Goal: Obtain resource: Download file/media

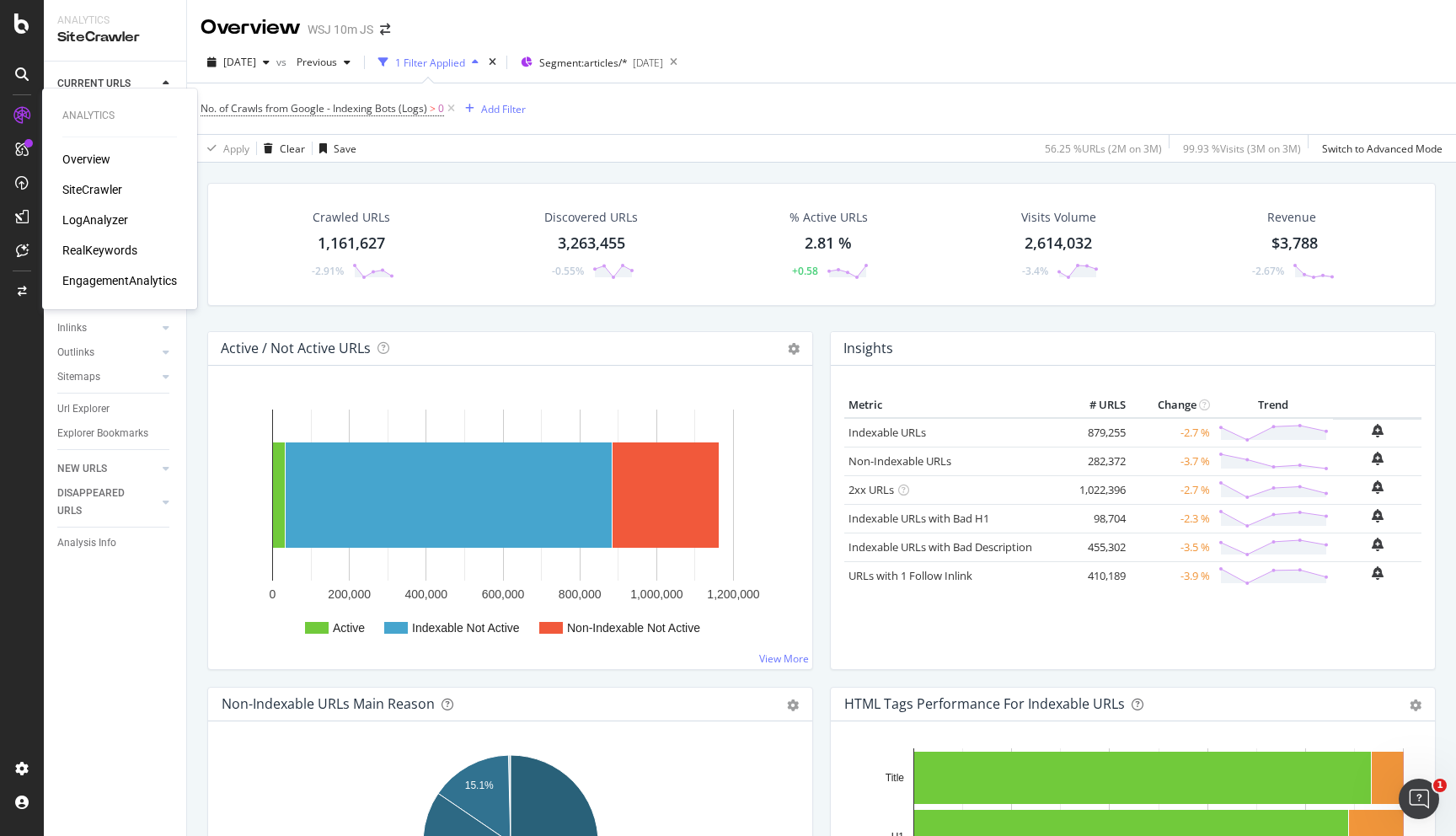
click at [85, 192] on div "SiteCrawler" at bounding box center [92, 190] width 60 height 17
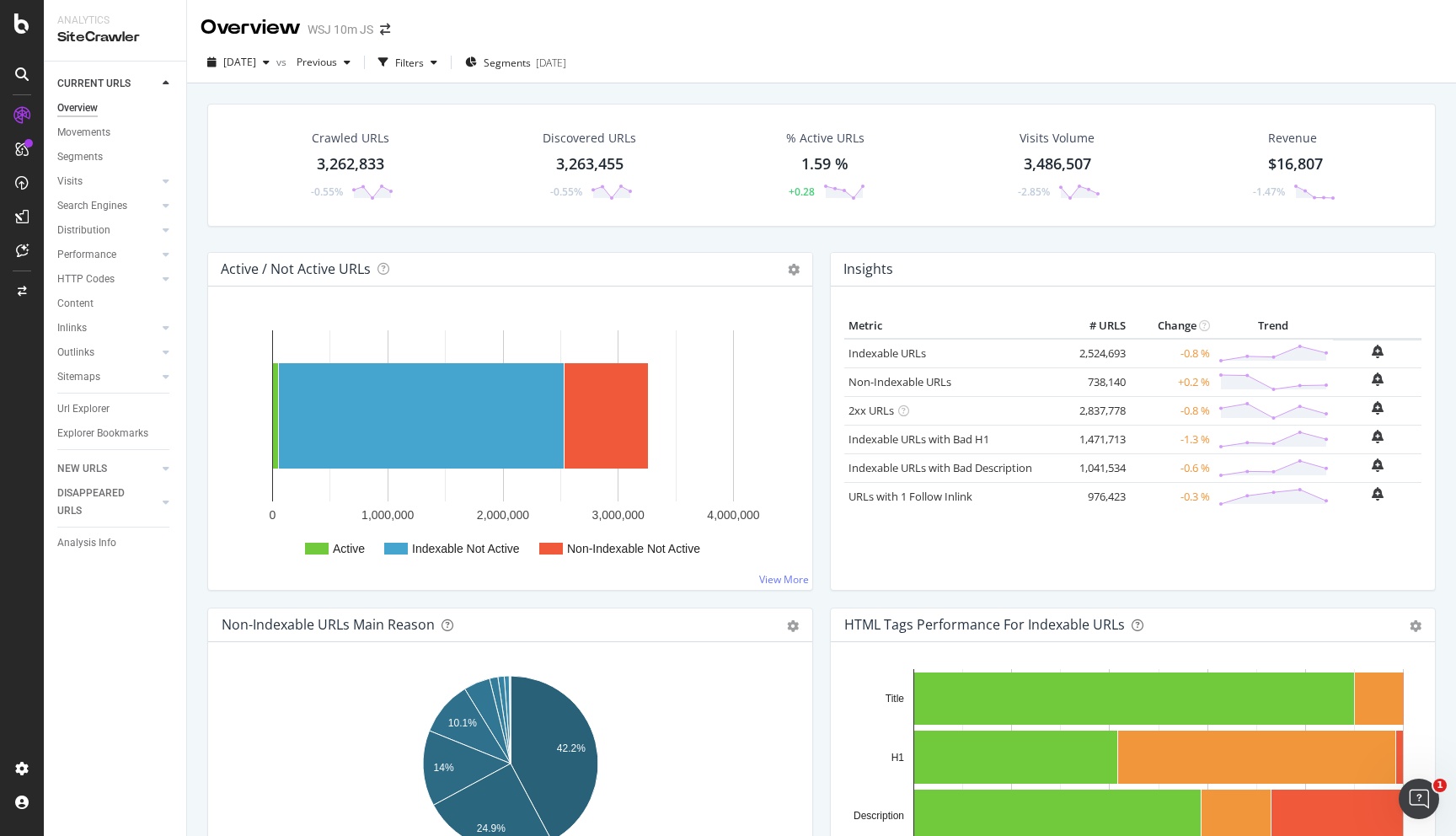
click at [346, 167] on div "3,262,833" at bounding box center [350, 163] width 67 height 22
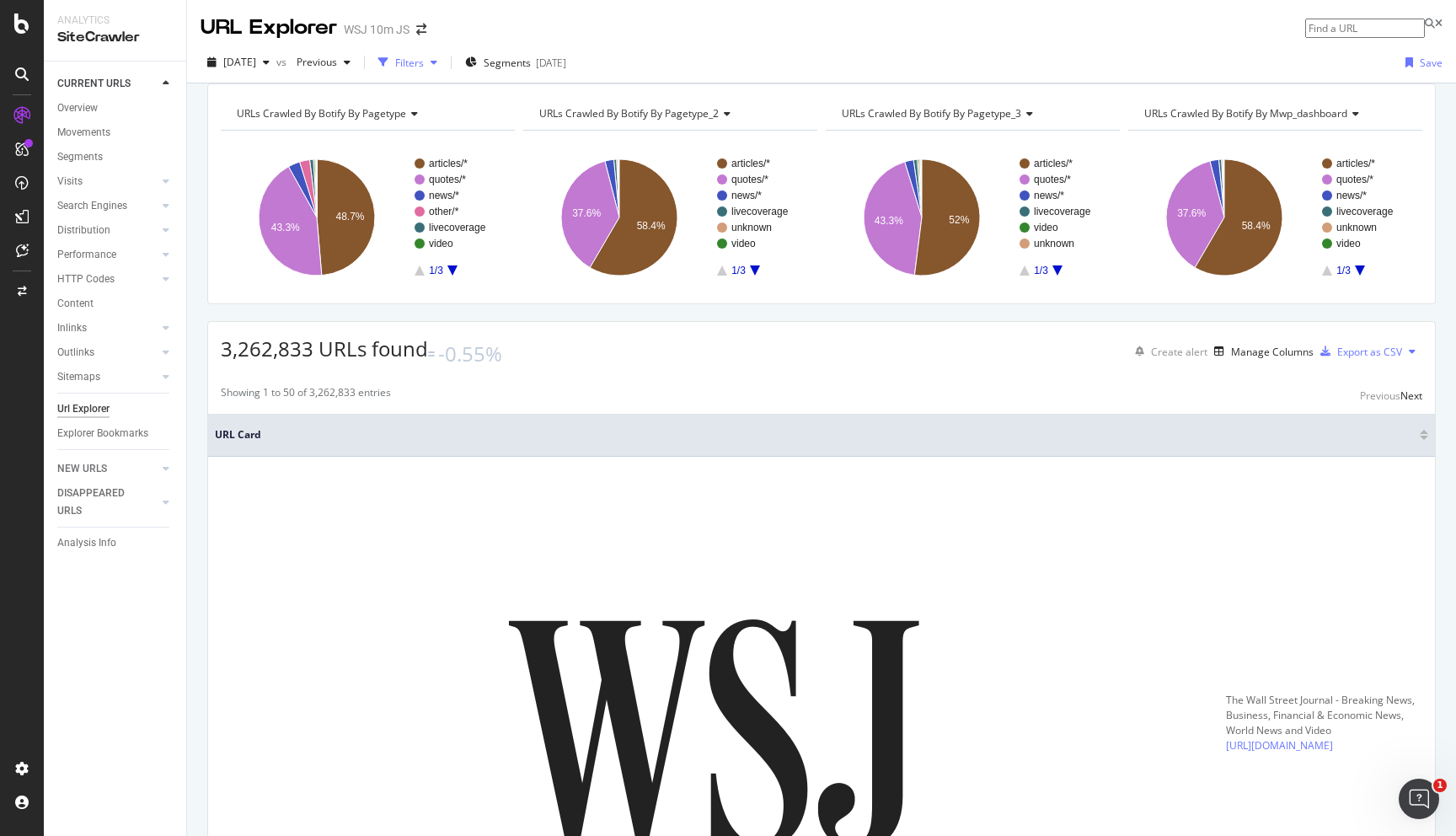
click at [388, 57] on icon "button" at bounding box center [383, 62] width 10 height 10
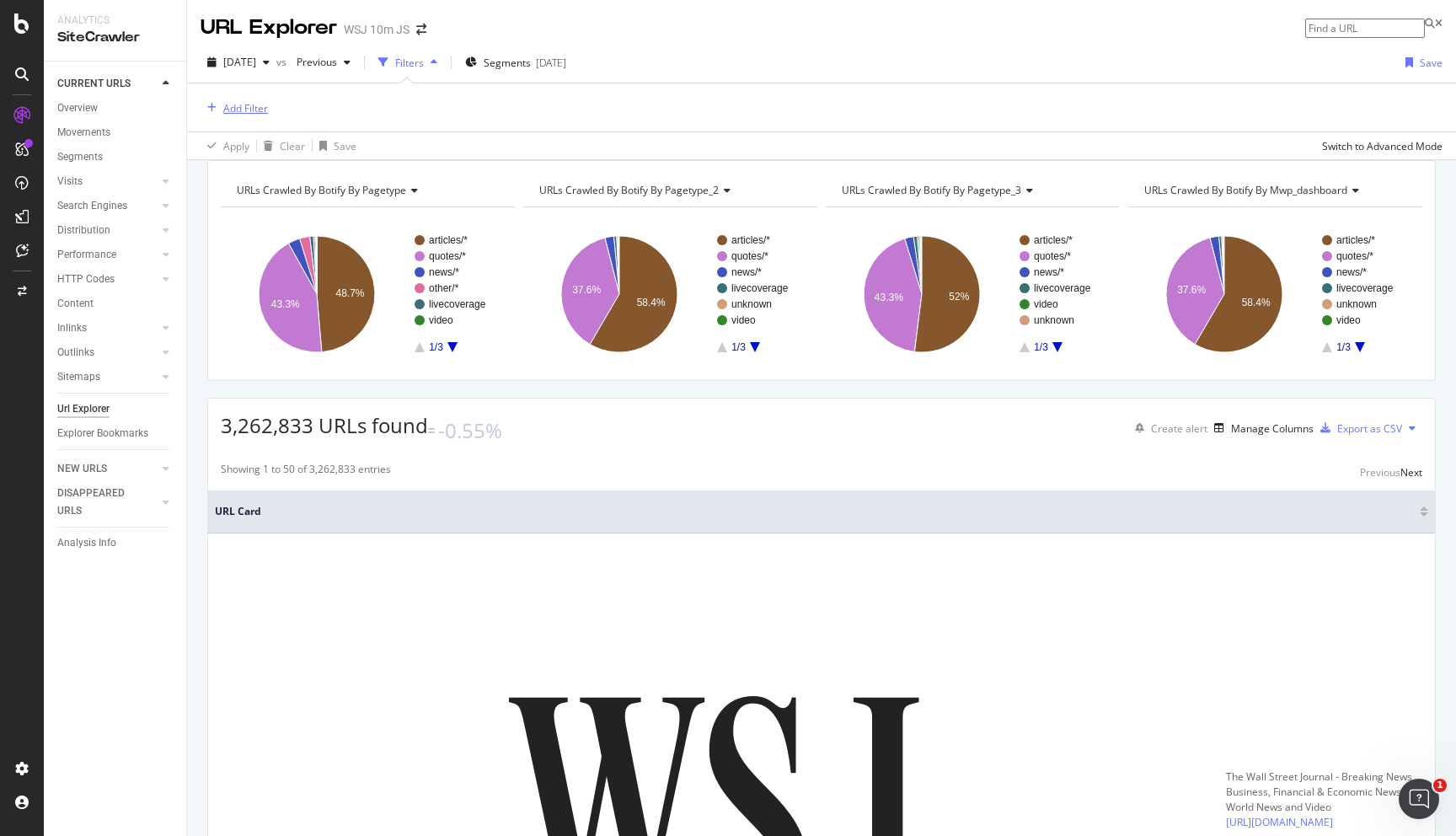
click at [252, 106] on div "Add Filter" at bounding box center [245, 107] width 45 height 14
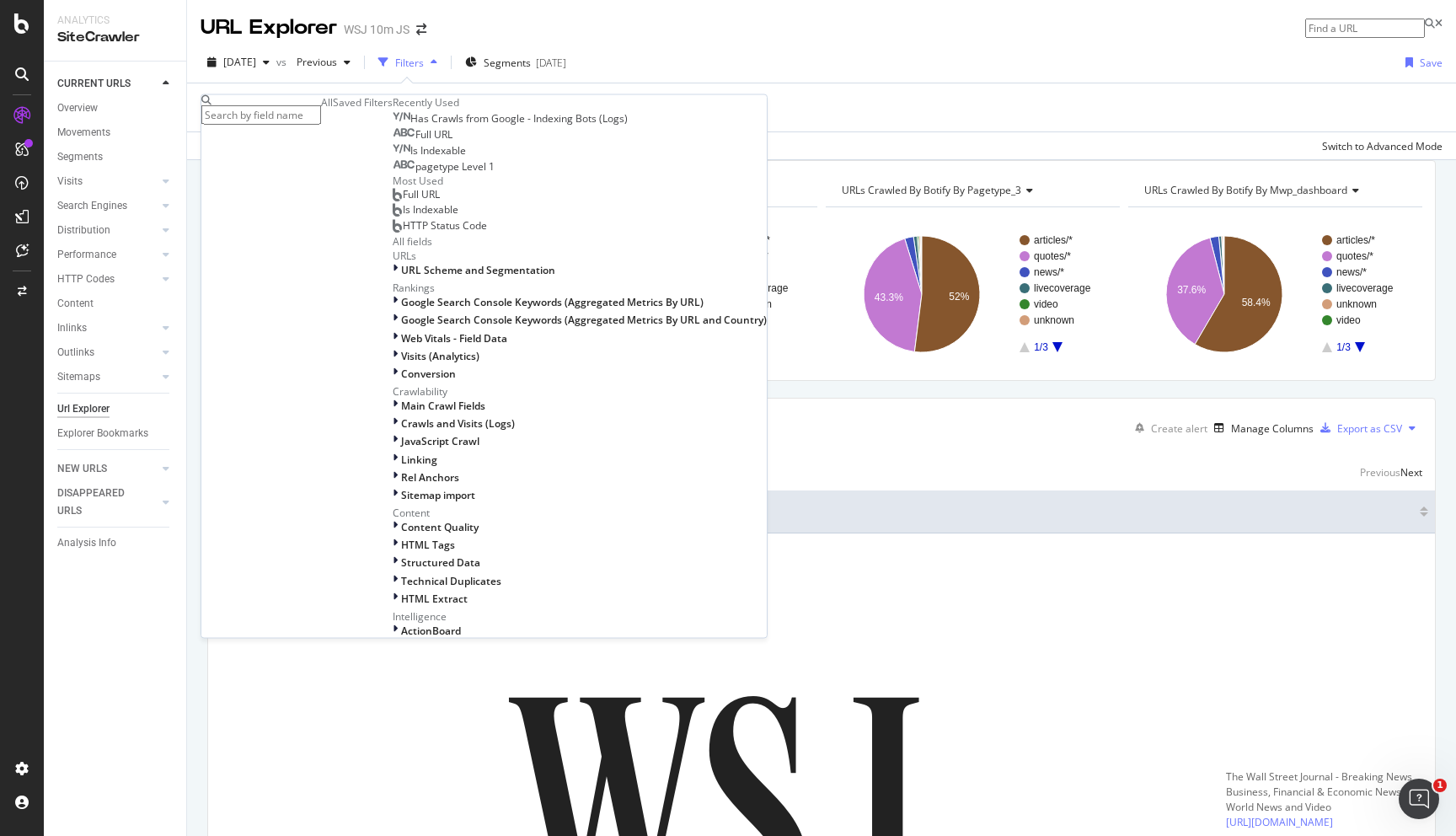
click at [392, 142] on div "Full URL" at bounding box center [422, 135] width 60 height 13
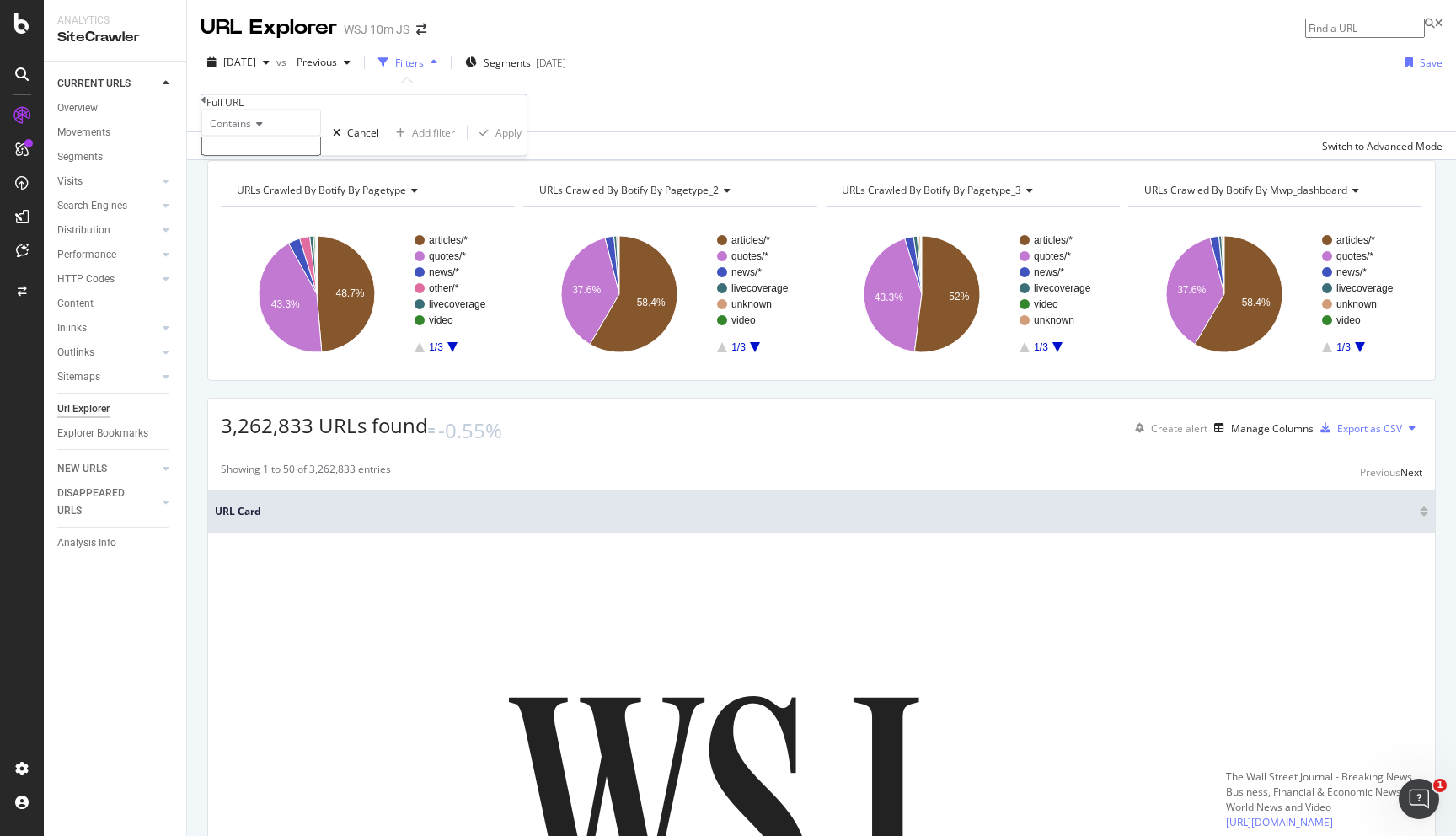
click at [270, 156] on input "text" at bounding box center [261, 146] width 120 height 19
click at [284, 156] on input "text" at bounding box center [261, 146] width 120 height 19
click at [311, 156] on input "text" at bounding box center [261, 146] width 120 height 19
type input "company-people"
click at [496, 145] on div "Apply" at bounding box center [508, 137] width 26 height 14
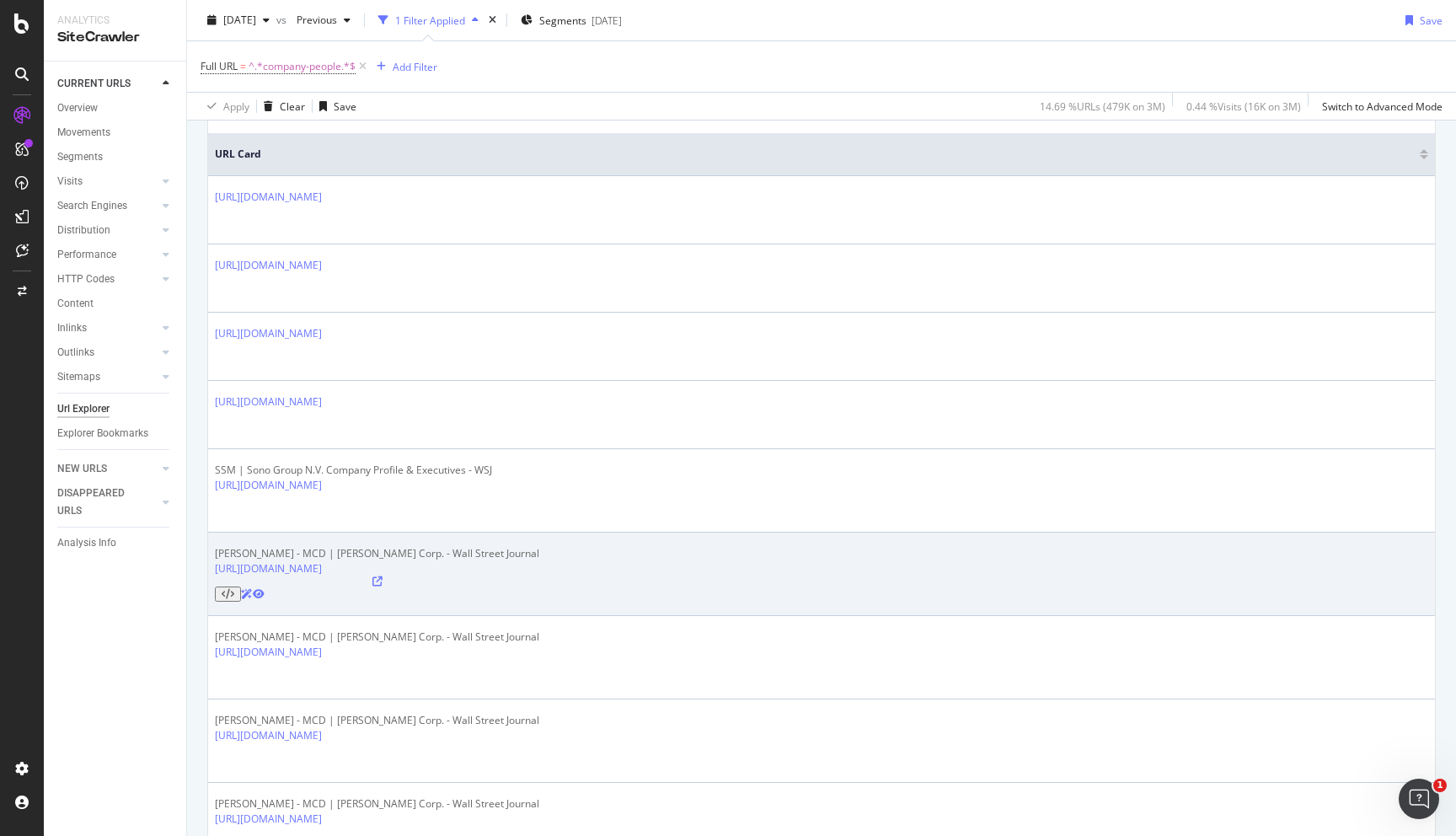
scroll to position [900, 0]
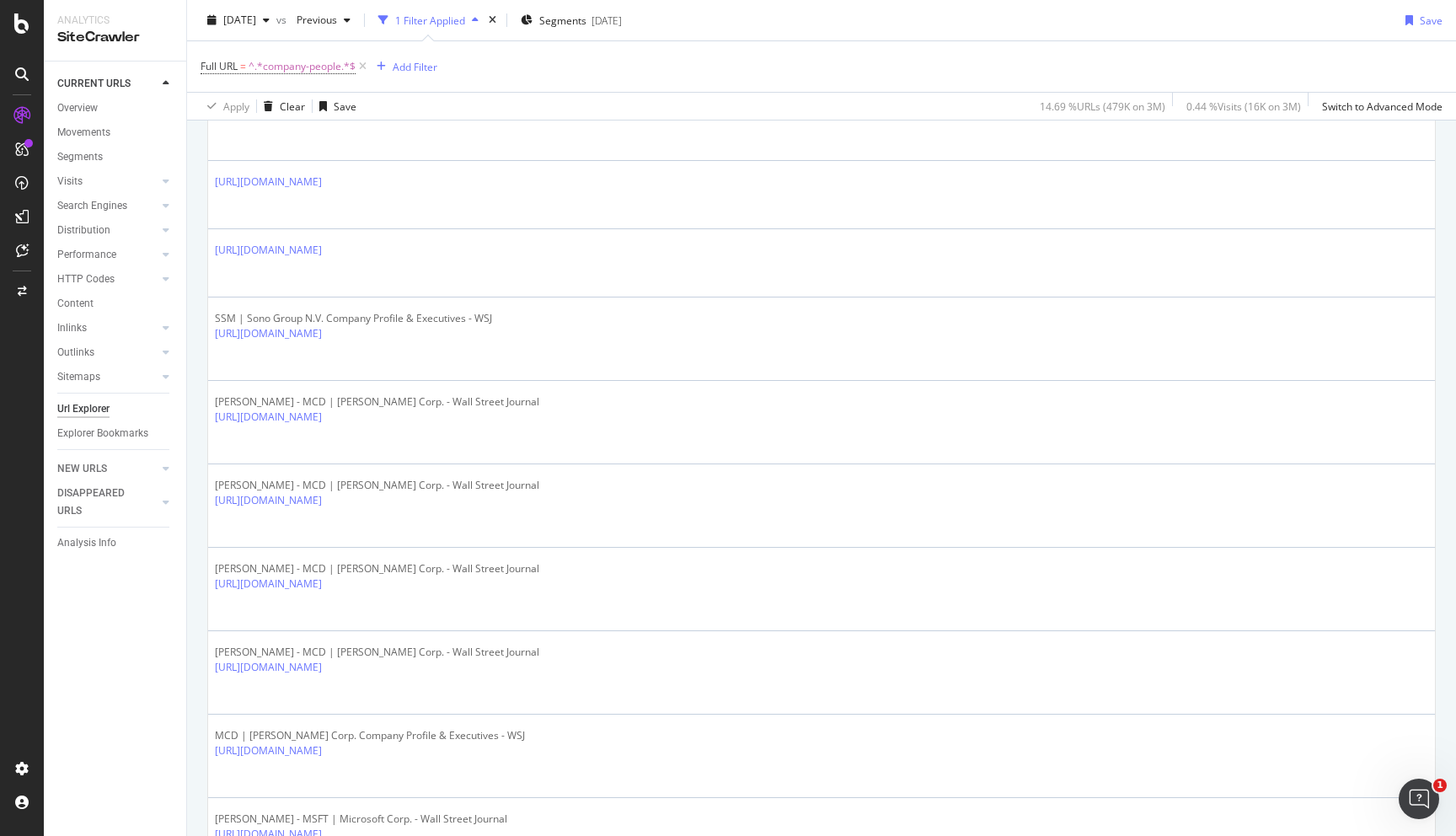
scroll to position [0, 0]
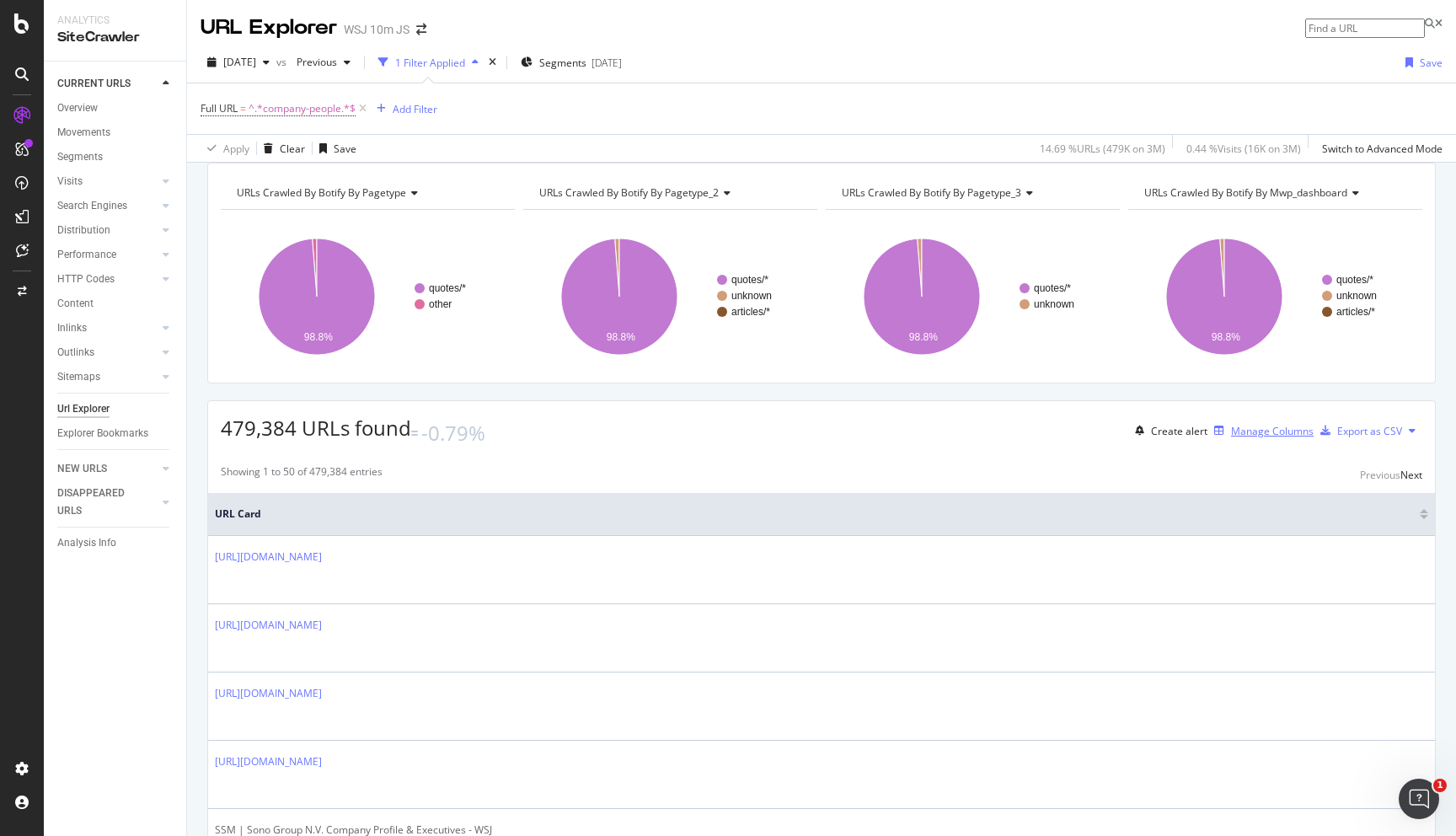
click at [1262, 438] on div "Manage Columns" at bounding box center [1272, 430] width 83 height 14
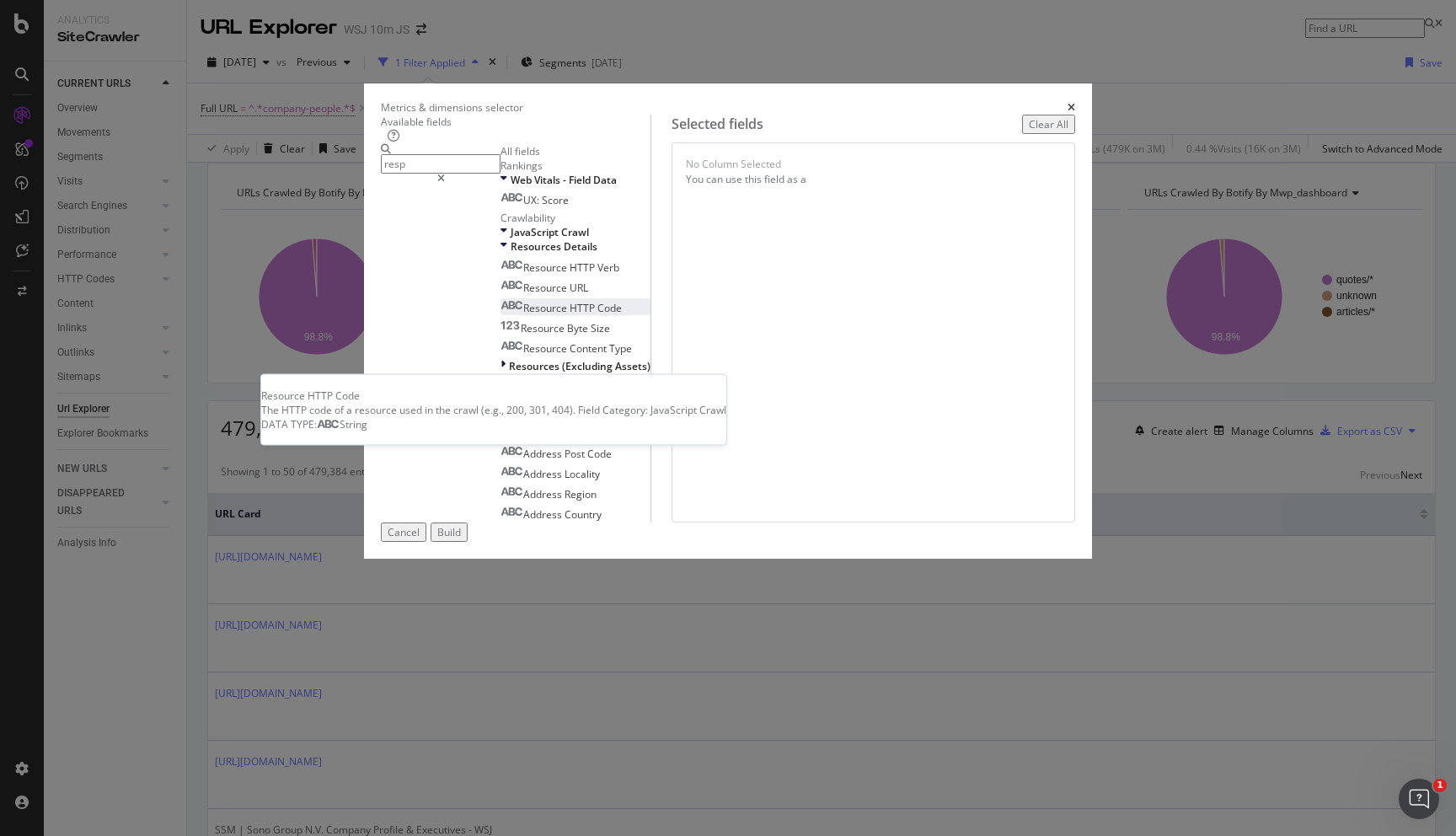
type input "resp"
click at [575, 315] on div "Resource HTTP Code" at bounding box center [561, 308] width 122 height 14
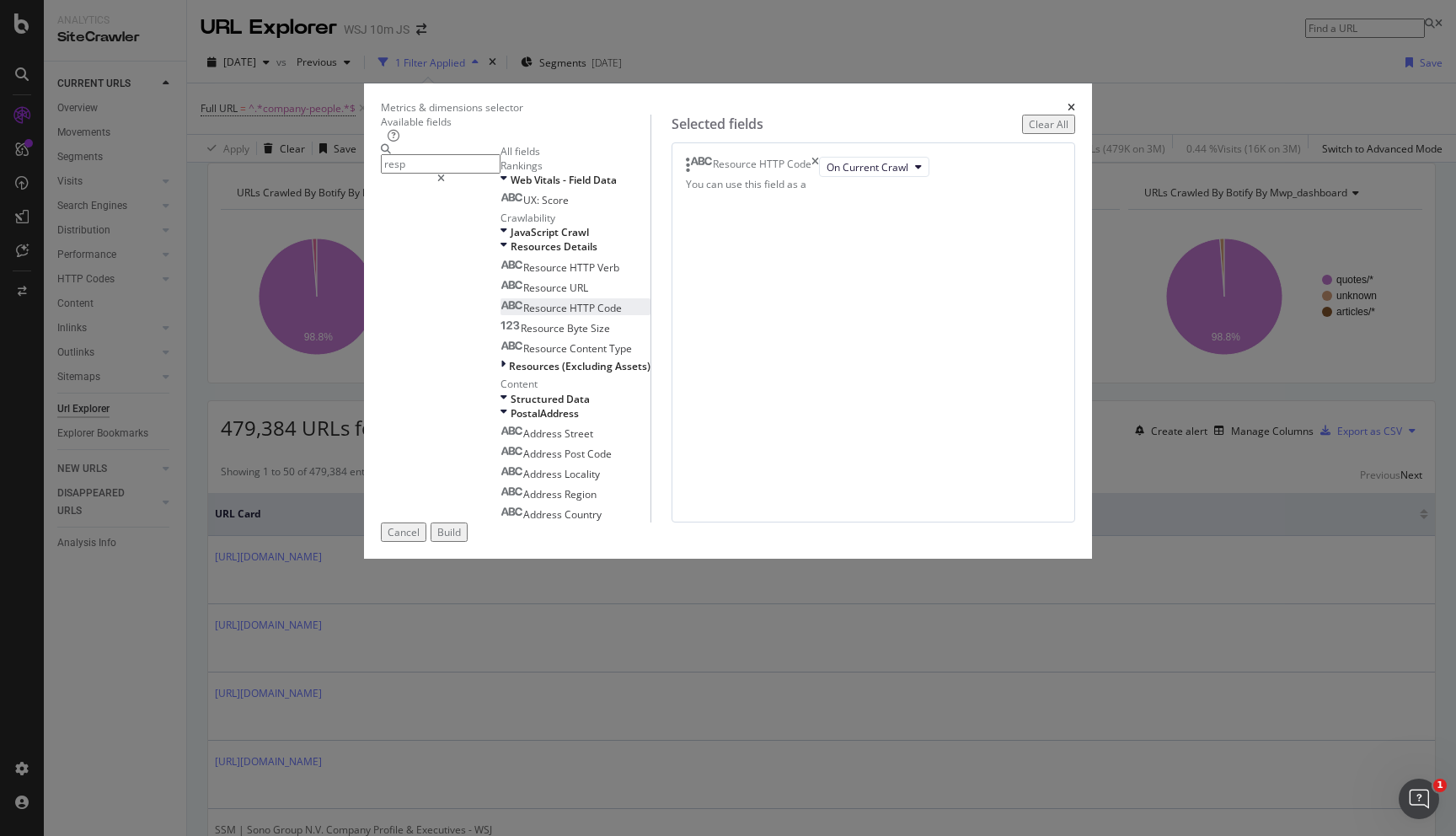
click at [461, 540] on div "Build" at bounding box center [448, 532] width 24 height 14
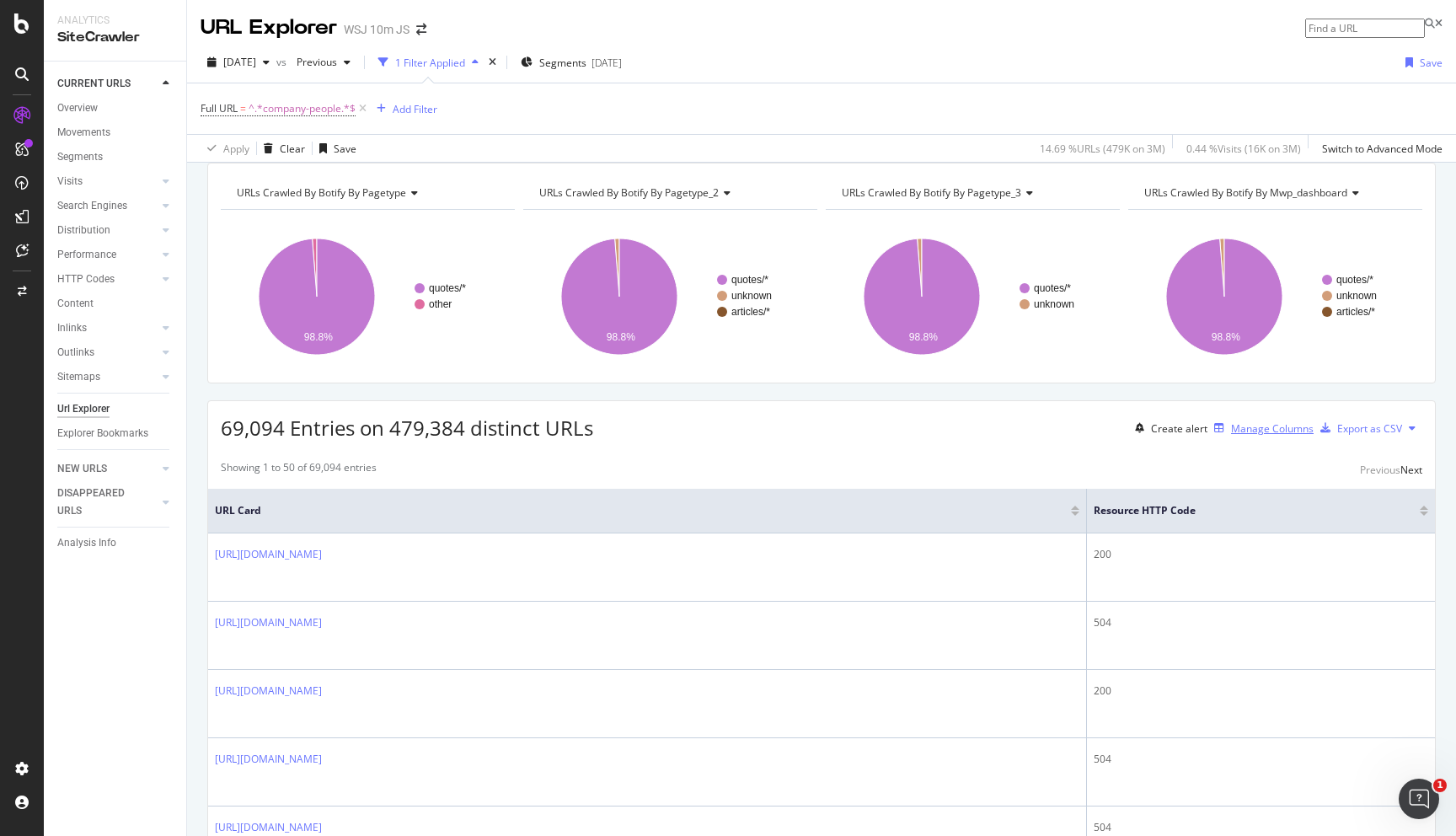
click at [1257, 436] on div "Manage Columns" at bounding box center [1272, 428] width 83 height 14
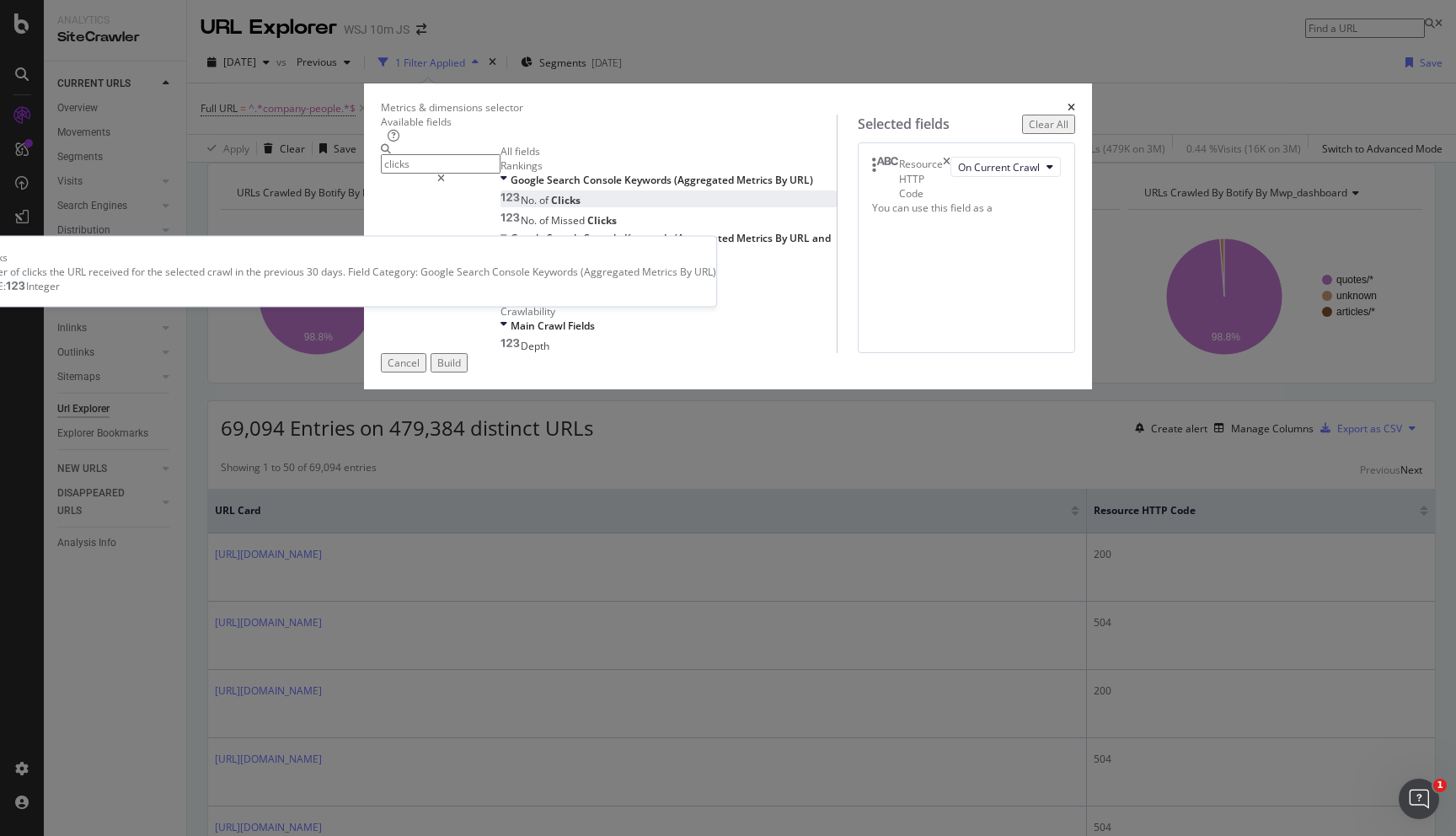
type input "clicks"
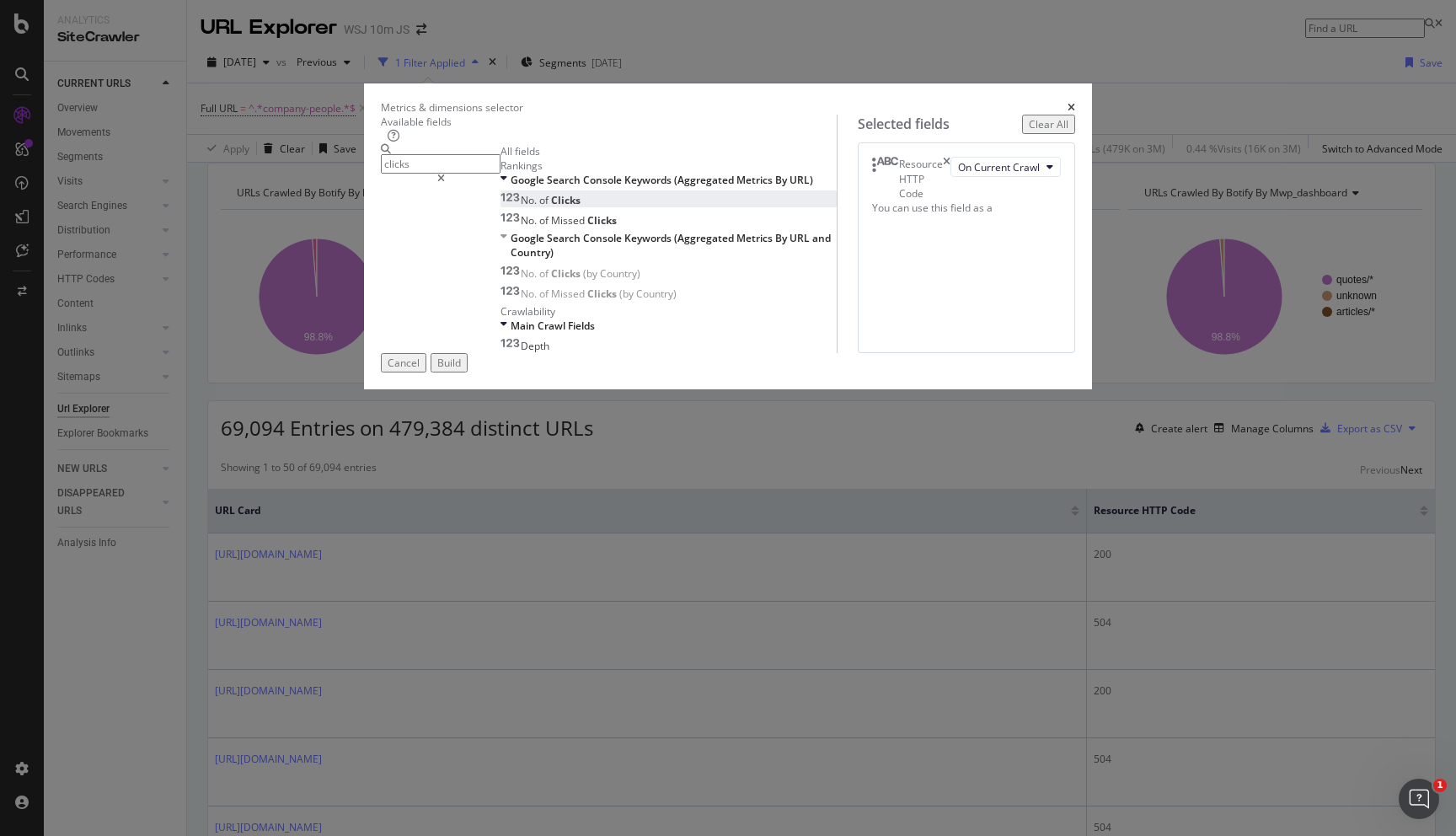
click at [516, 207] on div "No. of Clicks" at bounding box center [540, 200] width 80 height 14
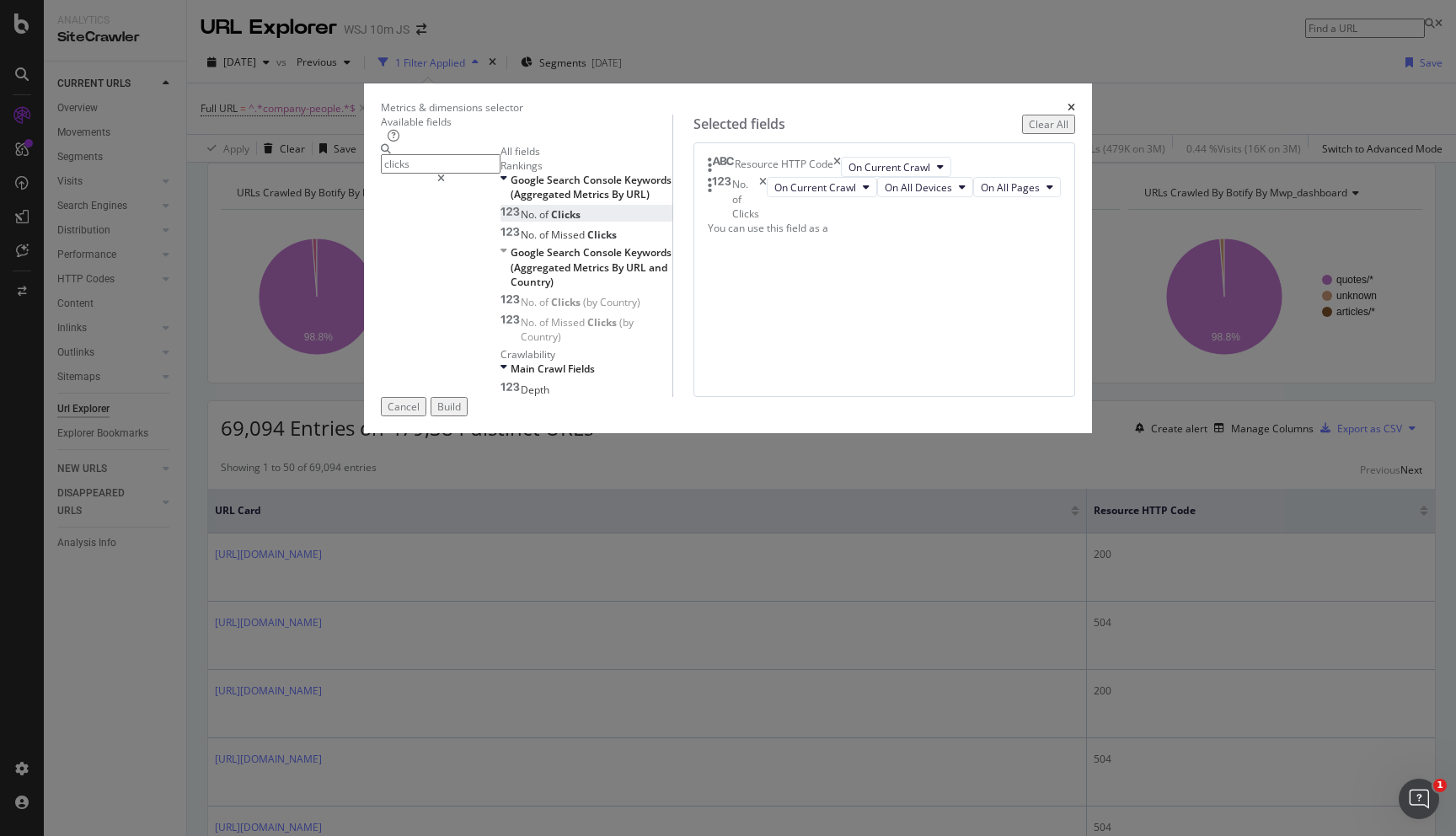
click at [467, 416] on button "Build" at bounding box center [448, 407] width 37 height 19
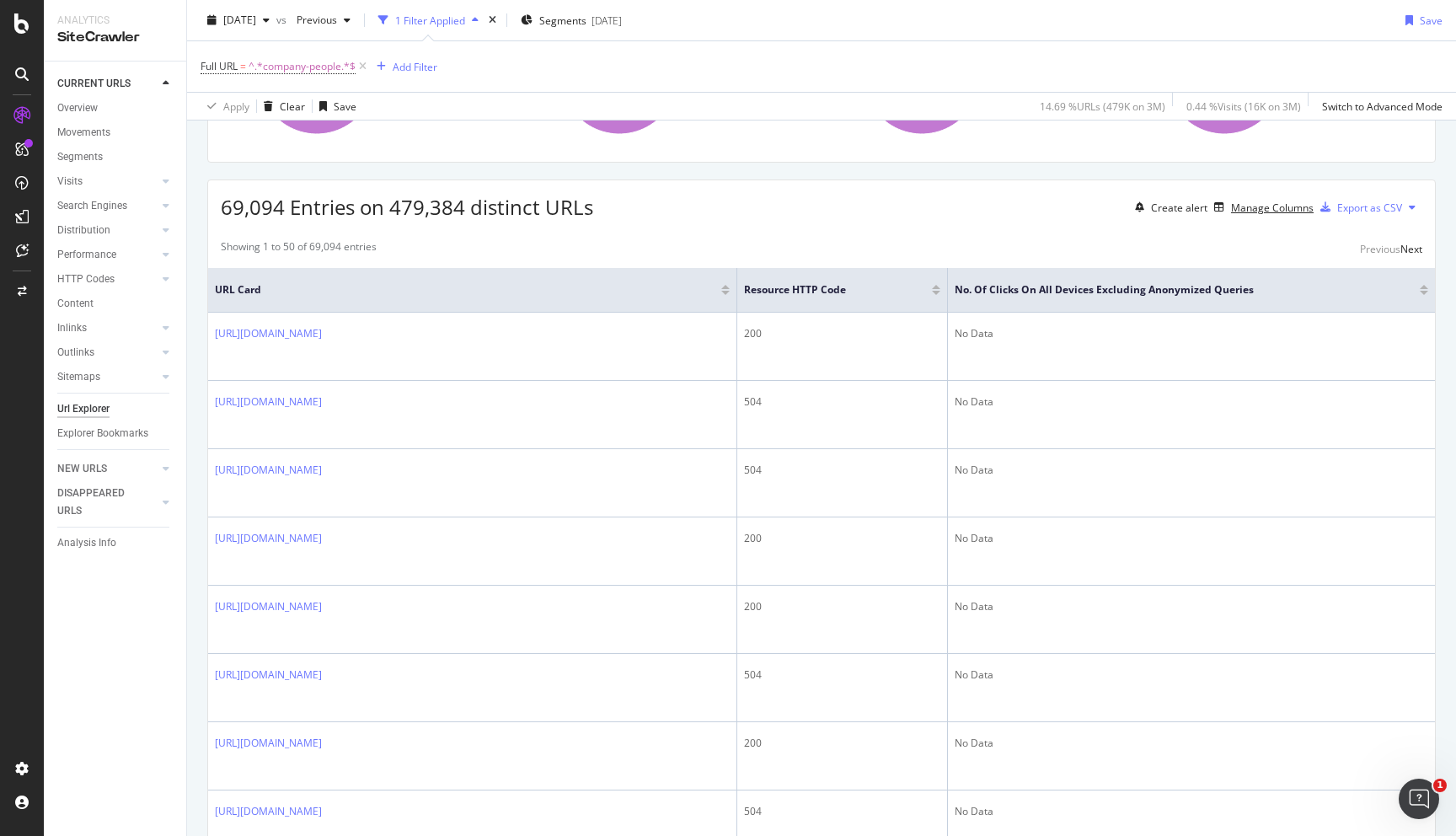
scroll to position [7, 0]
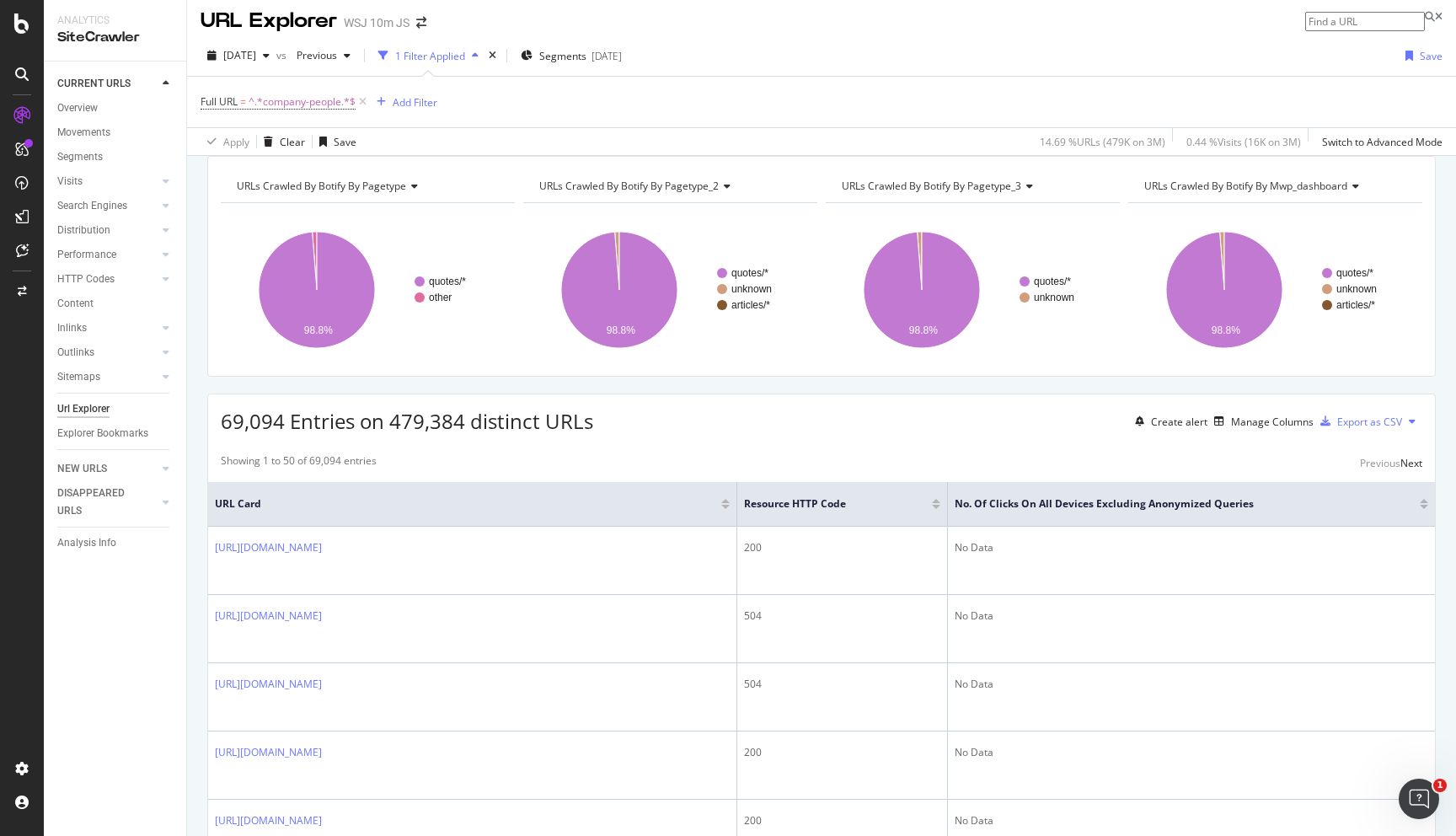
click at [1423, 509] on div at bounding box center [1424, 506] width 9 height 4
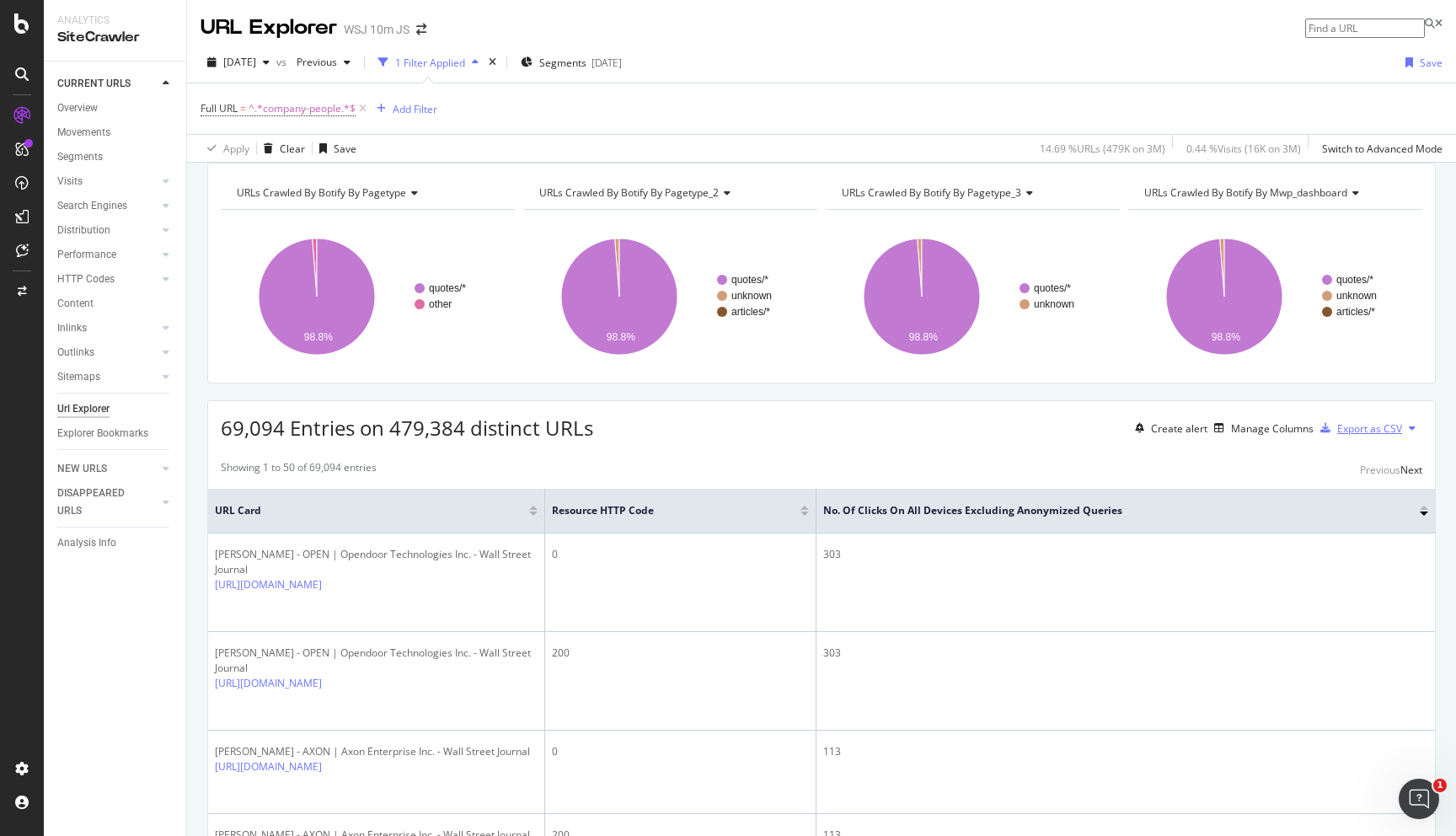
click at [1378, 436] on div "Export as CSV" at bounding box center [1370, 428] width 65 height 14
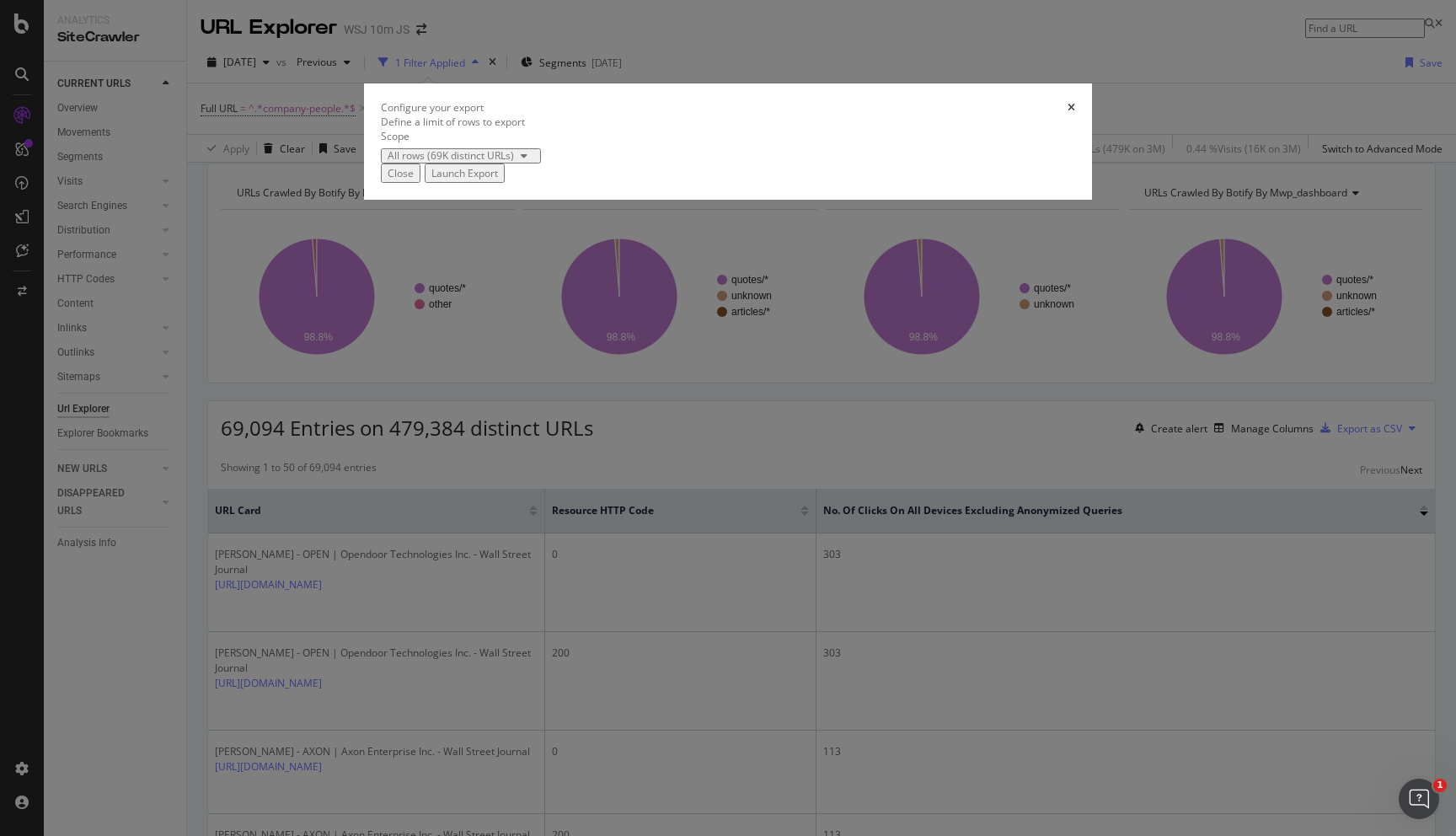
click at [514, 161] on div "All rows (69K distinct URLs)" at bounding box center [450, 156] width 126 height 10
click at [498, 180] on div "Launch Export" at bounding box center [464, 173] width 66 height 14
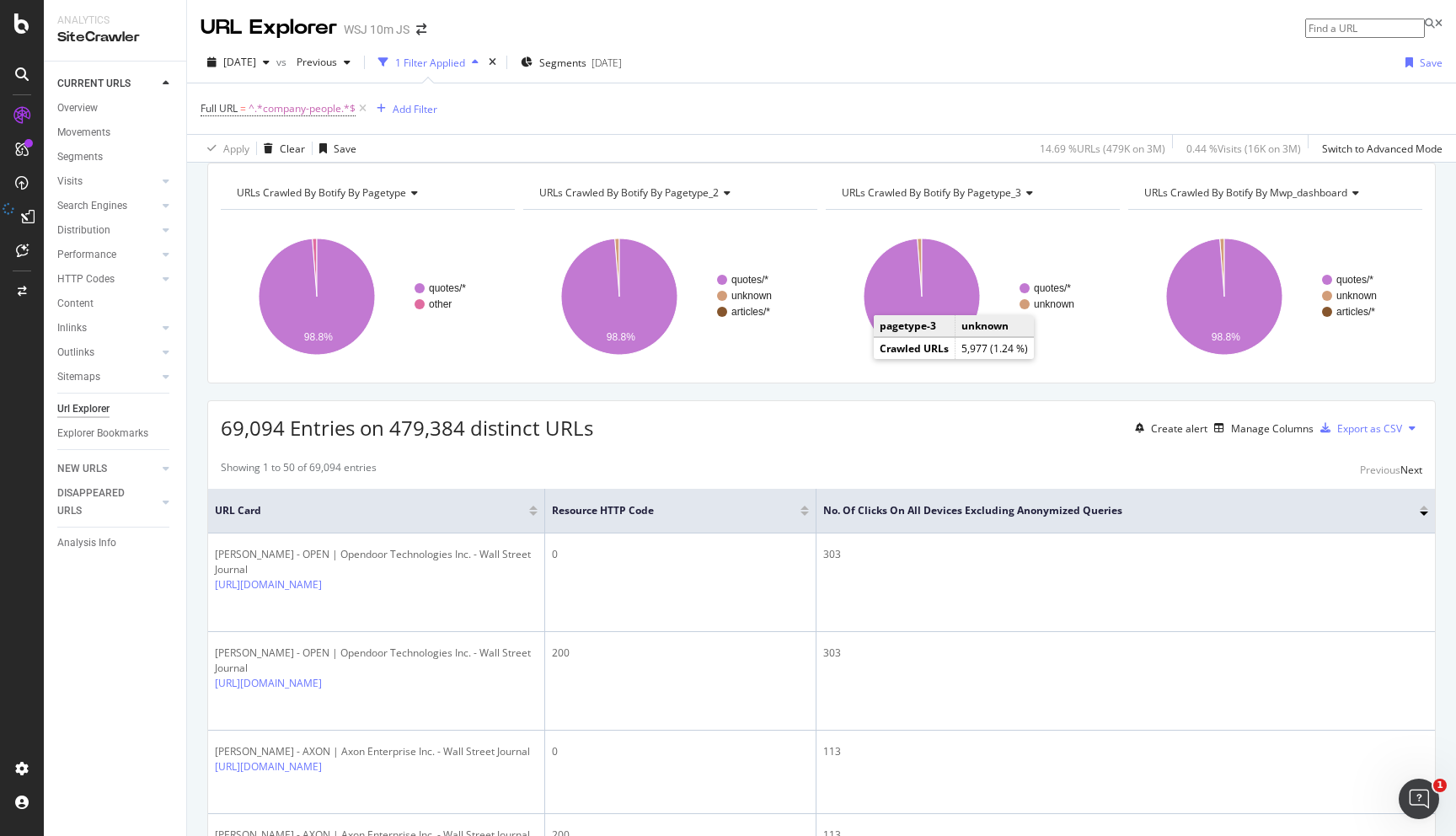
click at [823, 86] on div "Full URL = ^.*company-people.*$ Add Filter" at bounding box center [822, 108] width 1242 height 50
click at [1430, 60] on div "Save" at bounding box center [1431, 63] width 23 height 14
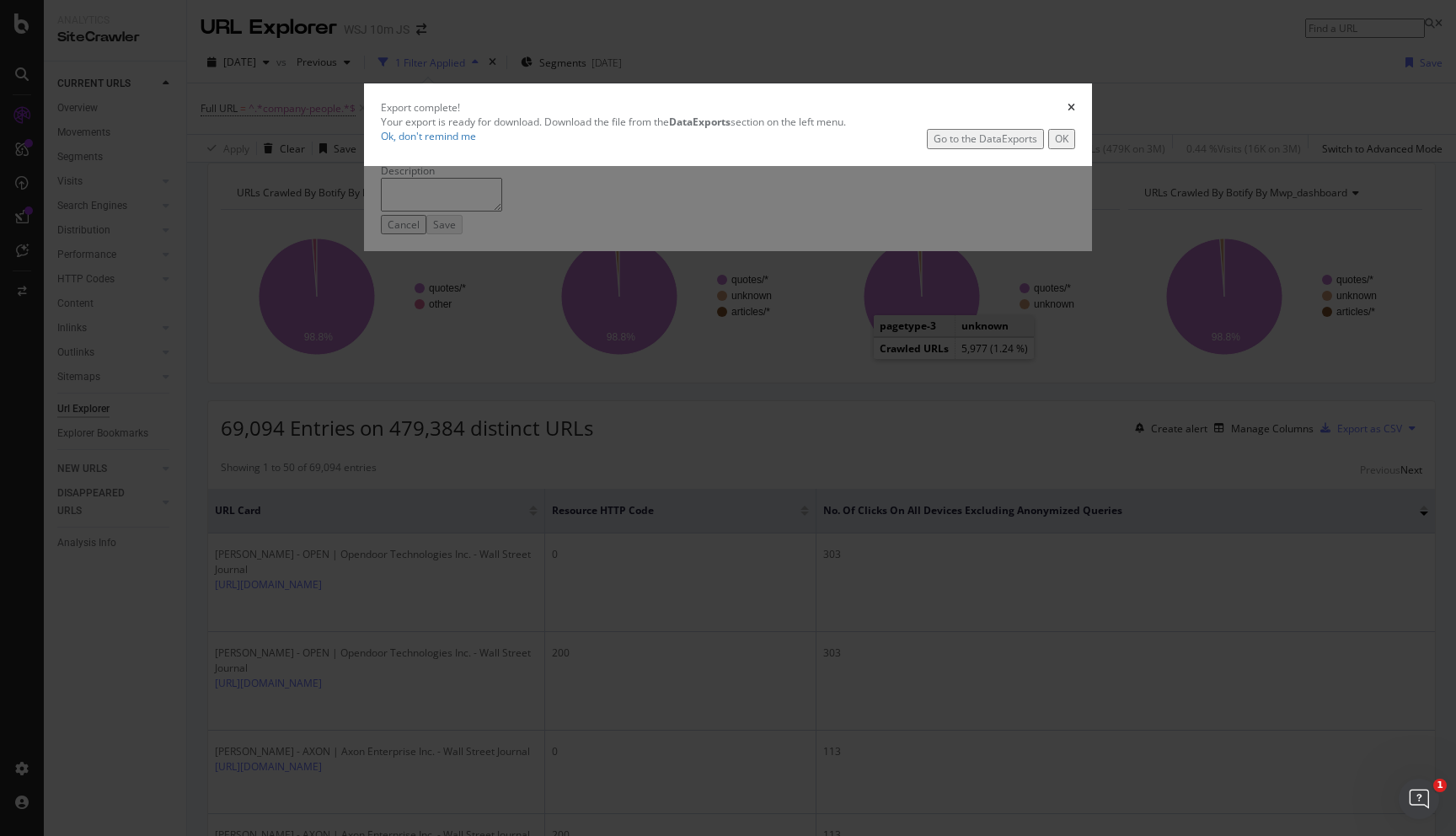
click at [1068, 113] on icon "times" at bounding box center [1071, 107] width 8 height 10
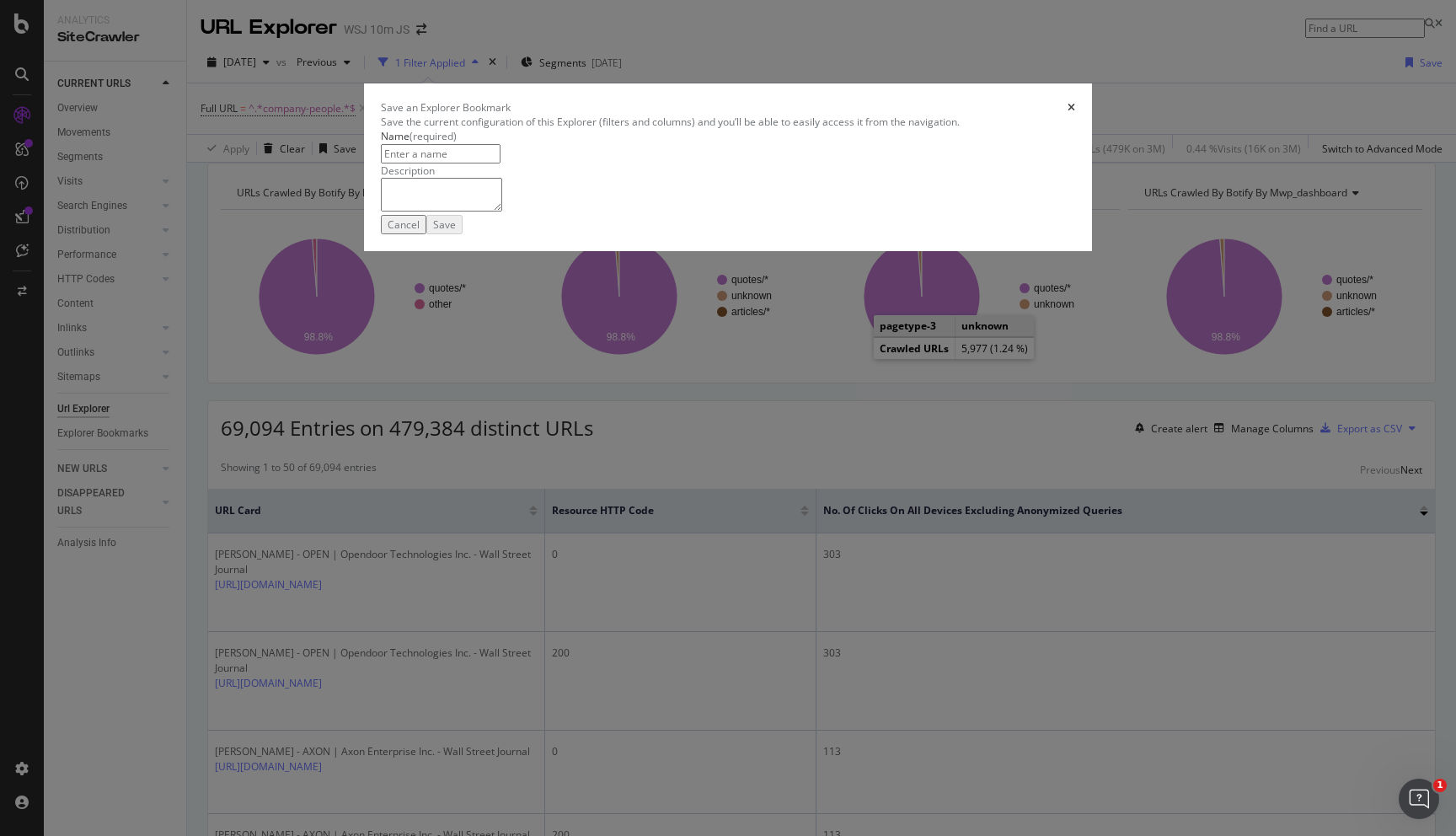
click at [501, 163] on input "modal" at bounding box center [441, 154] width 120 height 19
type input "Quotes Pages - Company People"
click at [460, 232] on div "Save" at bounding box center [448, 224] width 23 height 14
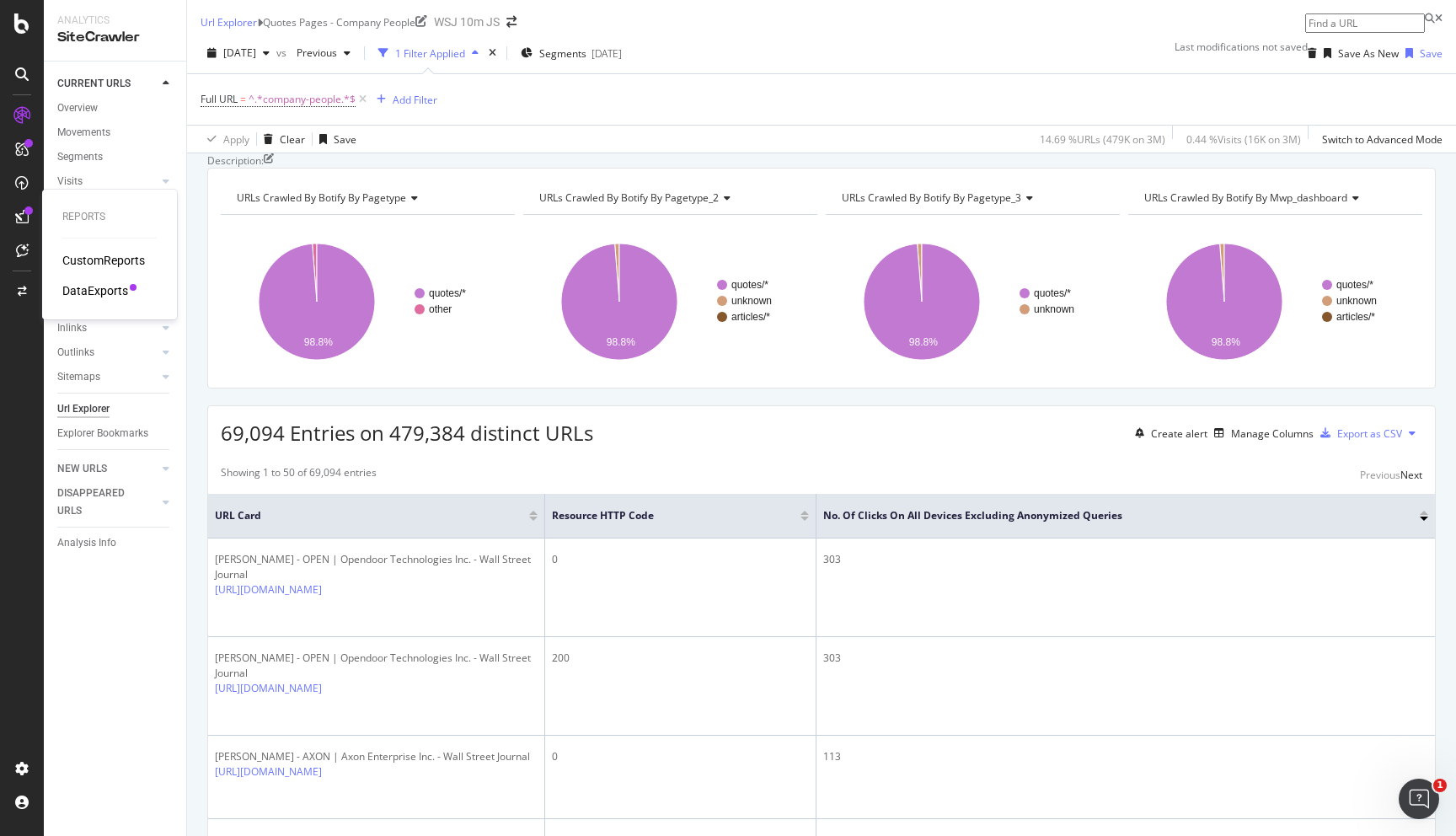
click at [17, 219] on icon at bounding box center [22, 217] width 13 height 13
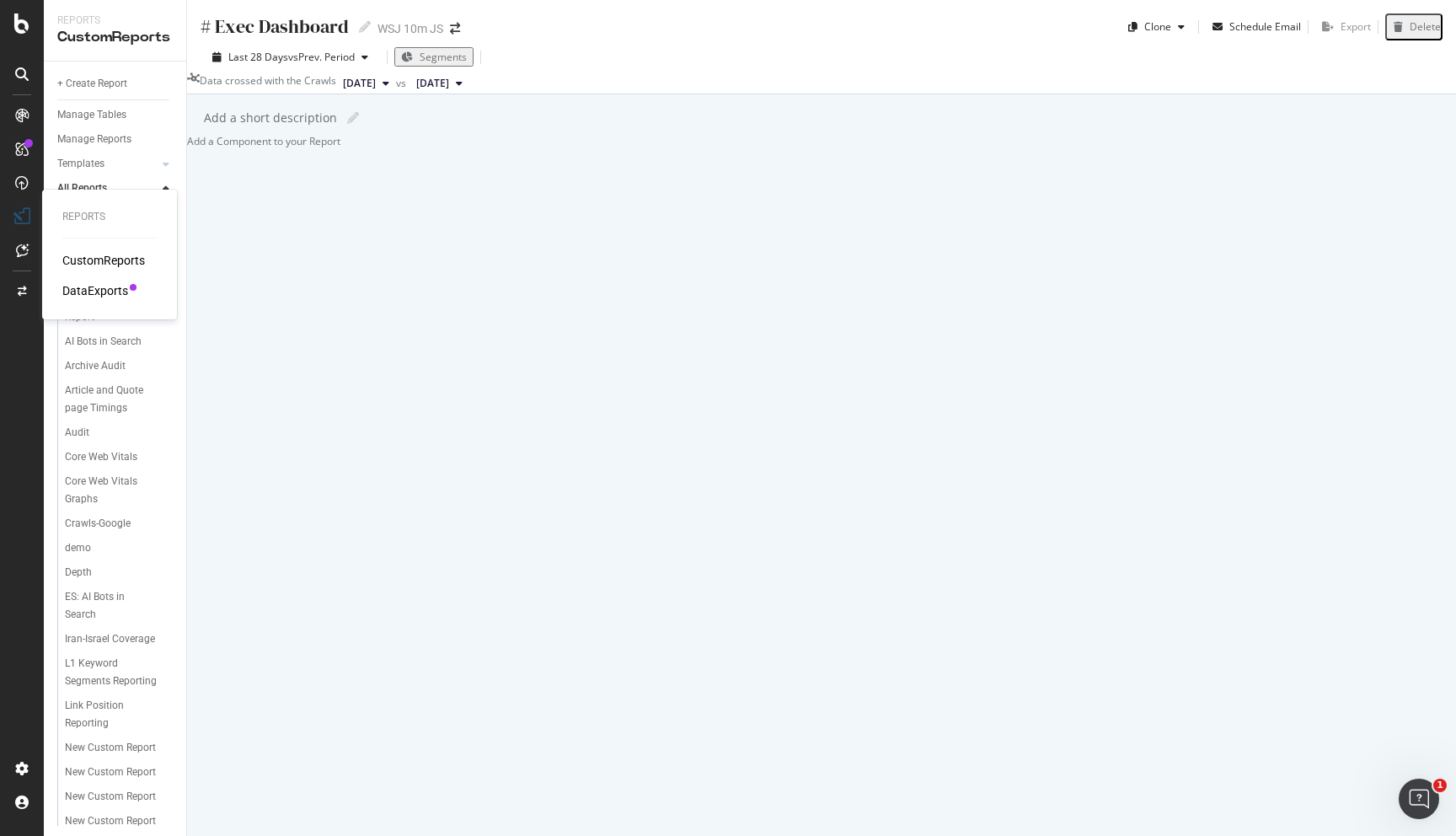
click at [19, 213] on icon at bounding box center [22, 217] width 17 height 17
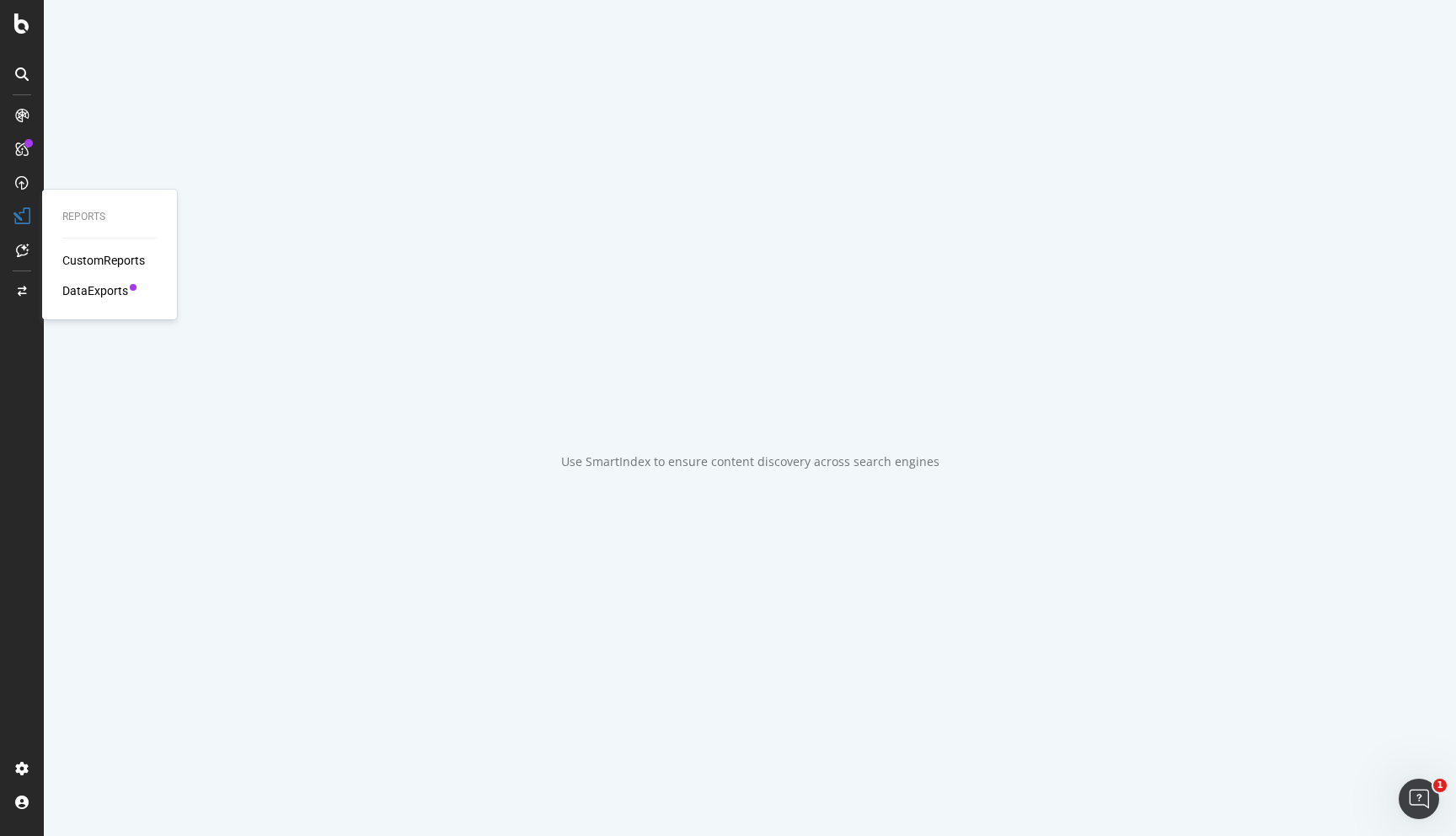
click at [93, 289] on div "DataExports" at bounding box center [95, 291] width 66 height 17
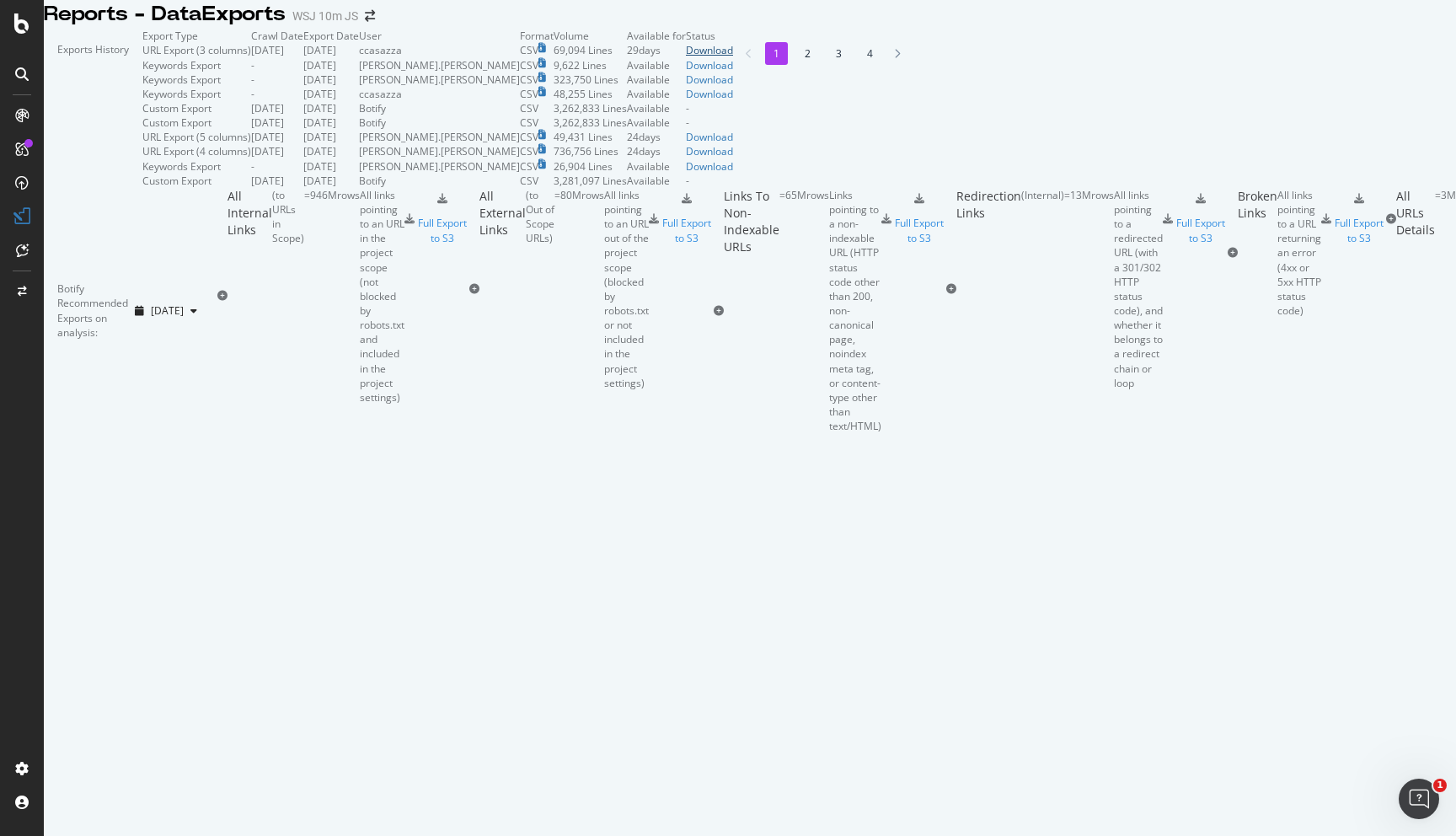
click at [733, 57] on div "Download" at bounding box center [709, 49] width 47 height 14
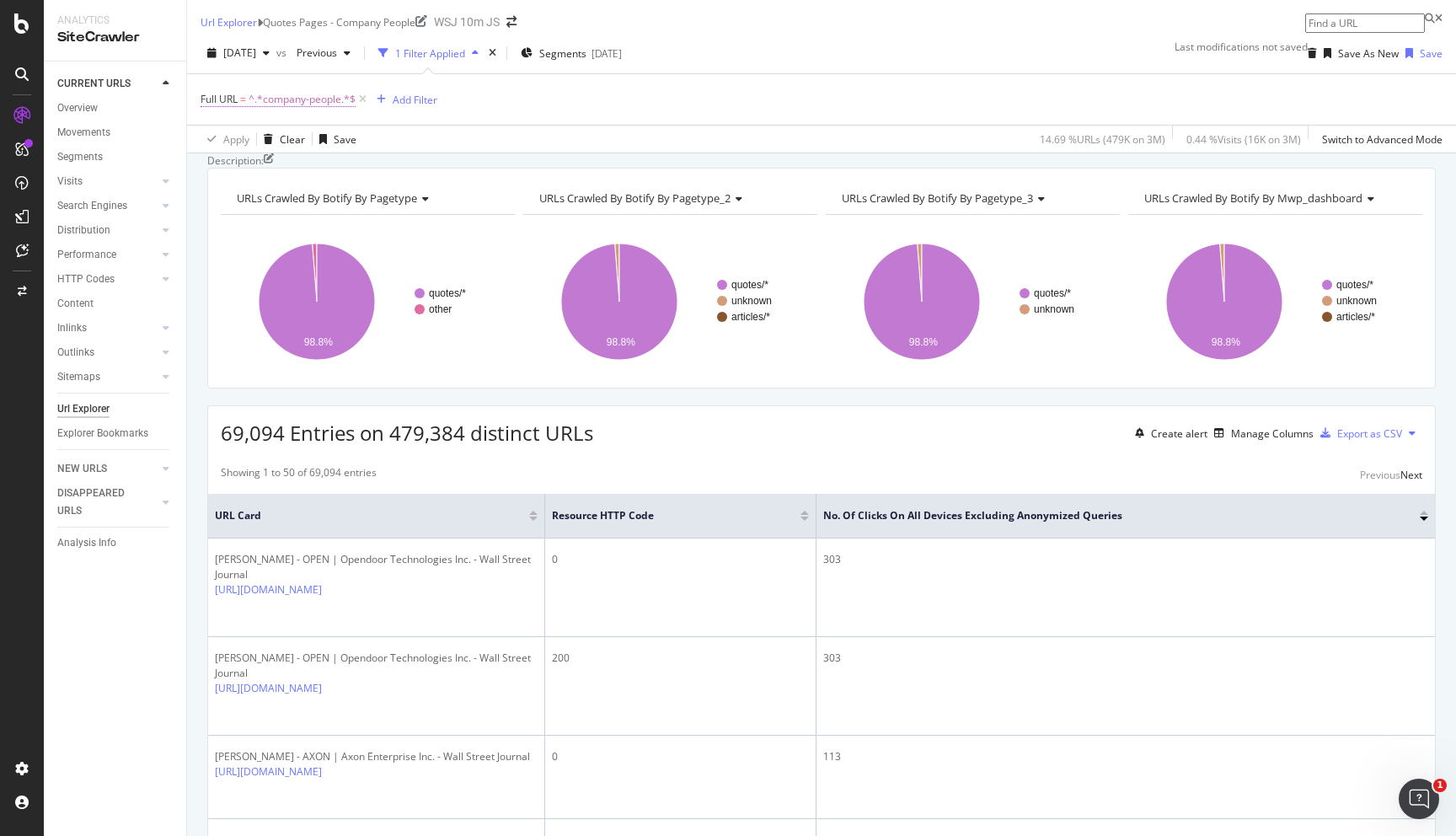
click at [322, 109] on span "^.*company-people.*$" at bounding box center [302, 99] width 107 height 24
drag, startPoint x: 316, startPoint y: 176, endPoint x: 354, endPoint y: 185, distance: 39.1
click at [321, 154] on input "company-people" at bounding box center [261, 144] width 120 height 19
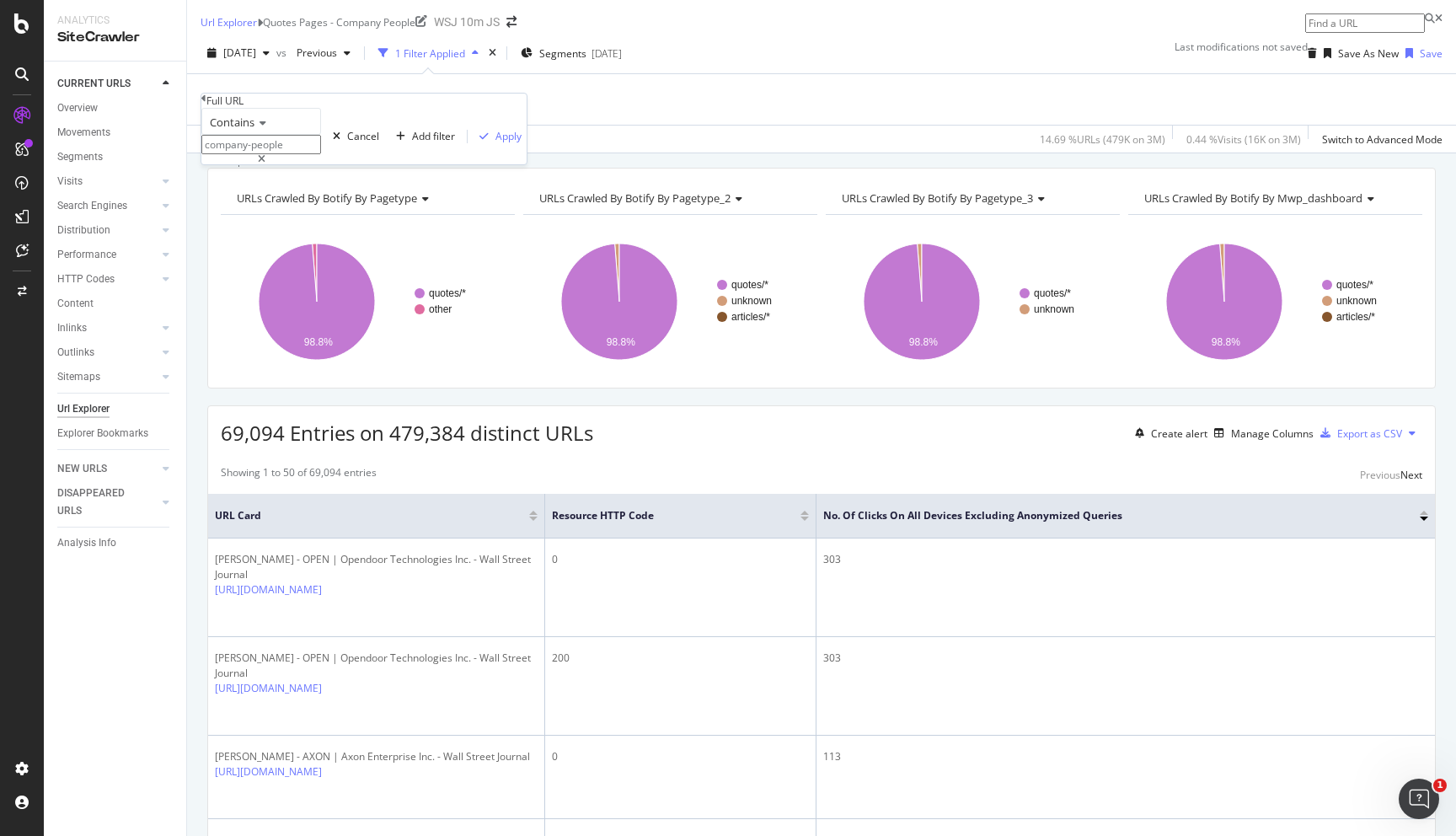
click at [321, 154] on input "company-people" at bounding box center [261, 144] width 120 height 19
type input "executive-profile"
click at [402, 164] on div "Contains executive-profile Cancel Add filter Apply" at bounding box center [364, 136] width 325 height 56
click at [496, 143] on div "Apply" at bounding box center [508, 136] width 26 height 14
click at [1362, 441] on div "Export as CSV" at bounding box center [1370, 433] width 65 height 14
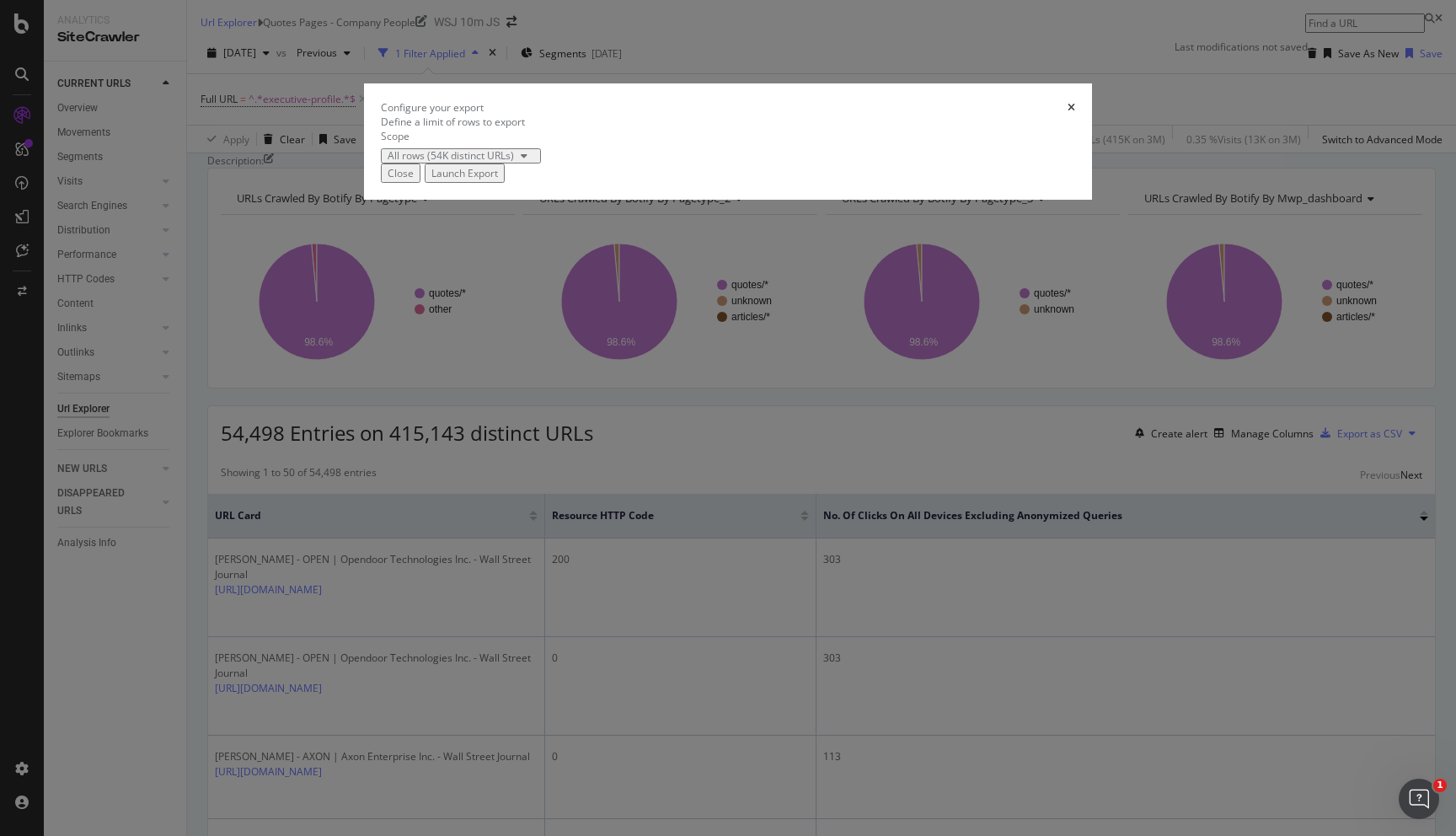
click at [498, 180] on div "Launch Export" at bounding box center [464, 173] width 66 height 14
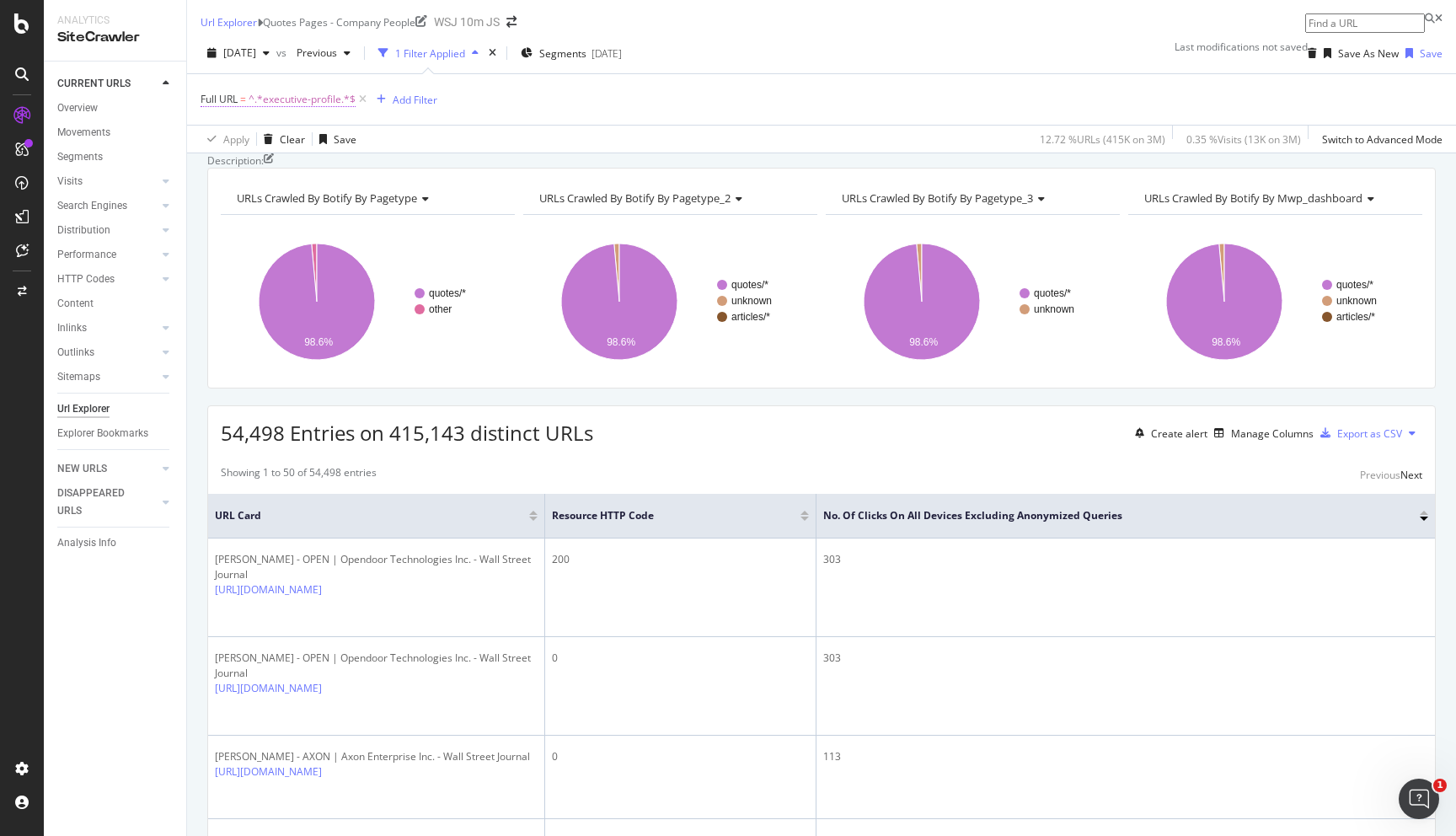
click at [299, 111] on span "^.*executive-profile.*$" at bounding box center [302, 99] width 107 height 24
click at [412, 143] on div "Add filter" at bounding box center [433, 136] width 43 height 14
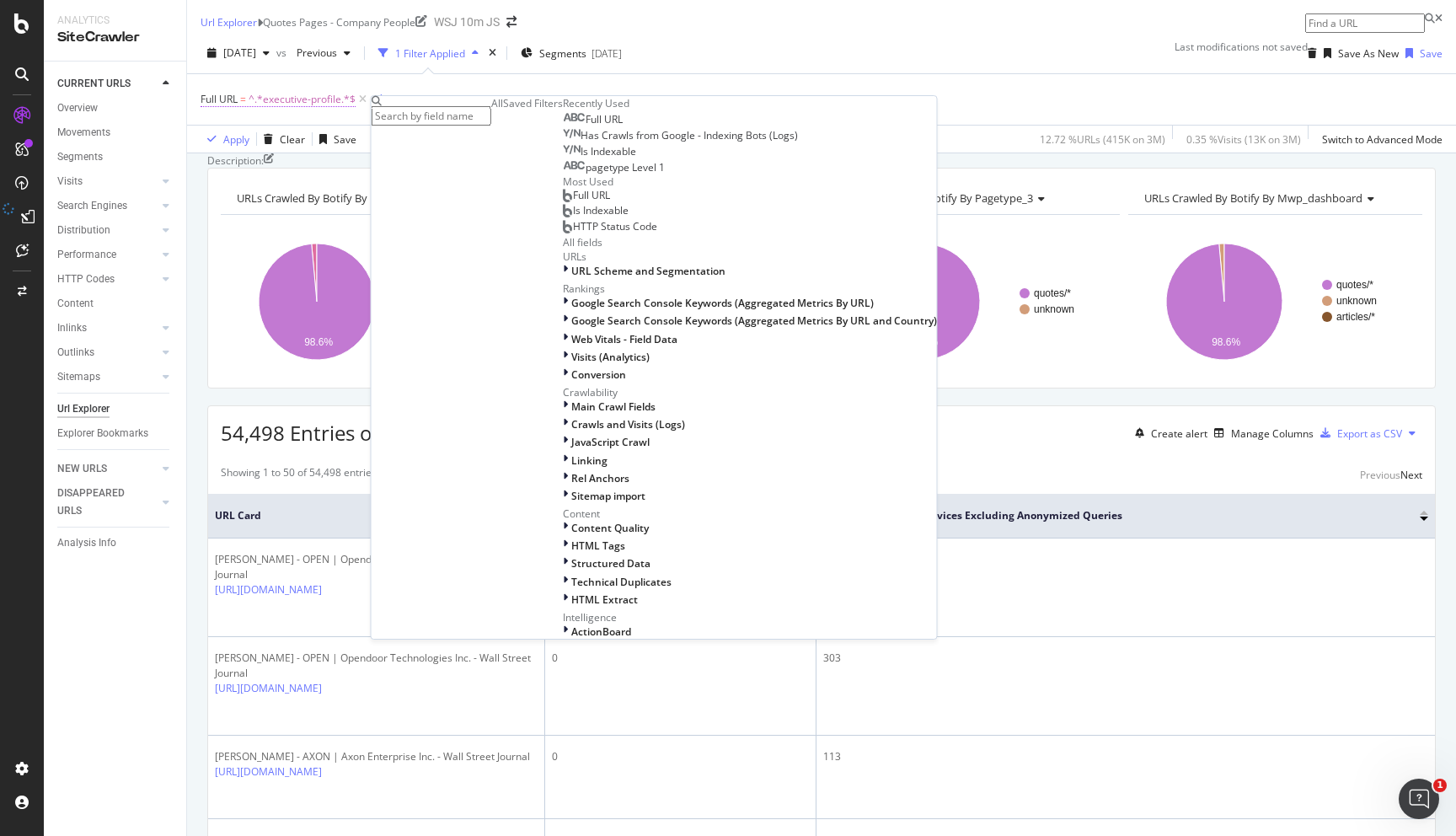
click at [291, 111] on span "^.*executive-profile.*$" at bounding box center [302, 99] width 107 height 24
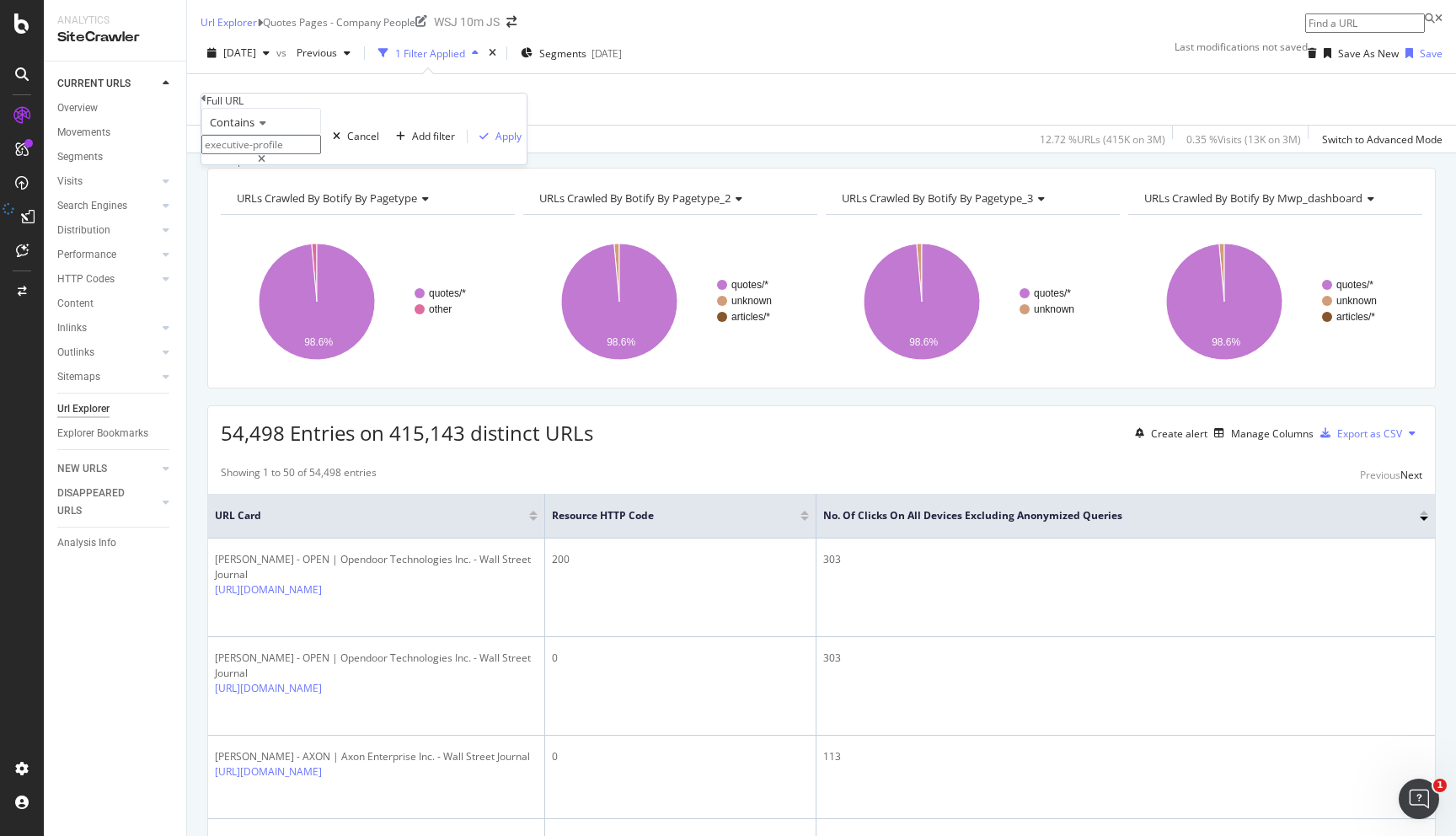
click at [266, 128] on icon at bounding box center [260, 123] width 11 height 10
click at [308, 277] on div "Doesn't contain" at bounding box center [261, 268] width 118 height 18
click at [496, 143] on div "Apply" at bounding box center [508, 136] width 26 height 14
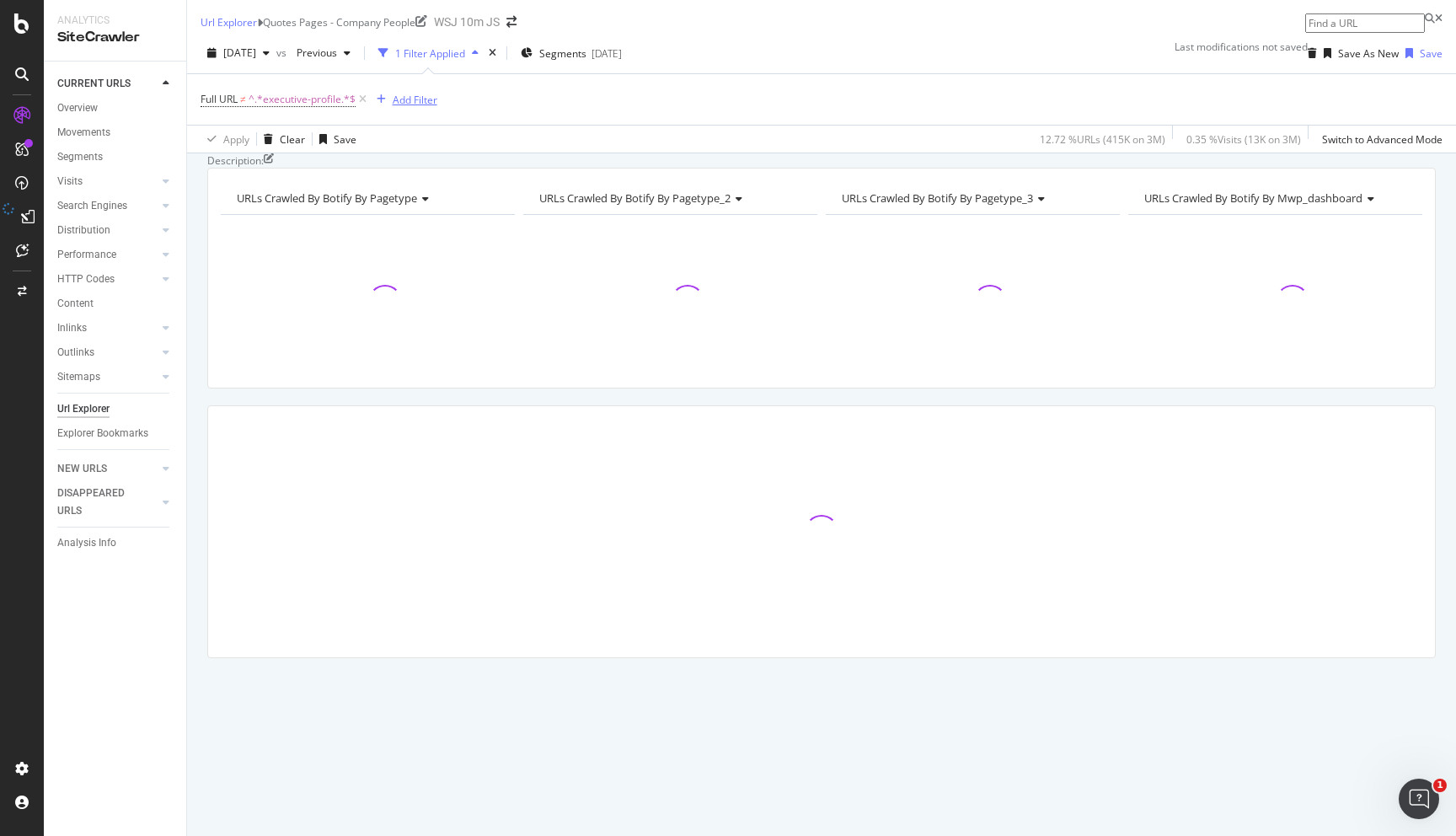
click at [425, 107] on div "Add Filter" at bounding box center [414, 100] width 45 height 14
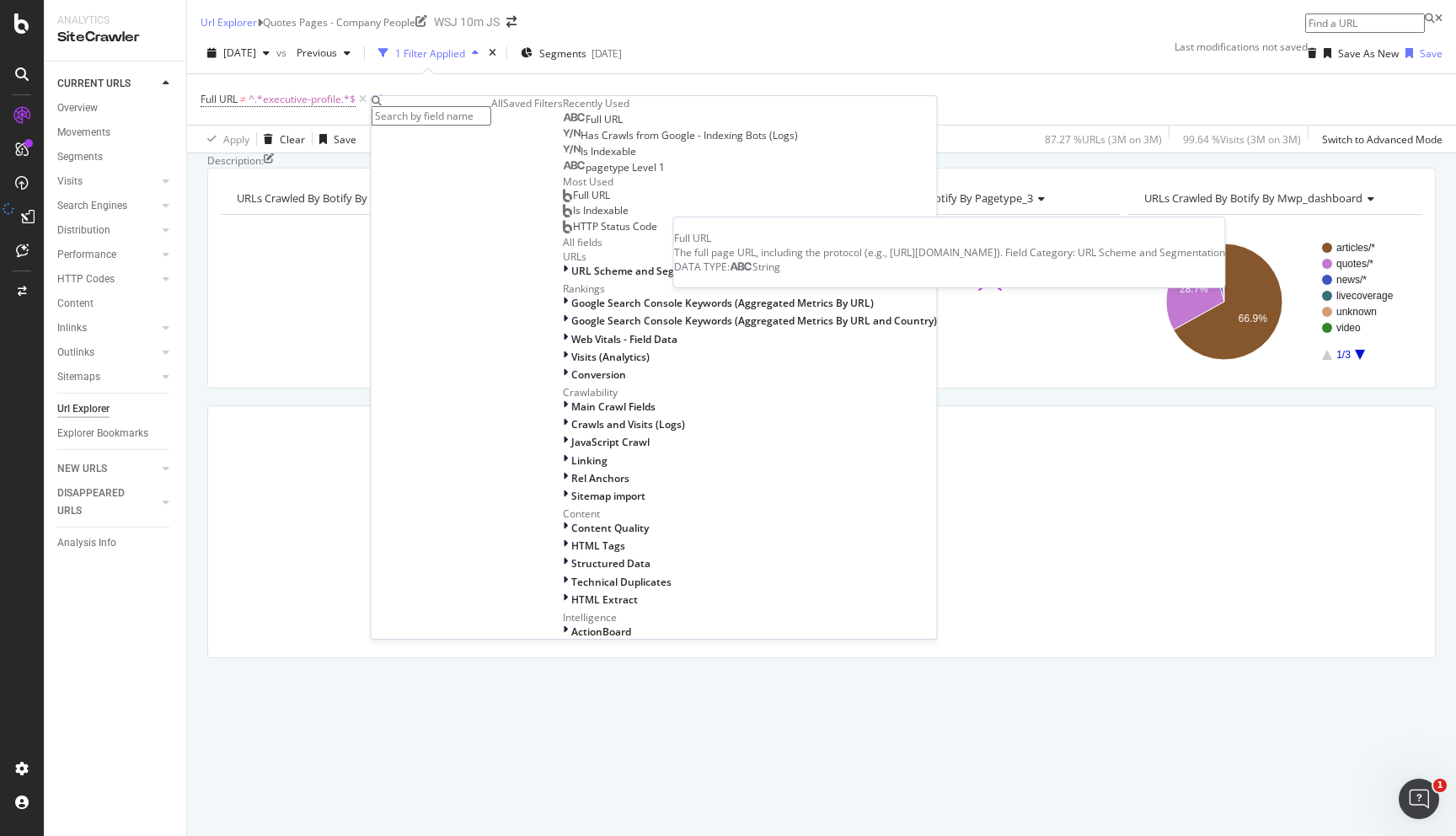
click at [563, 126] on div "Full URL" at bounding box center [593, 120] width 60 height 13
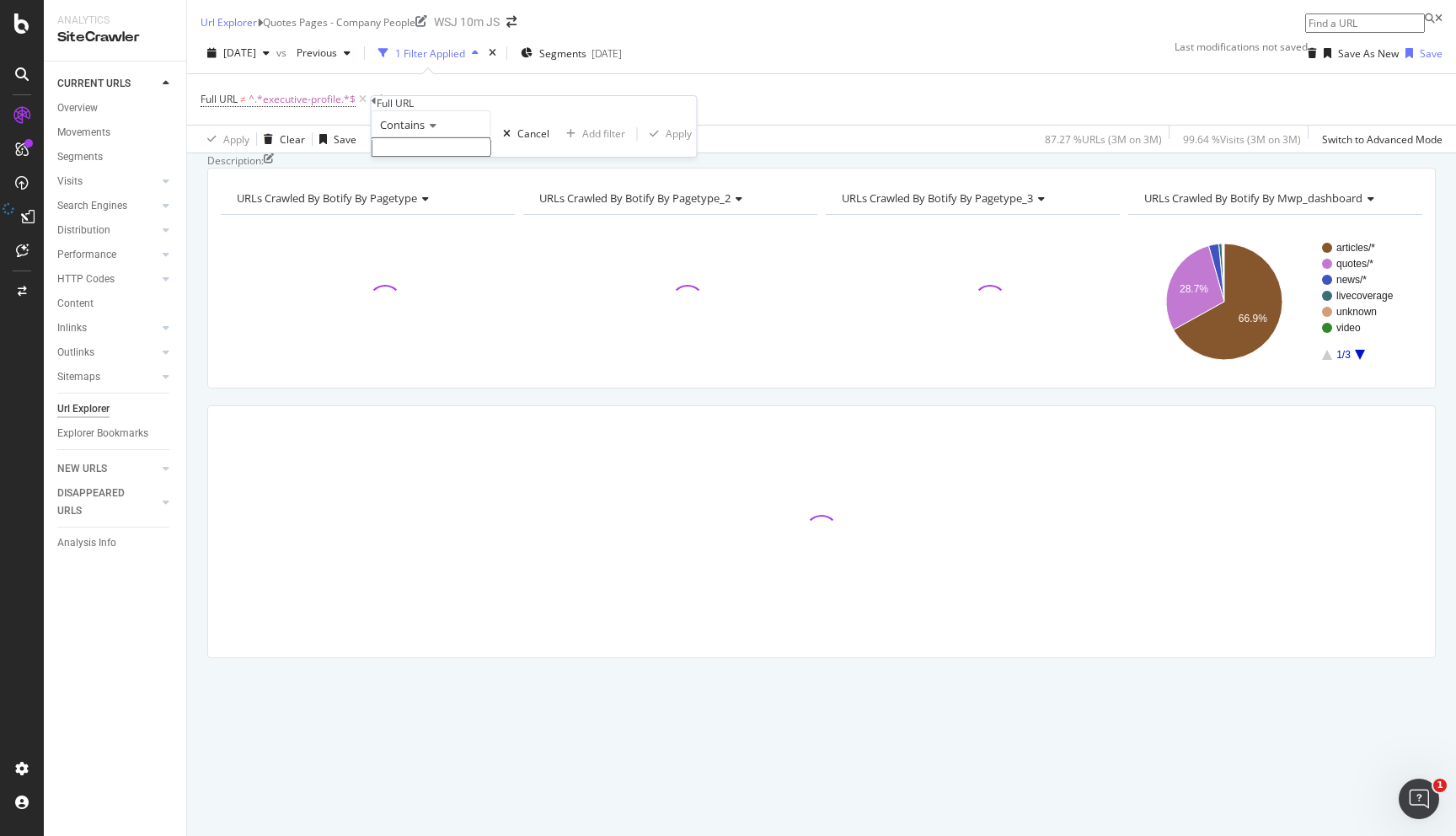
click at [446, 157] on input "text" at bounding box center [431, 147] width 120 height 19
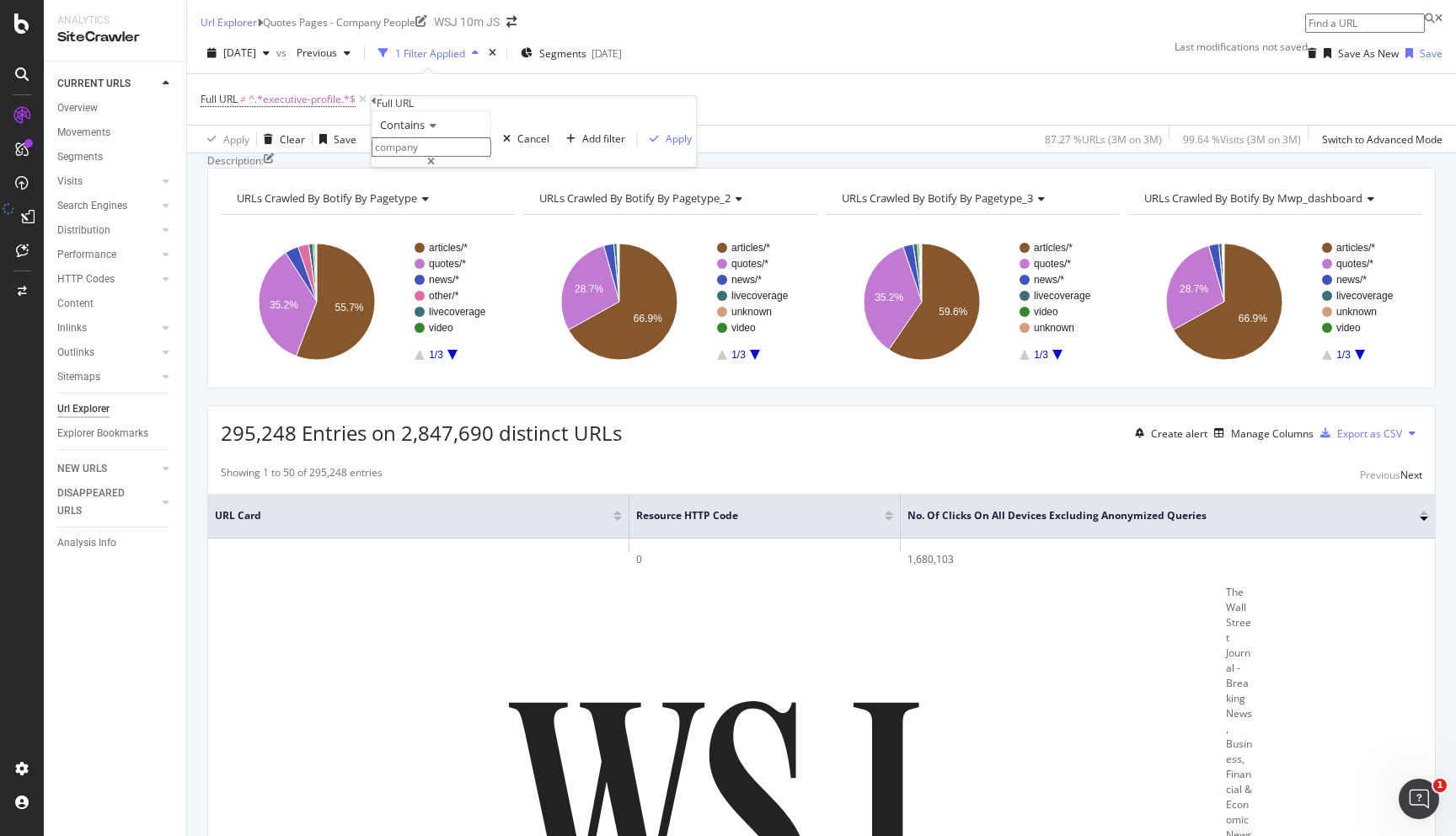
type input "company"
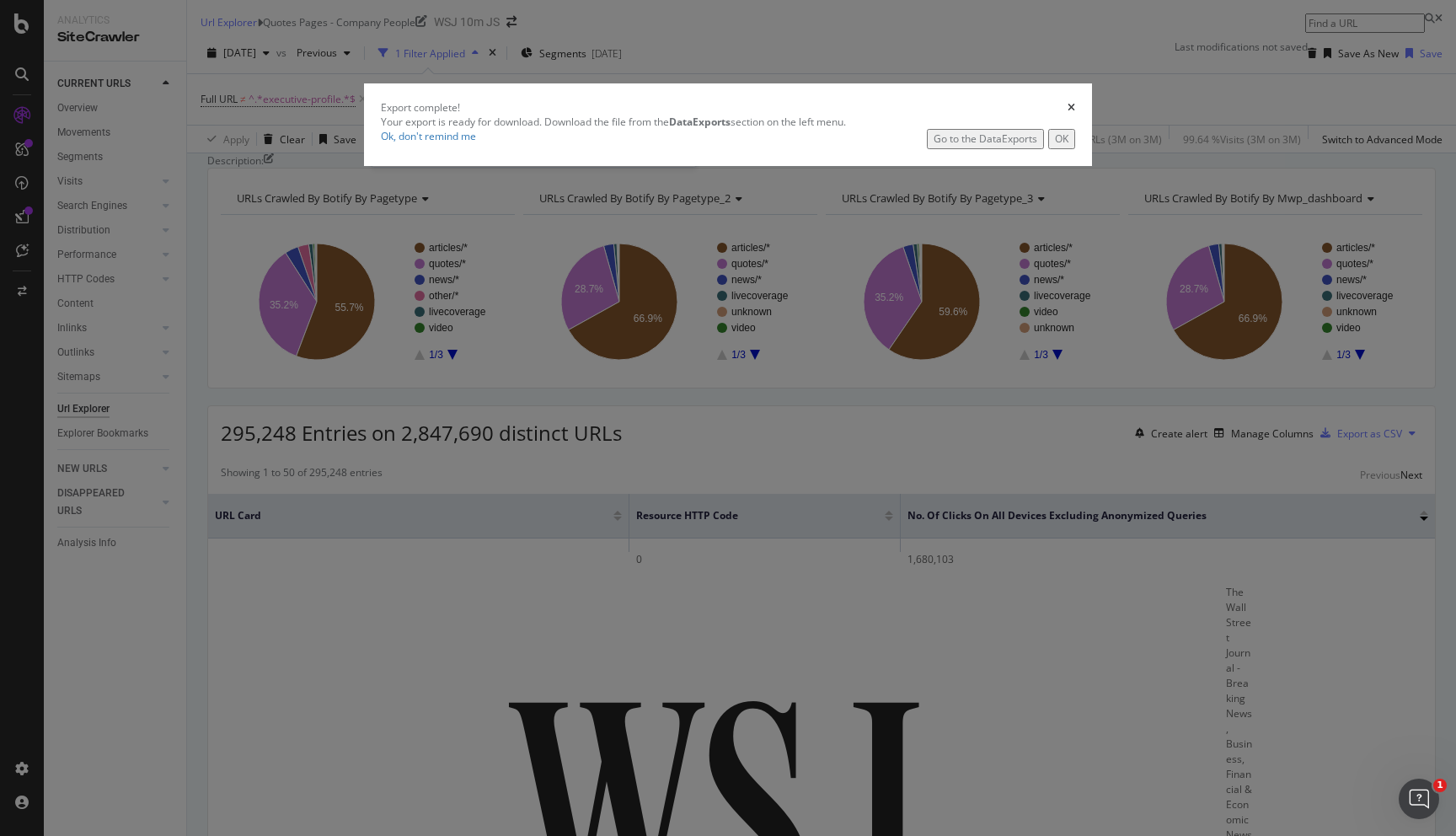
click at [1068, 113] on icon "times" at bounding box center [1071, 107] width 8 height 10
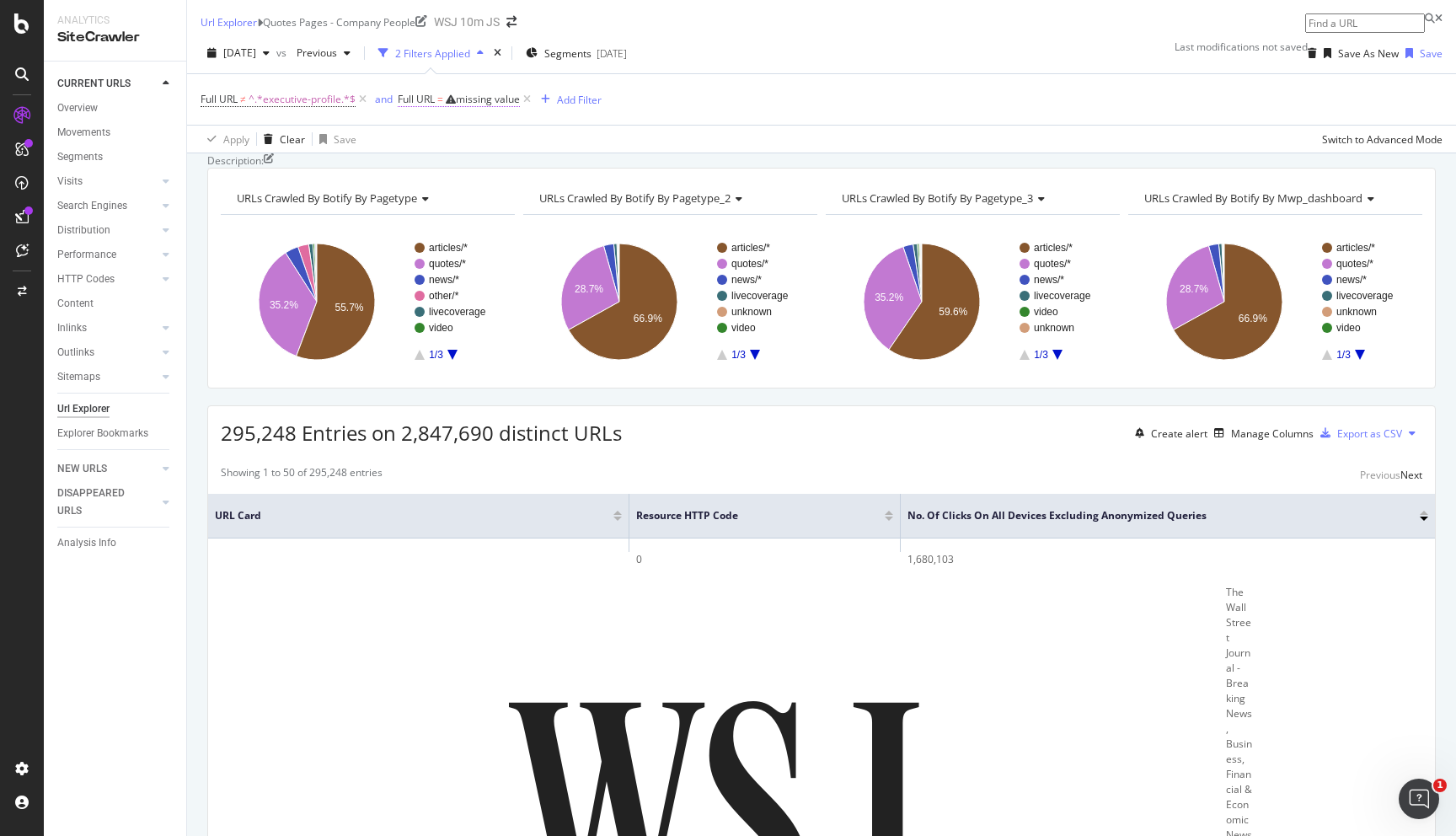
click at [458, 107] on span "Full URL = missing value" at bounding box center [459, 100] width 123 height 15
click at [478, 154] on input "text" at bounding box center [459, 144] width 120 height 19
type input "q"
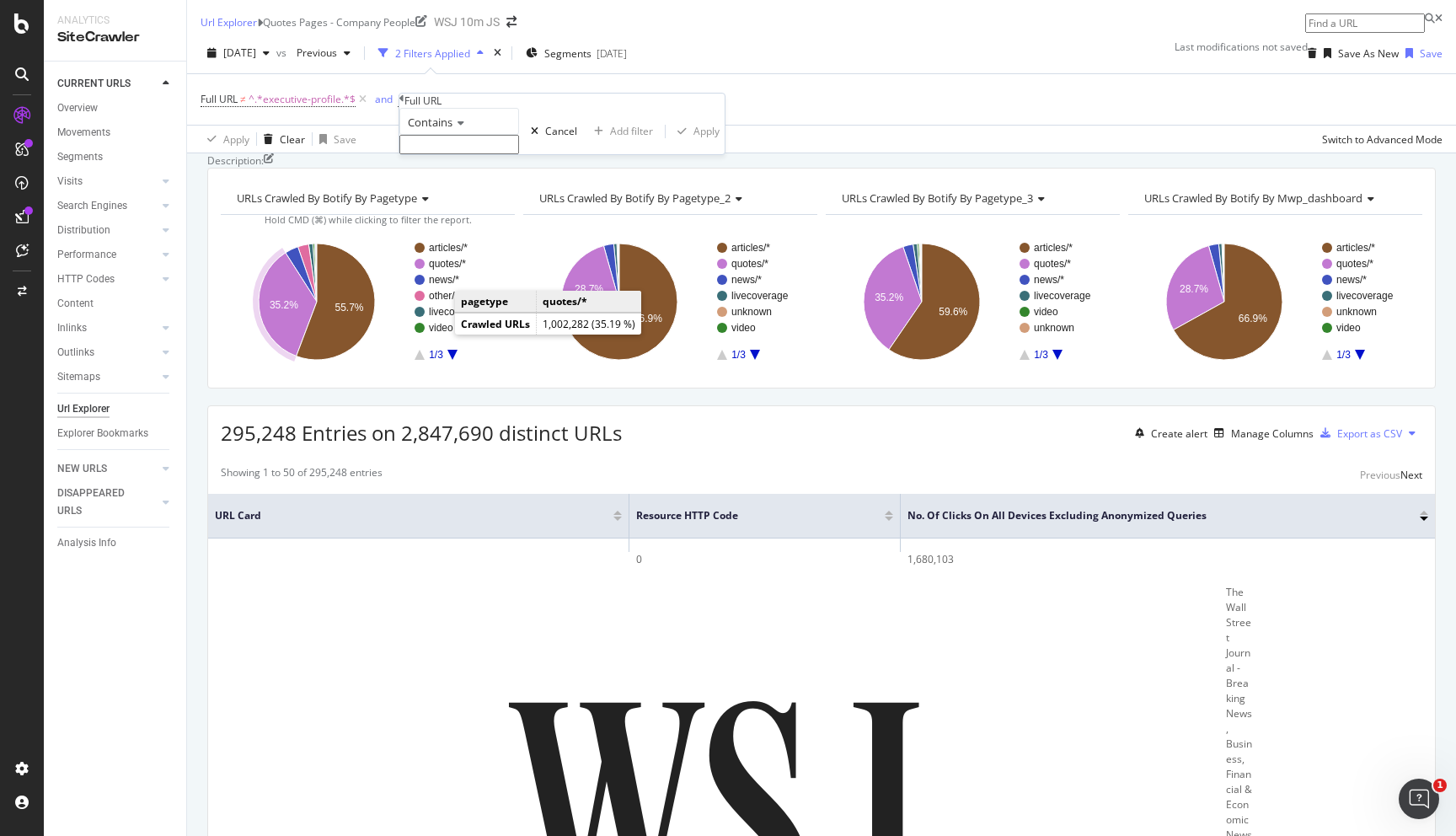
click at [440, 270] on text "quotes/*" at bounding box center [447, 263] width 37 height 11
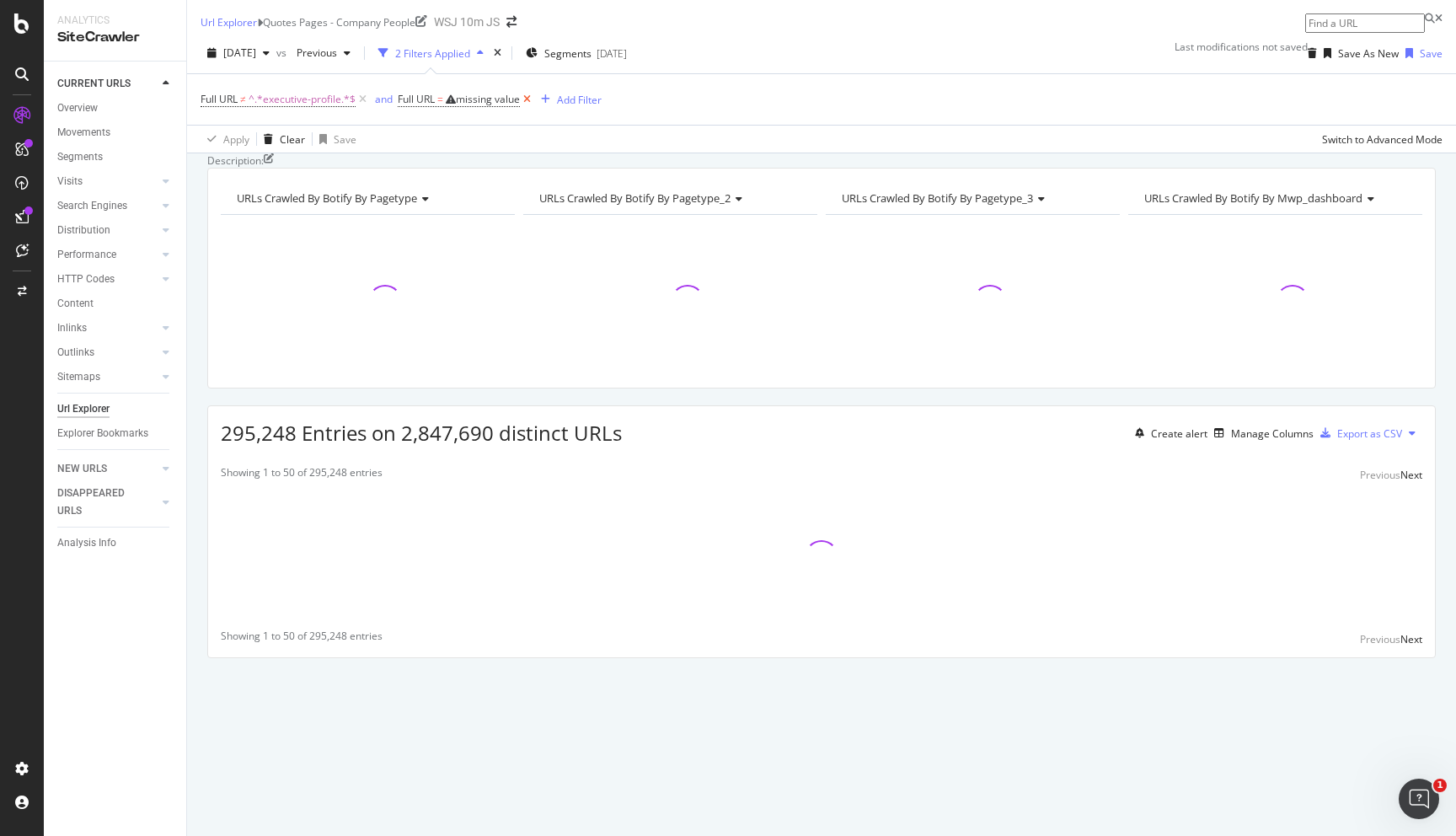
click at [533, 108] on icon at bounding box center [526, 100] width 14 height 17
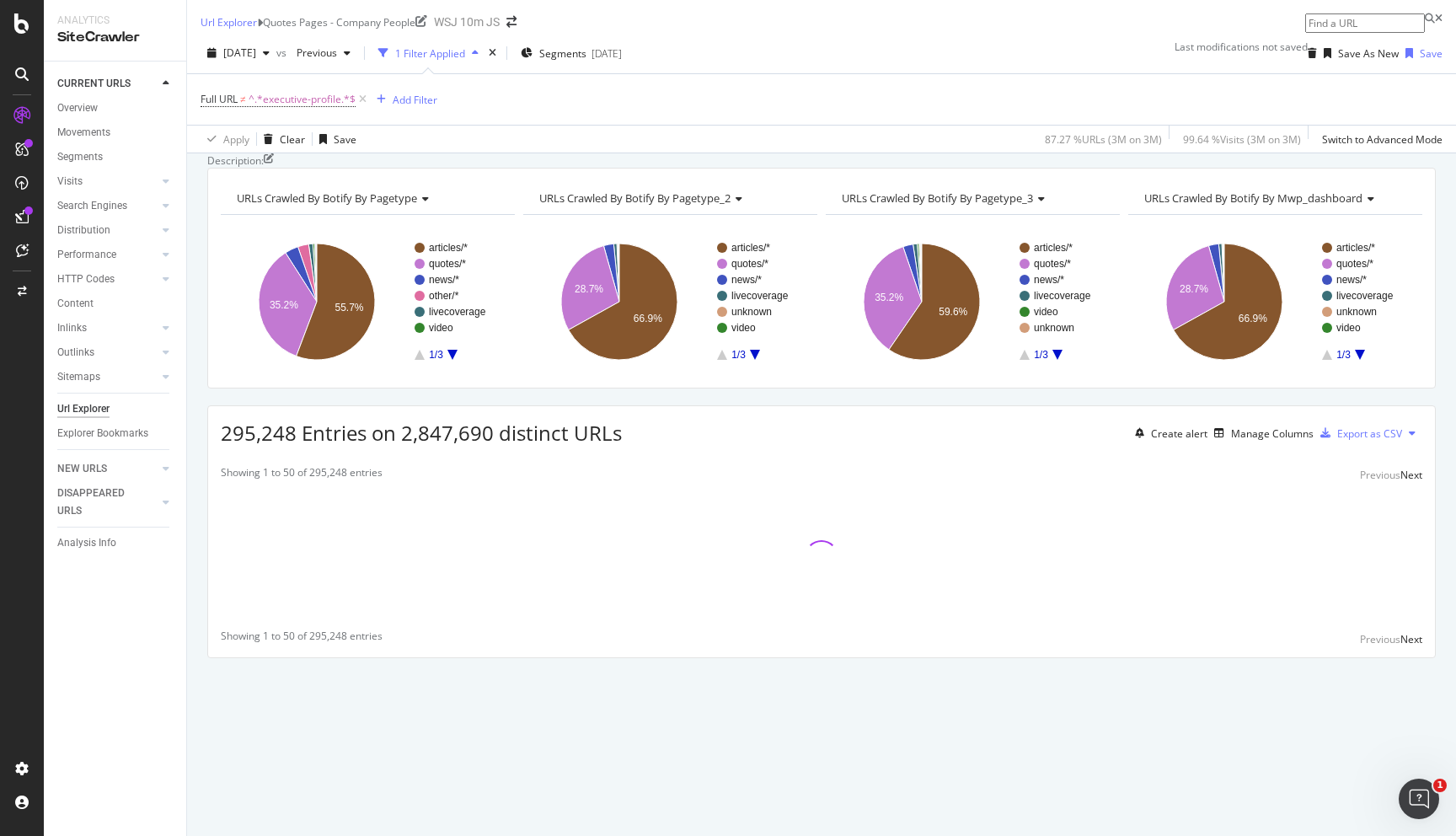
click at [444, 270] on text "quotes/*" at bounding box center [447, 263] width 37 height 11
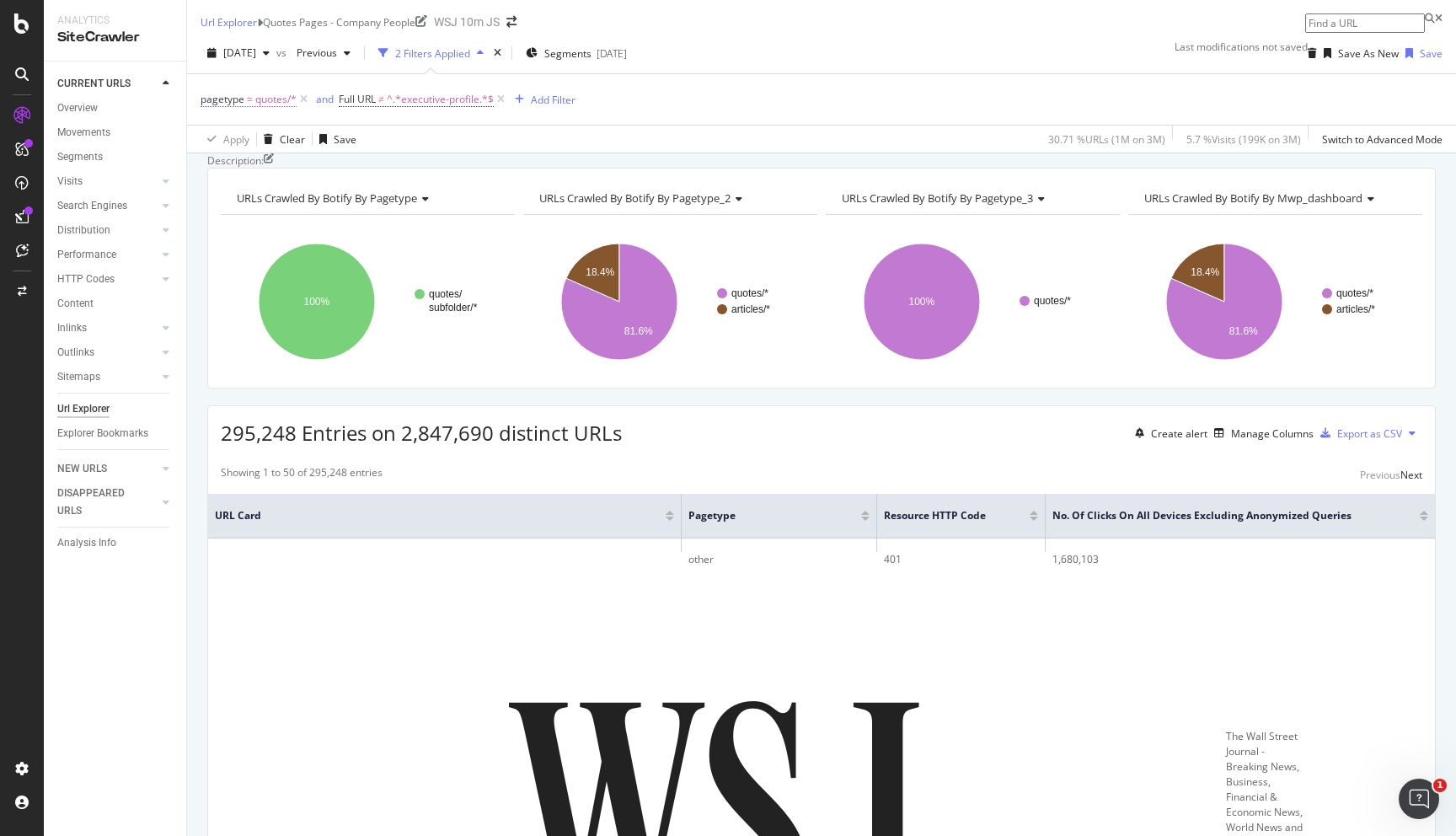
click at [245, 107] on span "pagetype = quotes/*" at bounding box center [248, 100] width 96 height 15
click at [527, 137] on div "Apply Clear Save 30.71 % URLs ( 1M on 3M ) 5.7 % Visits ( 199K on 3M ) Switch t…" at bounding box center [822, 138] width 1269 height 28
click at [454, 110] on span "^.*executive-profile.*$" at bounding box center [440, 99] width 107 height 24
click at [631, 137] on div "Apply Clear Save 30.71 % URLs ( 1M on 3M ) 5.7 % Visits ( 199K on 3M ) Switch t…" at bounding box center [822, 138] width 1269 height 28
click at [261, 107] on span "quotes/*" at bounding box center [275, 99] width 41 height 24
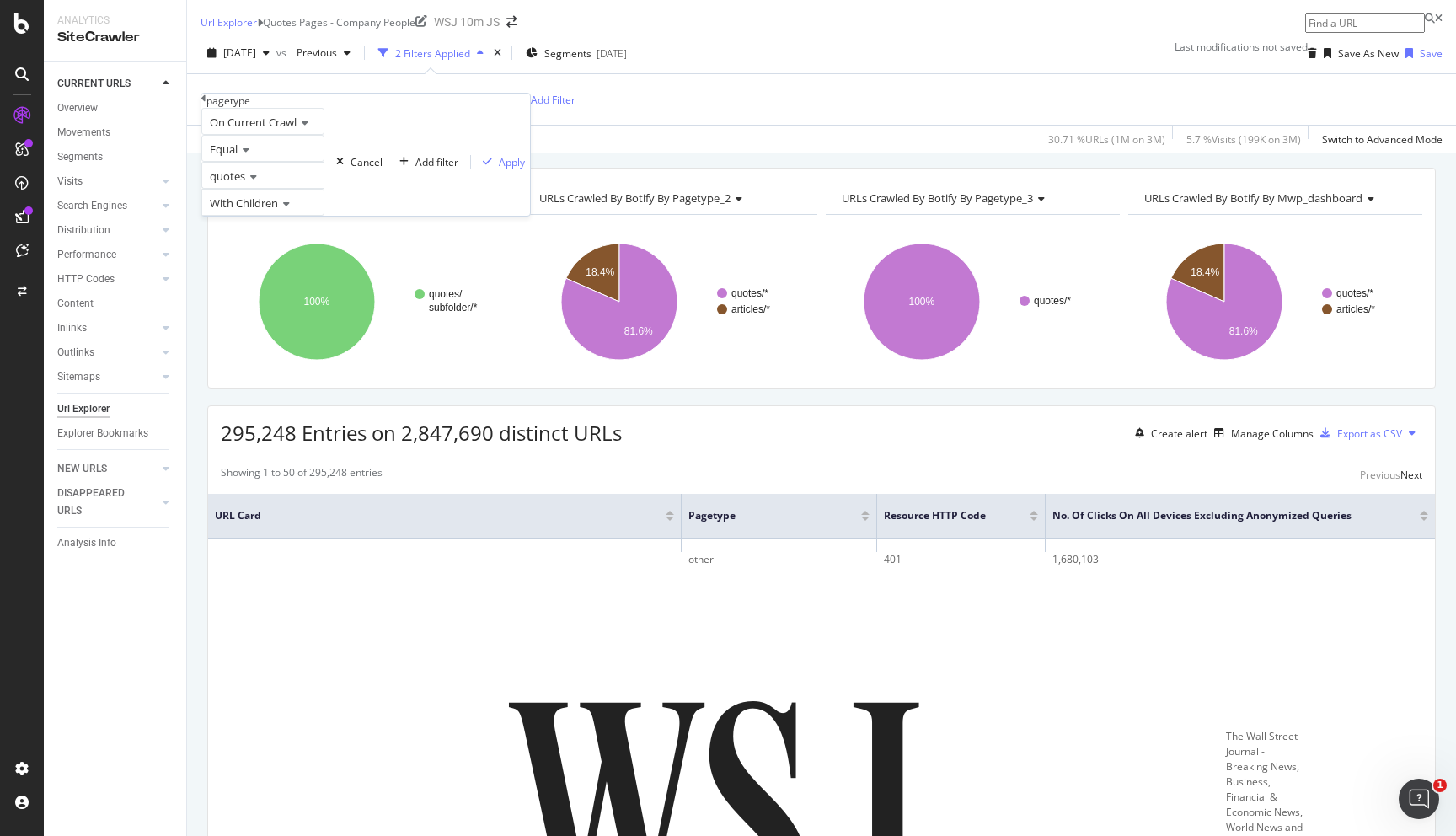
click at [219, 108] on div "pagetype" at bounding box center [366, 100] width 329 height 14
click at [491, 153] on div "Apply Clear Save 30.71 % URLs ( 1M on 3M ) 5.7 % Visits ( 199K on 3M ) Switch t…" at bounding box center [822, 138] width 1269 height 28
click at [301, 108] on icon at bounding box center [303, 100] width 14 height 17
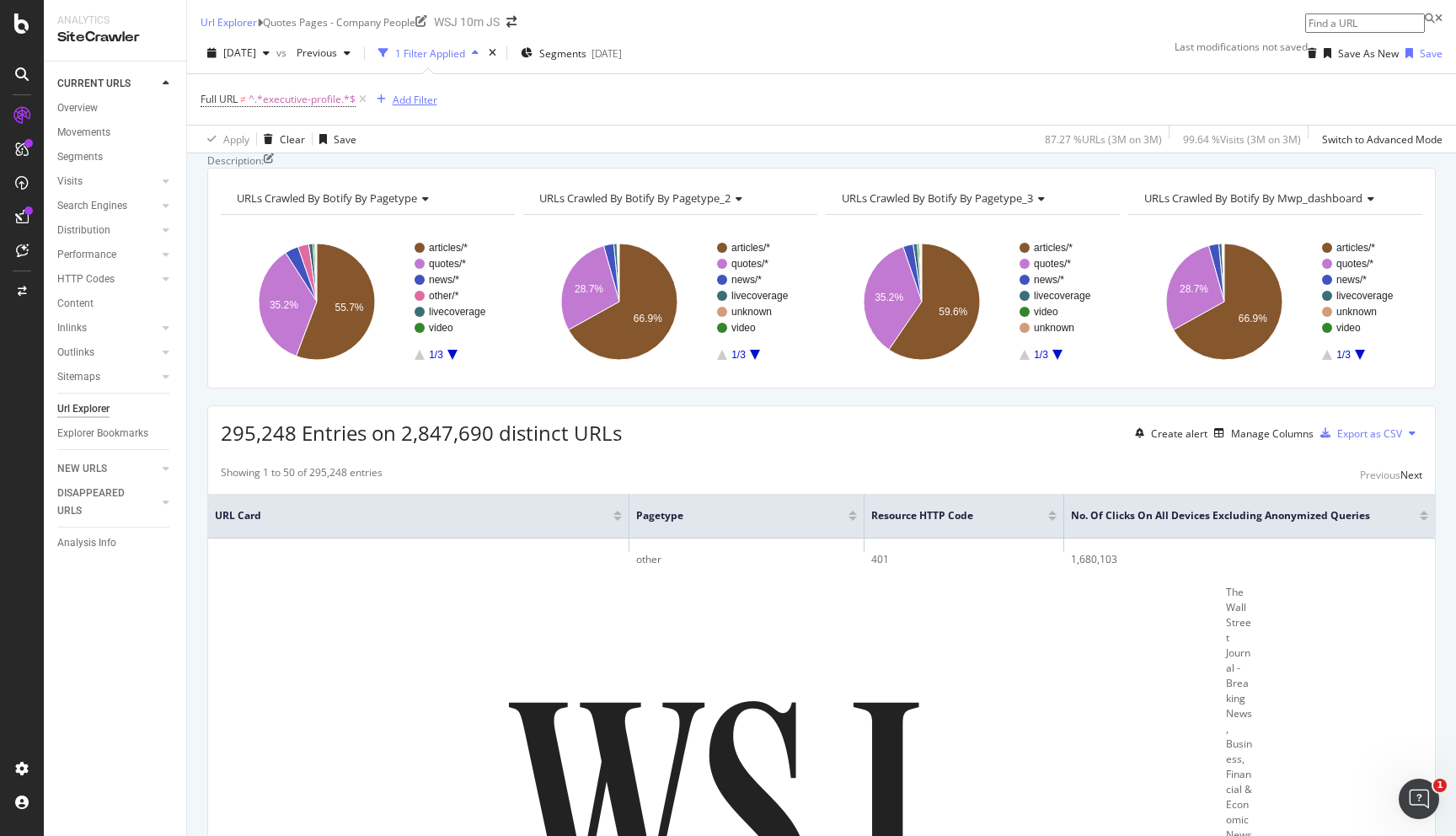
click at [423, 107] on div "Add Filter" at bounding box center [414, 100] width 45 height 14
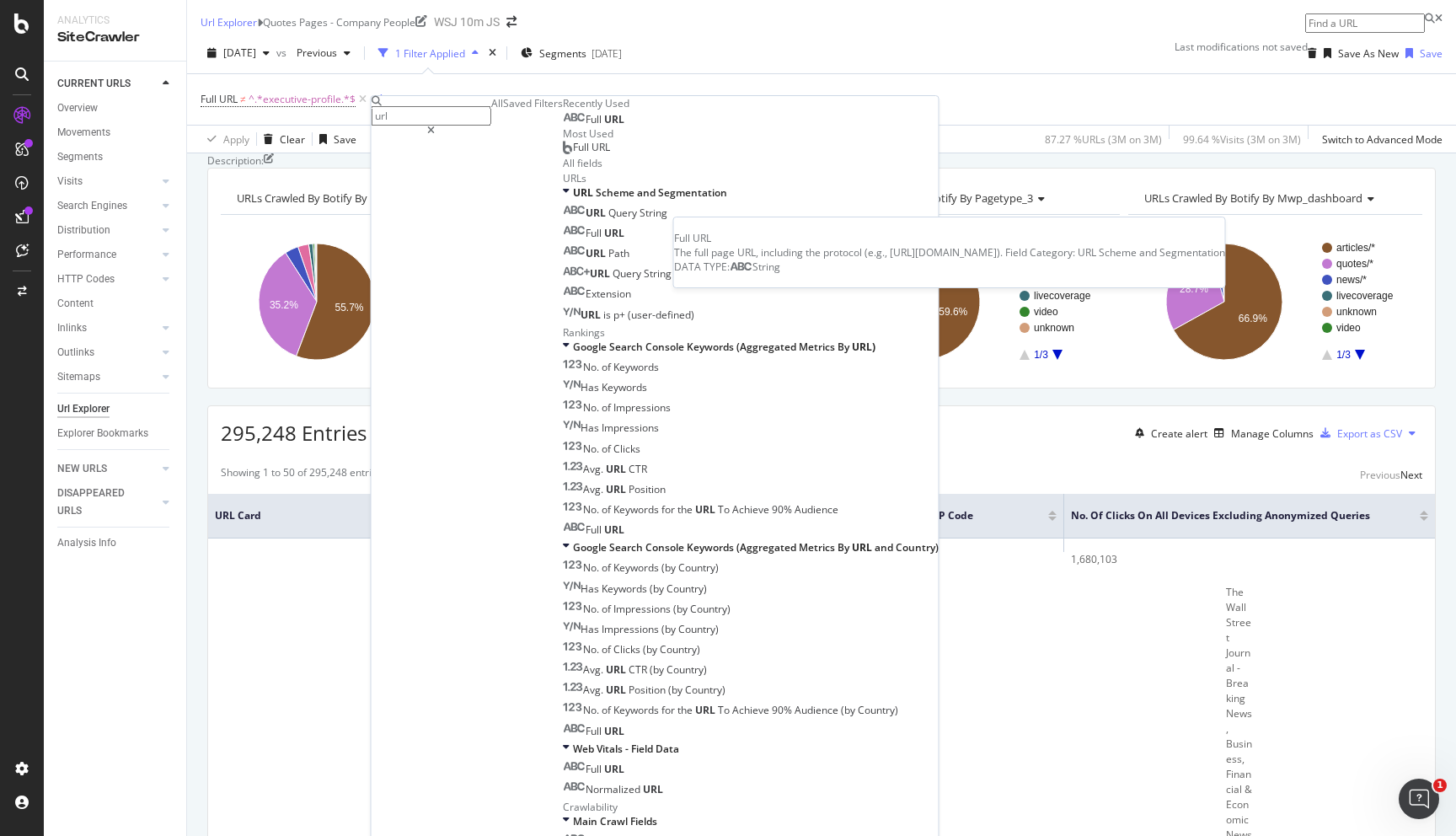
type input "url"
click at [563, 126] on div "Full URL" at bounding box center [594, 120] width 62 height 13
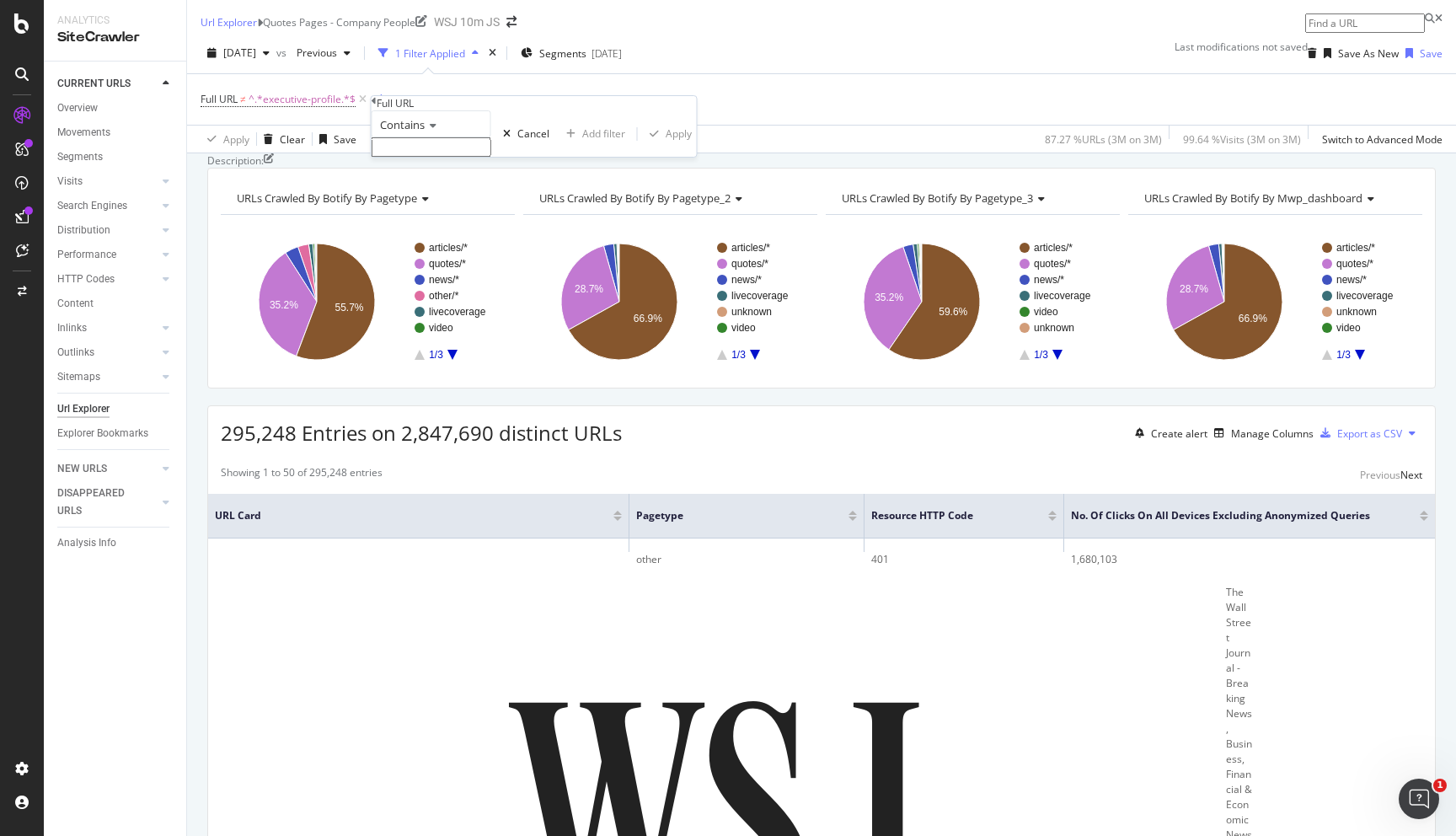
click at [429, 157] on input "text" at bounding box center [431, 147] width 120 height 19
click at [491, 157] on input "quote/" at bounding box center [431, 147] width 120 height 19
type input "quotes/"
click at [552, 167] on div "Contains quotes/ Cancel Add filter Apply" at bounding box center [534, 138] width 325 height 56
click at [666, 145] on div "Apply" at bounding box center [678, 138] width 26 height 14
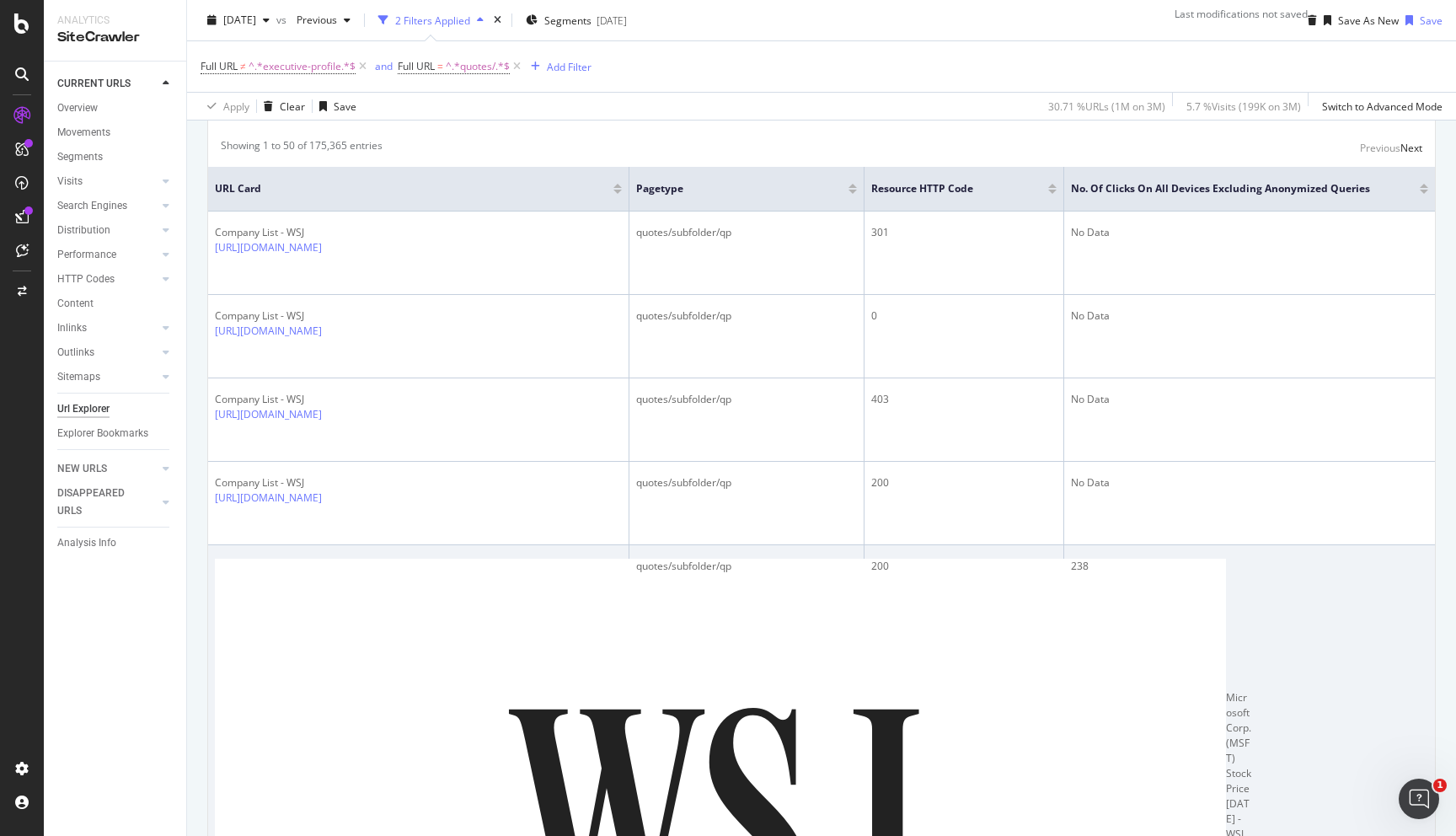
scroll to position [210, 0]
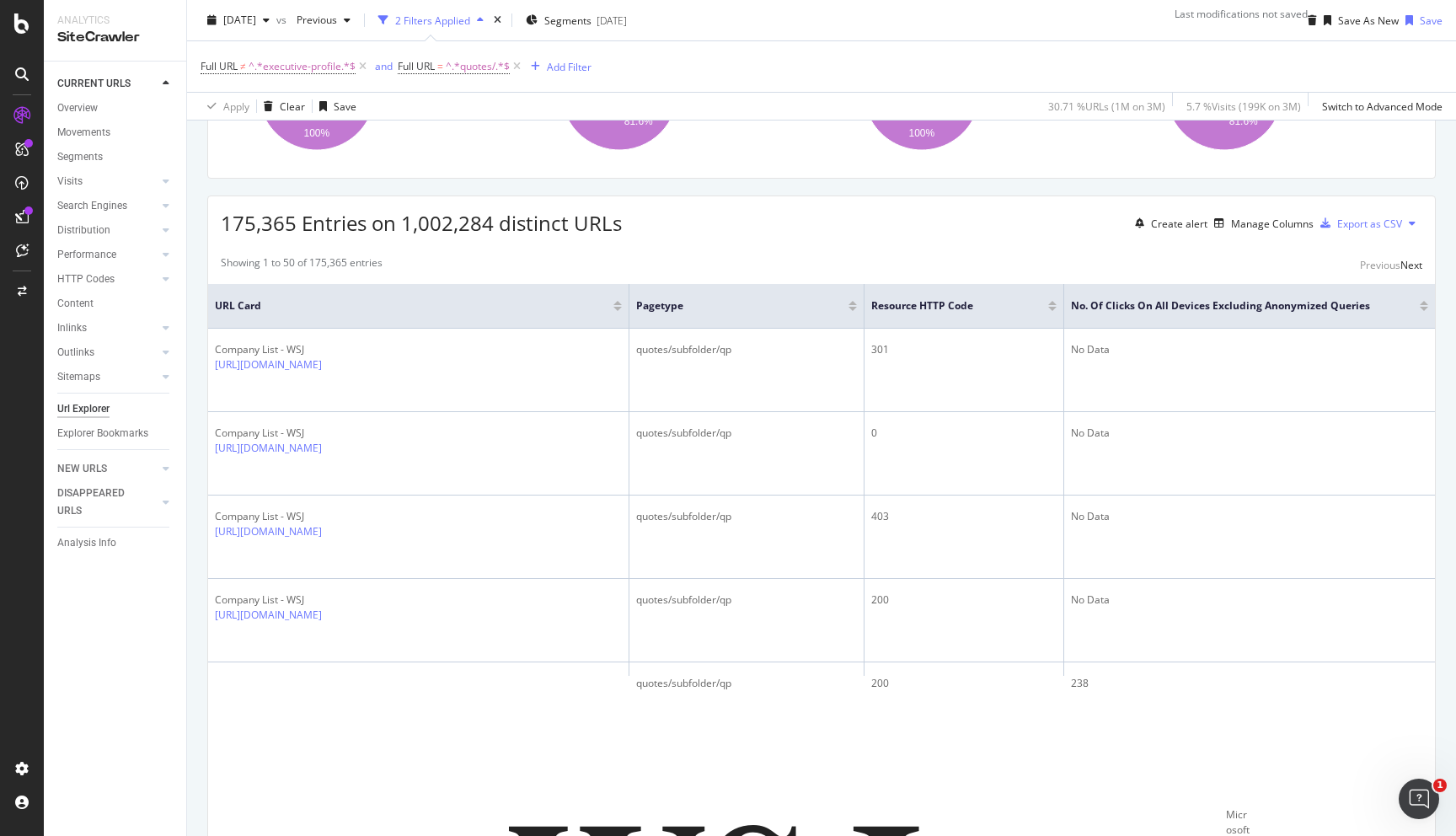
click at [1427, 311] on div at bounding box center [1424, 309] width 9 height 4
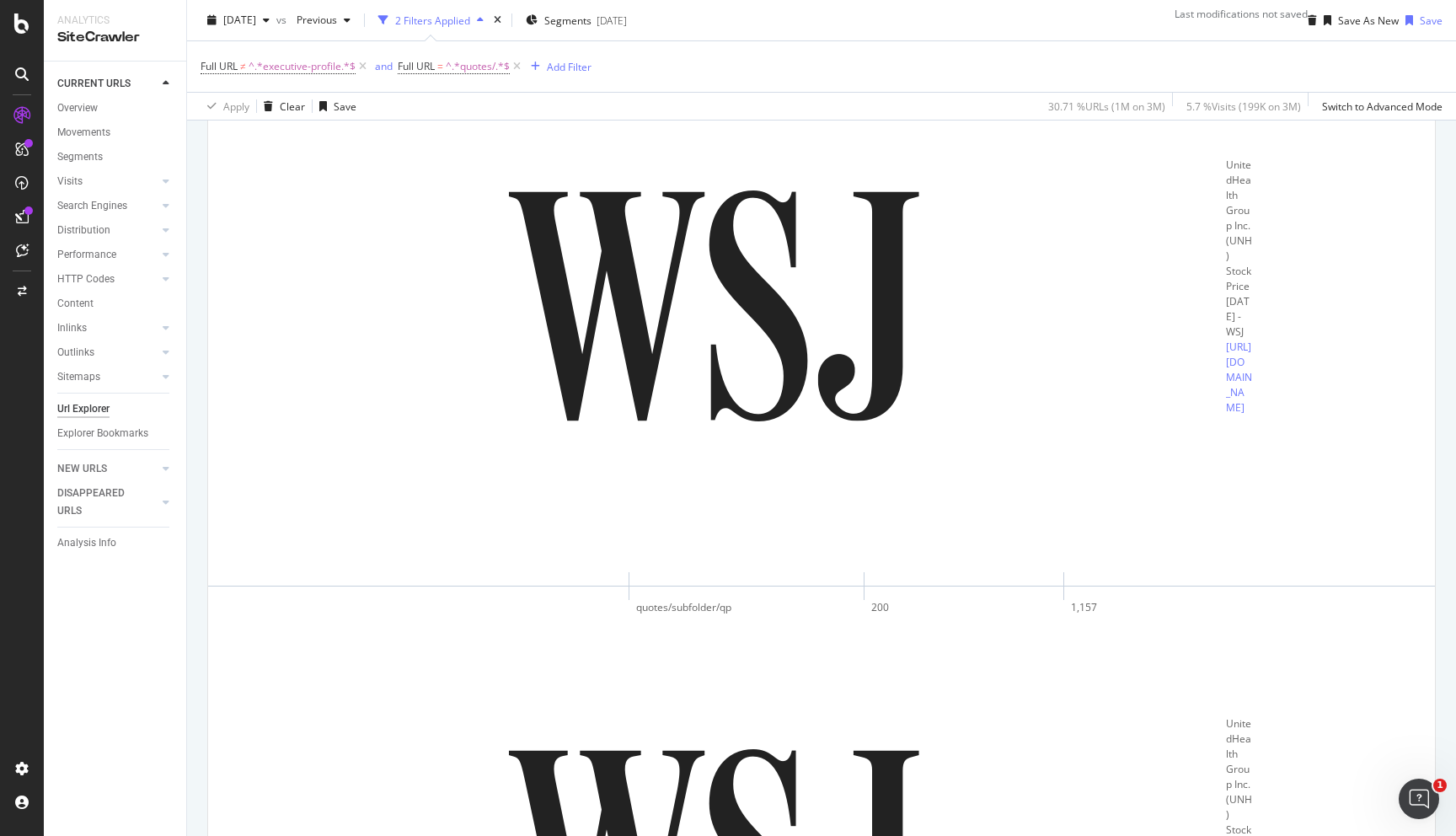
scroll to position [1566, 0]
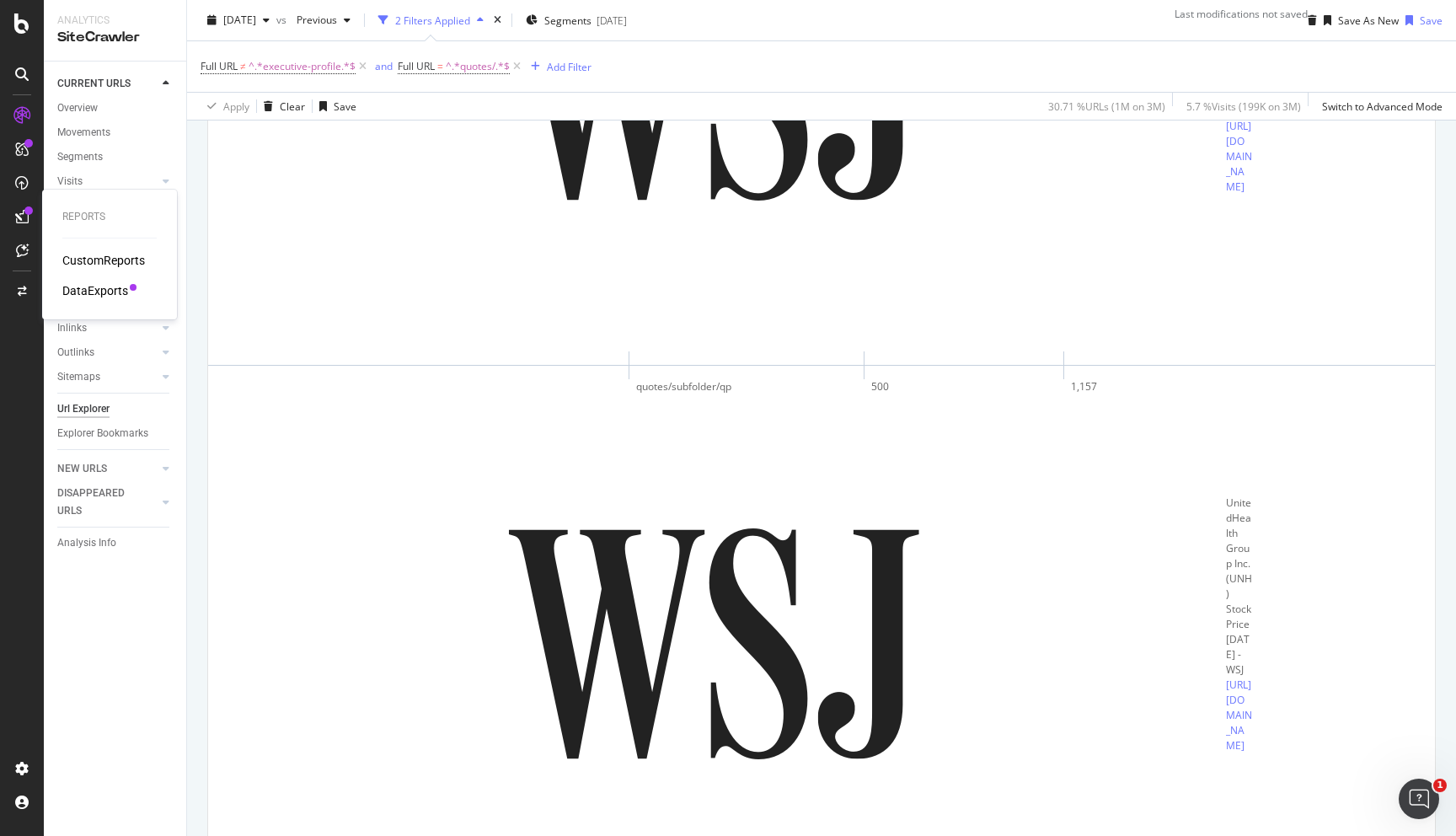
click at [100, 287] on div "DataExports" at bounding box center [95, 291] width 66 height 17
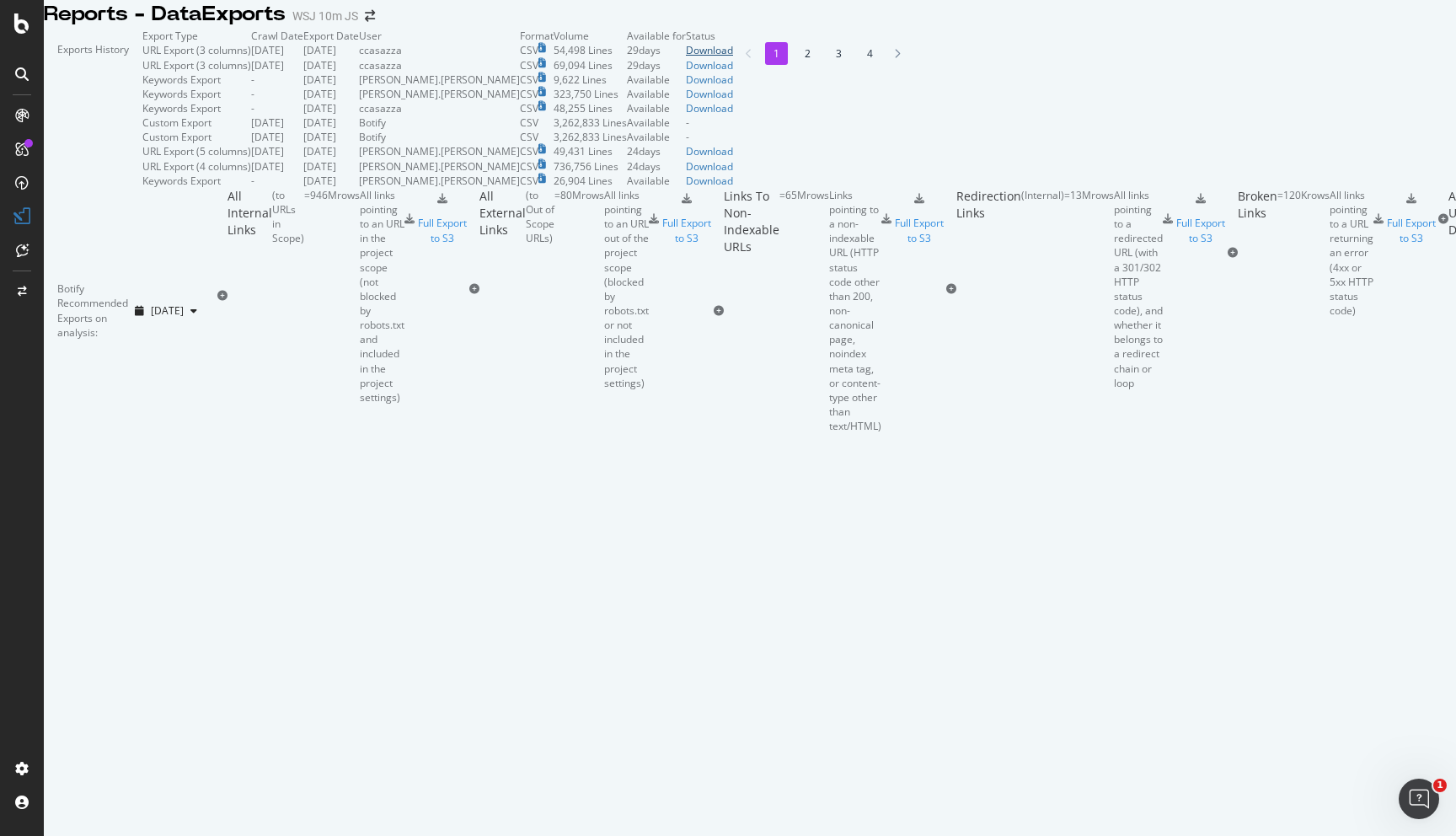
click at [733, 57] on div "Download" at bounding box center [709, 49] width 47 height 14
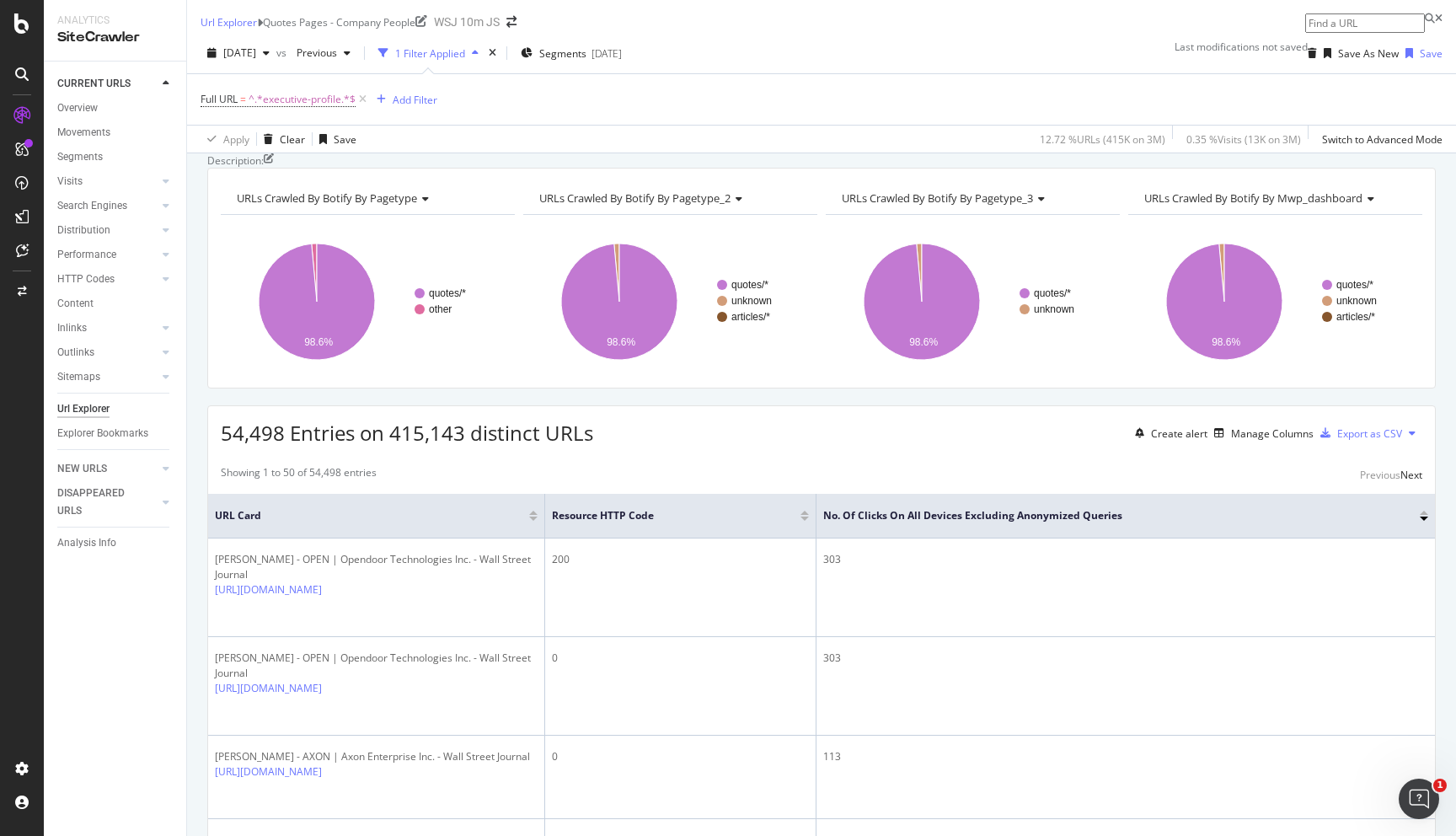
click at [407, 446] on span "54,498 Entries on 415,143 distinct URLs" at bounding box center [407, 432] width 372 height 28
click at [1404, 446] on button at bounding box center [1411, 433] width 20 height 27
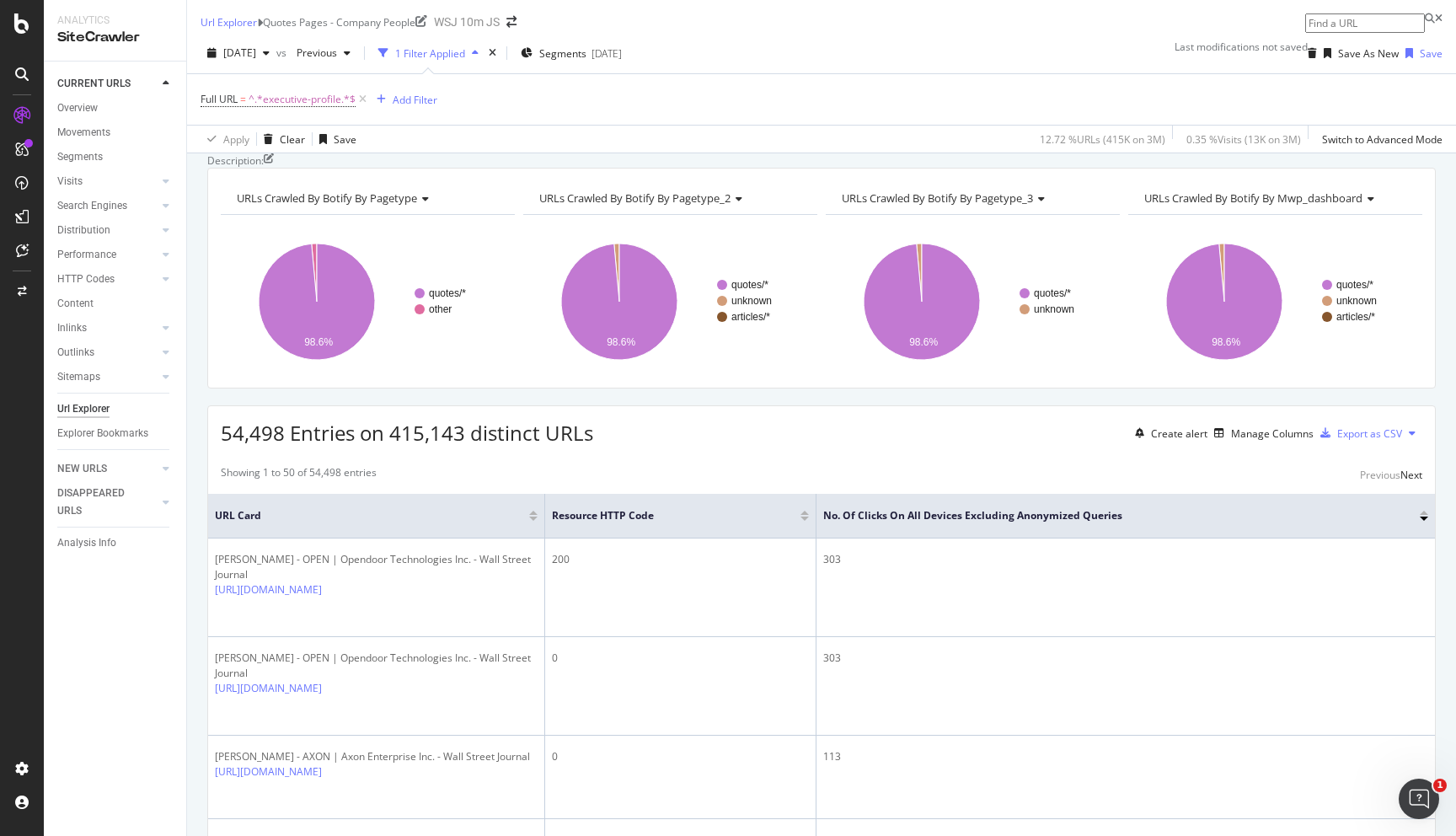
click at [1375, 446] on div "Export as CSV" at bounding box center [1357, 433] width 88 height 26
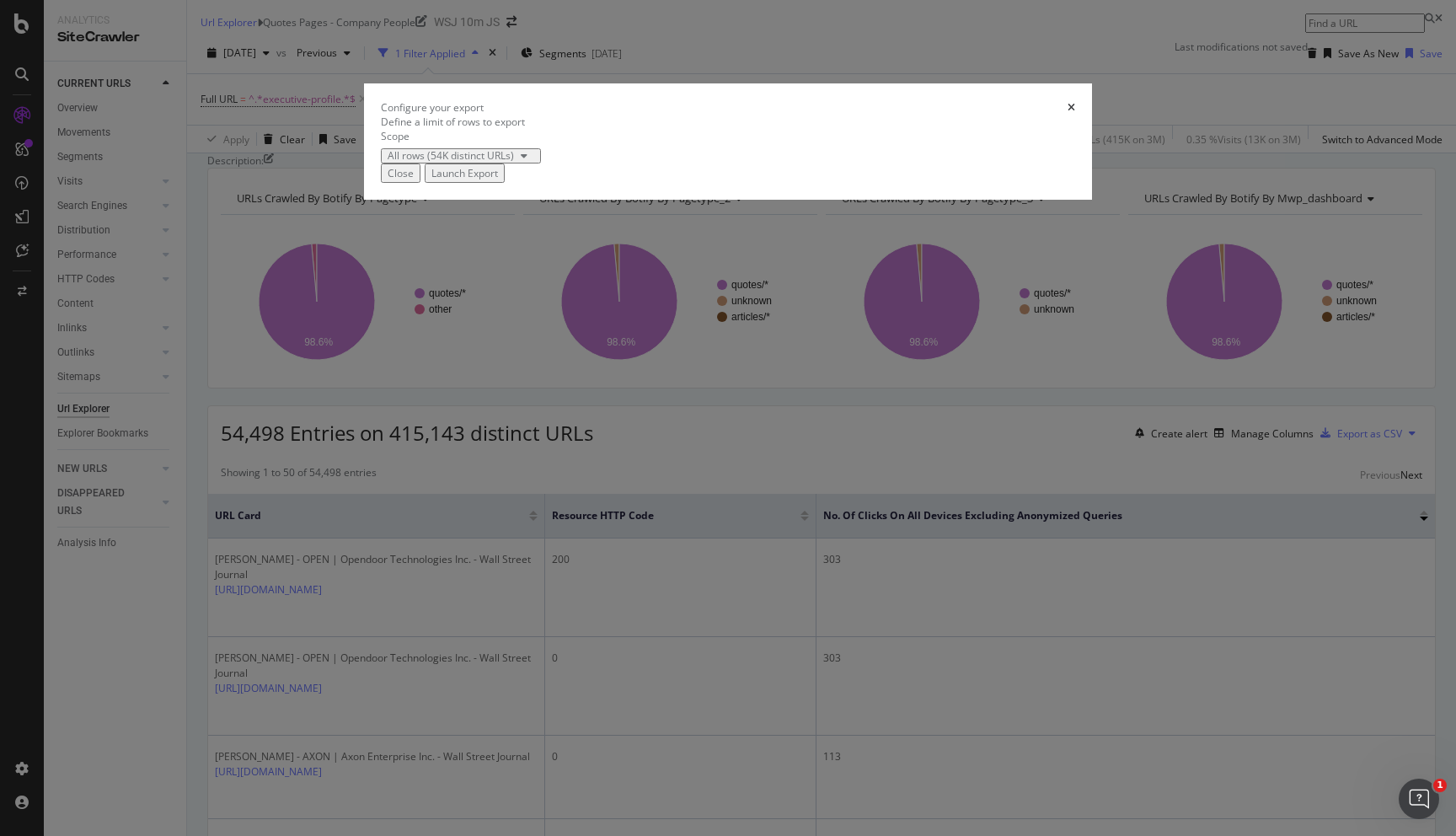
click at [514, 161] on div "All rows (54K distinct URLs)" at bounding box center [450, 156] width 126 height 10
click at [571, 488] on div "Define a limit" at bounding box center [518, 481] width 126 height 14
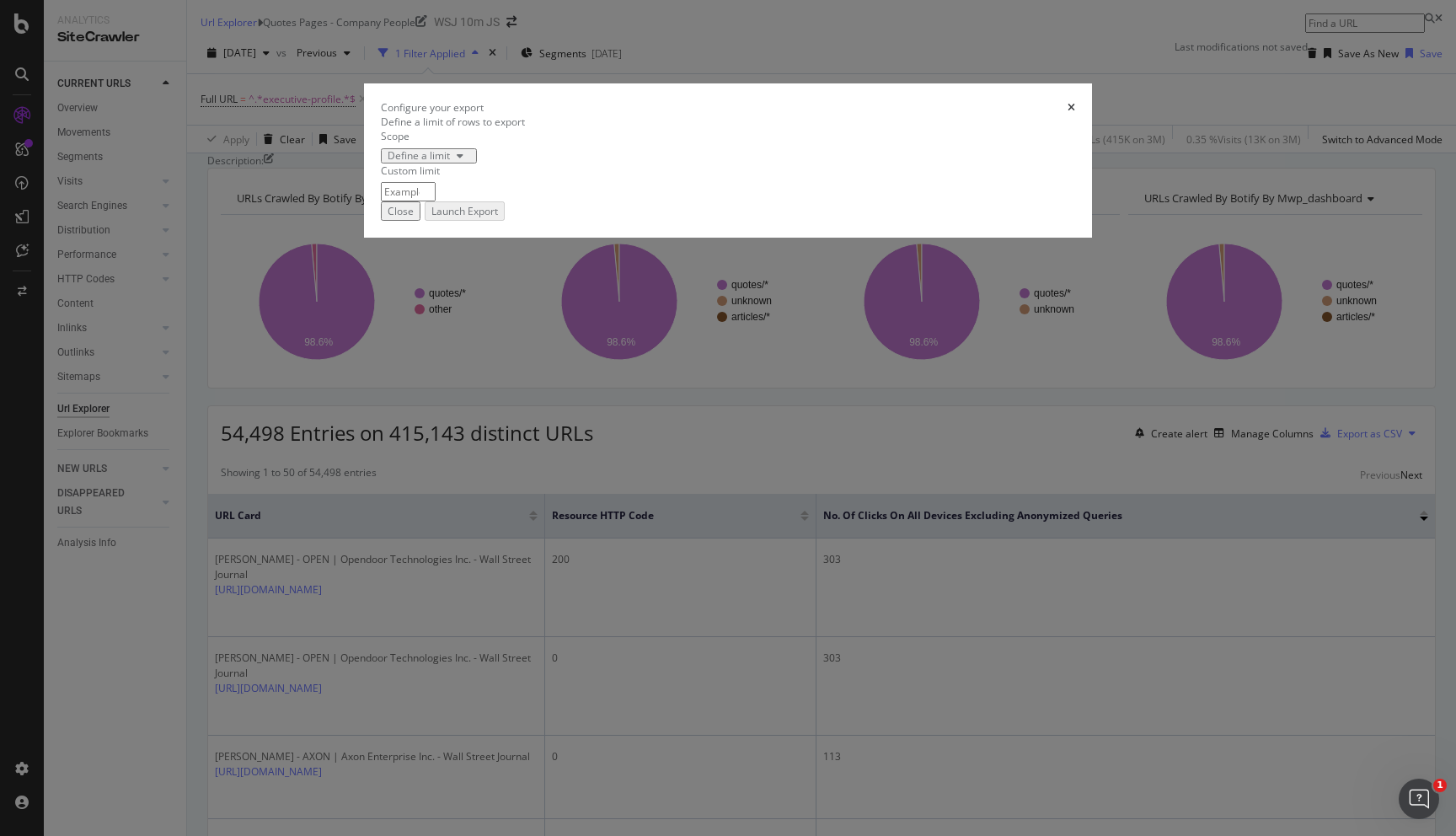
click at [1068, 115] on div "times" at bounding box center [1071, 107] width 8 height 14
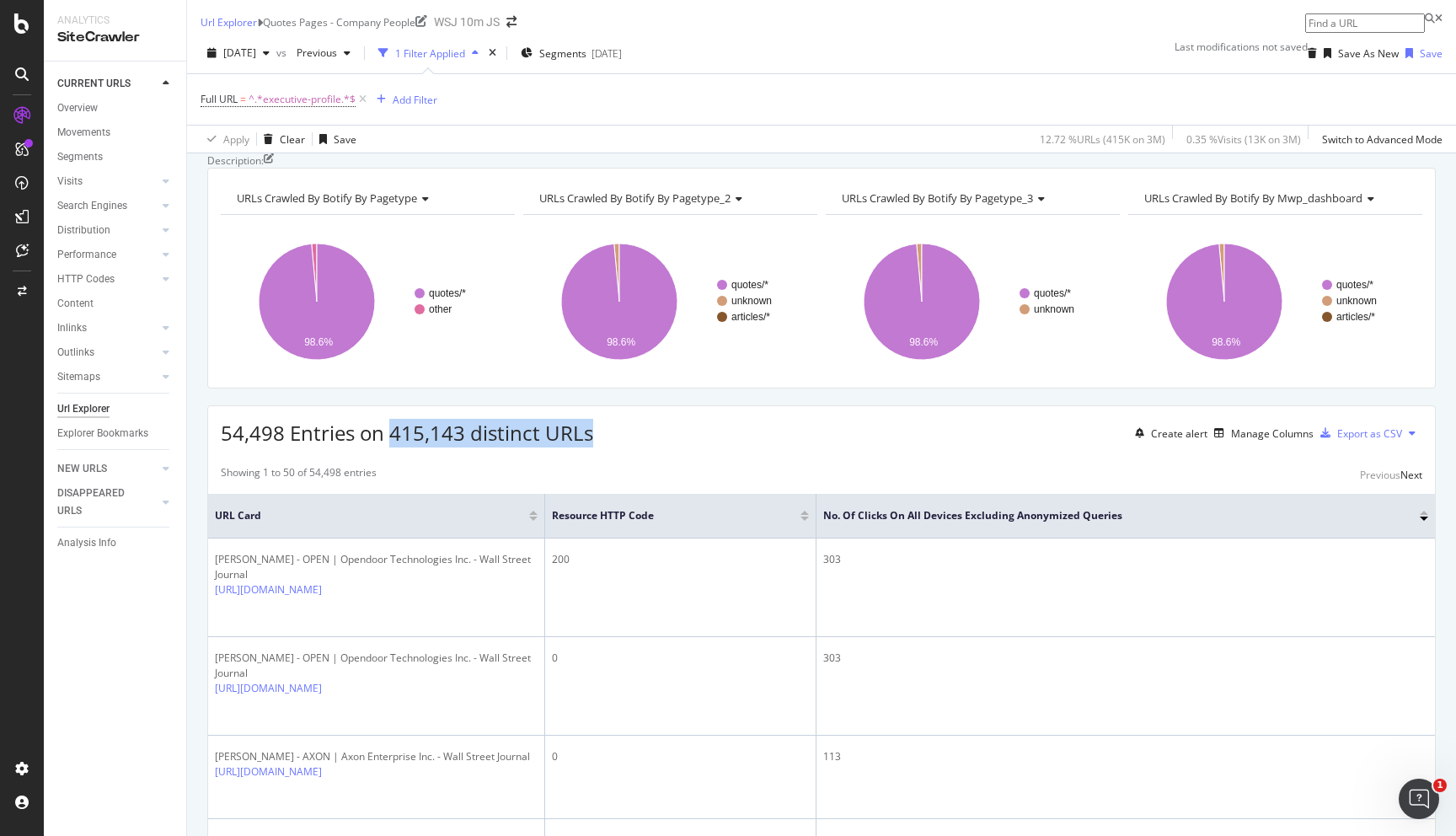
drag, startPoint x: 389, startPoint y: 516, endPoint x: 600, endPoint y: 513, distance: 211.0
click at [600, 447] on div "54,498 Entries on 415,143 distinct URLs Create alert Manage Columns Export as C…" at bounding box center [822, 427] width 1227 height 41
click at [603, 447] on div "54,498 Entries on 415,143 distinct URLs Create alert Manage Columns Export as C…" at bounding box center [822, 427] width 1227 height 41
click at [1407, 521] on icon at bounding box center [1405, 514] width 12 height 12
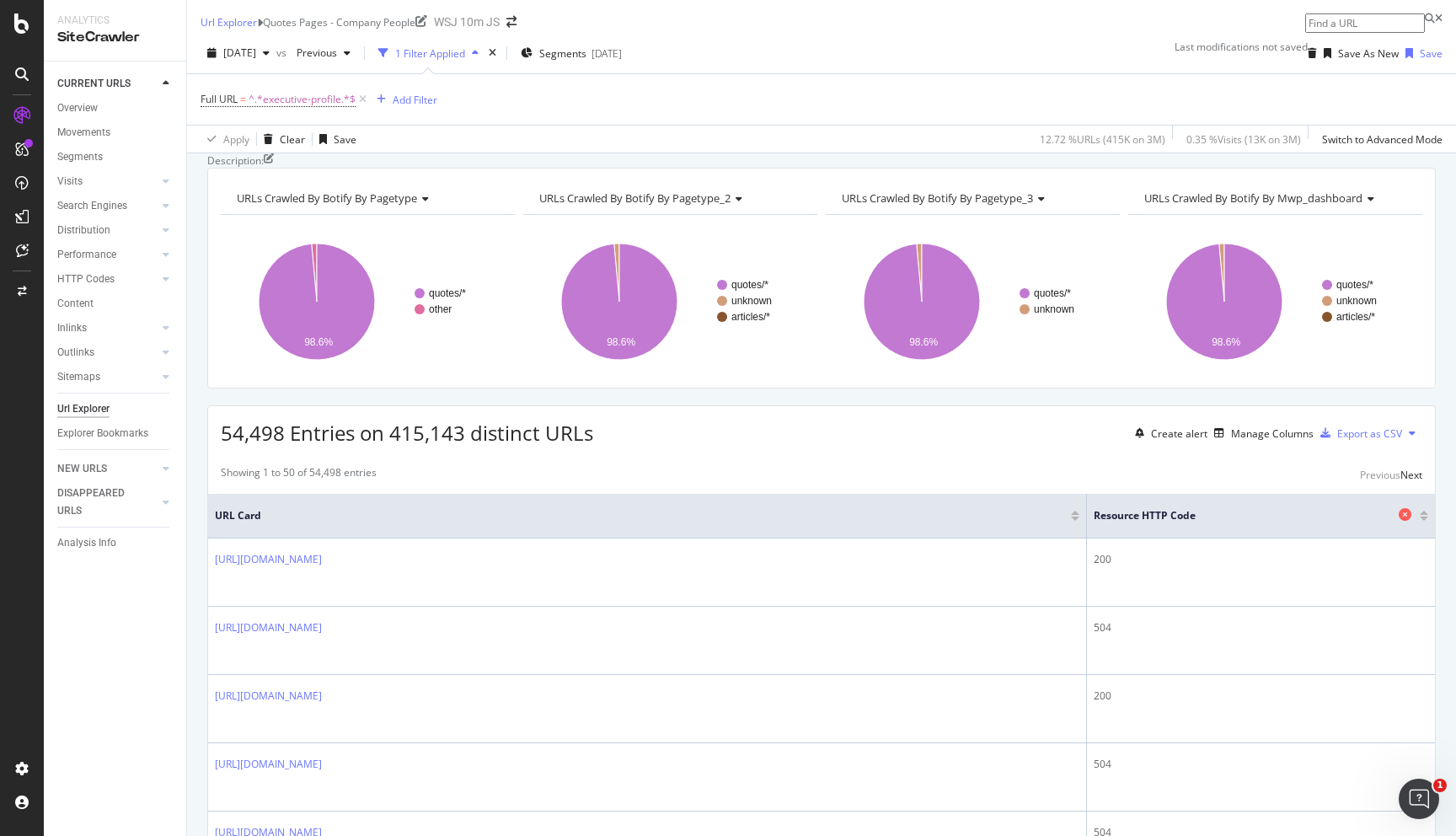
click at [1407, 521] on icon at bounding box center [1405, 514] width 12 height 12
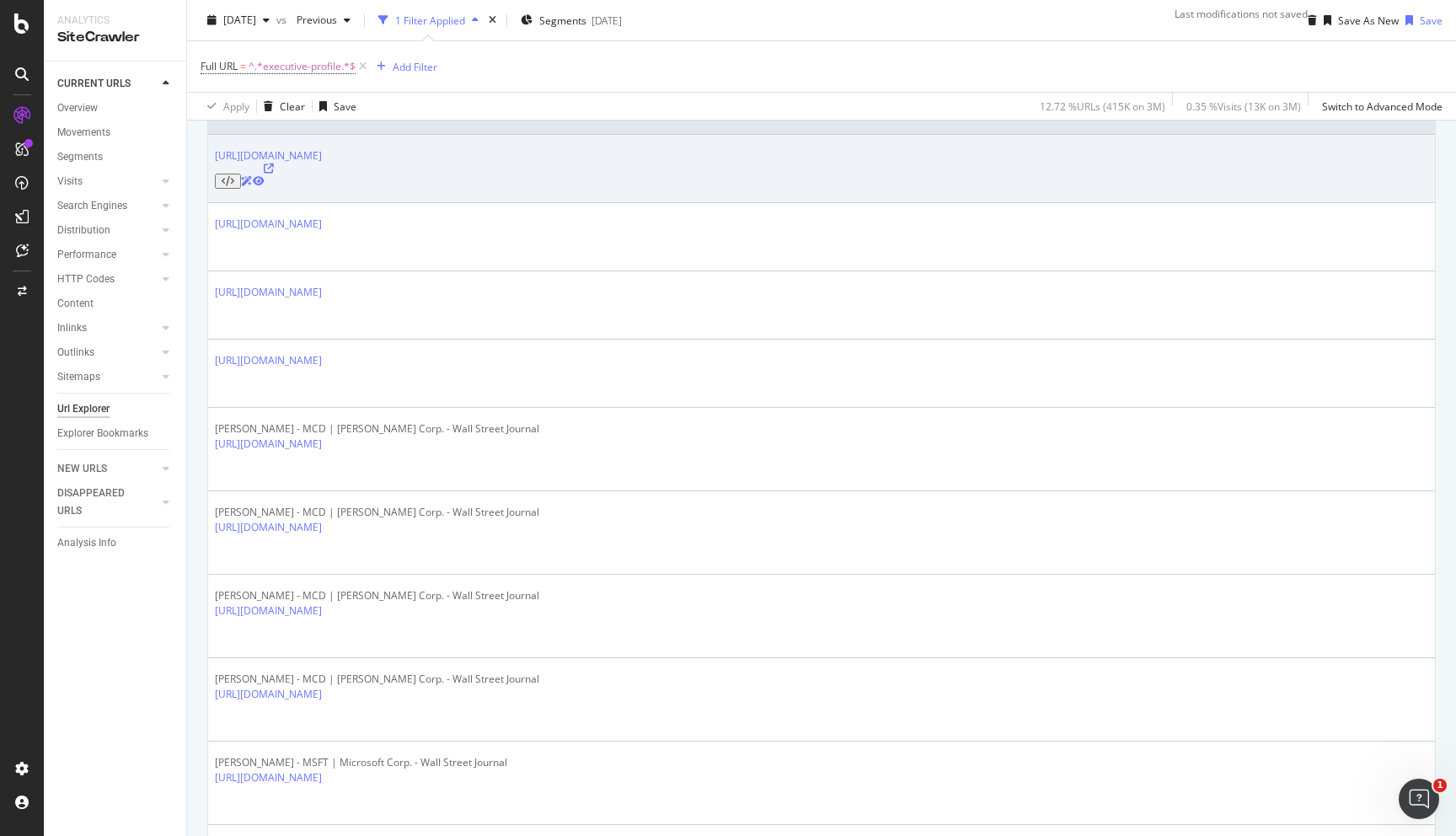
scroll to position [189, 0]
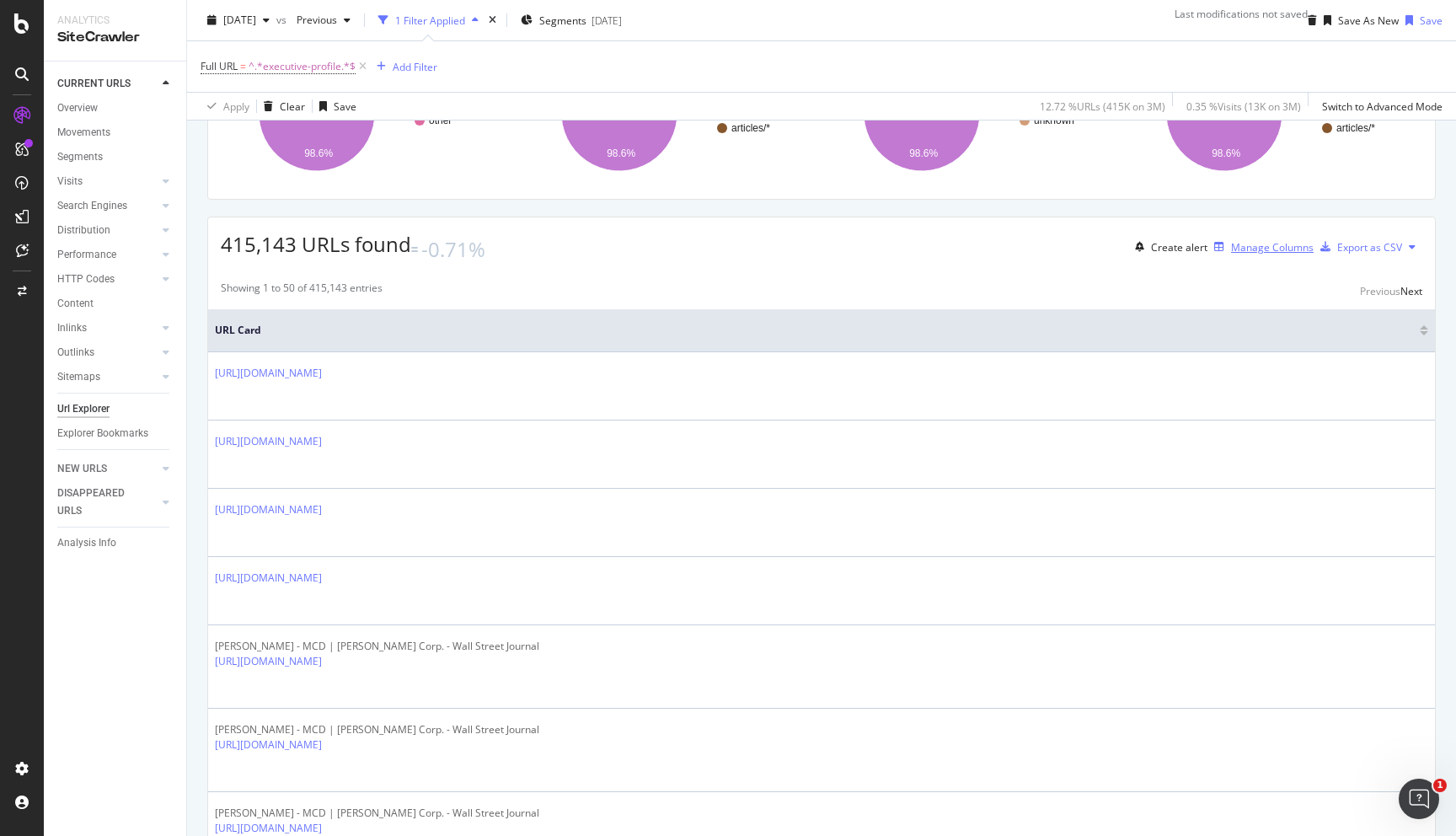
click at [1284, 257] on button "Manage Columns" at bounding box center [1260, 246] width 106 height 20
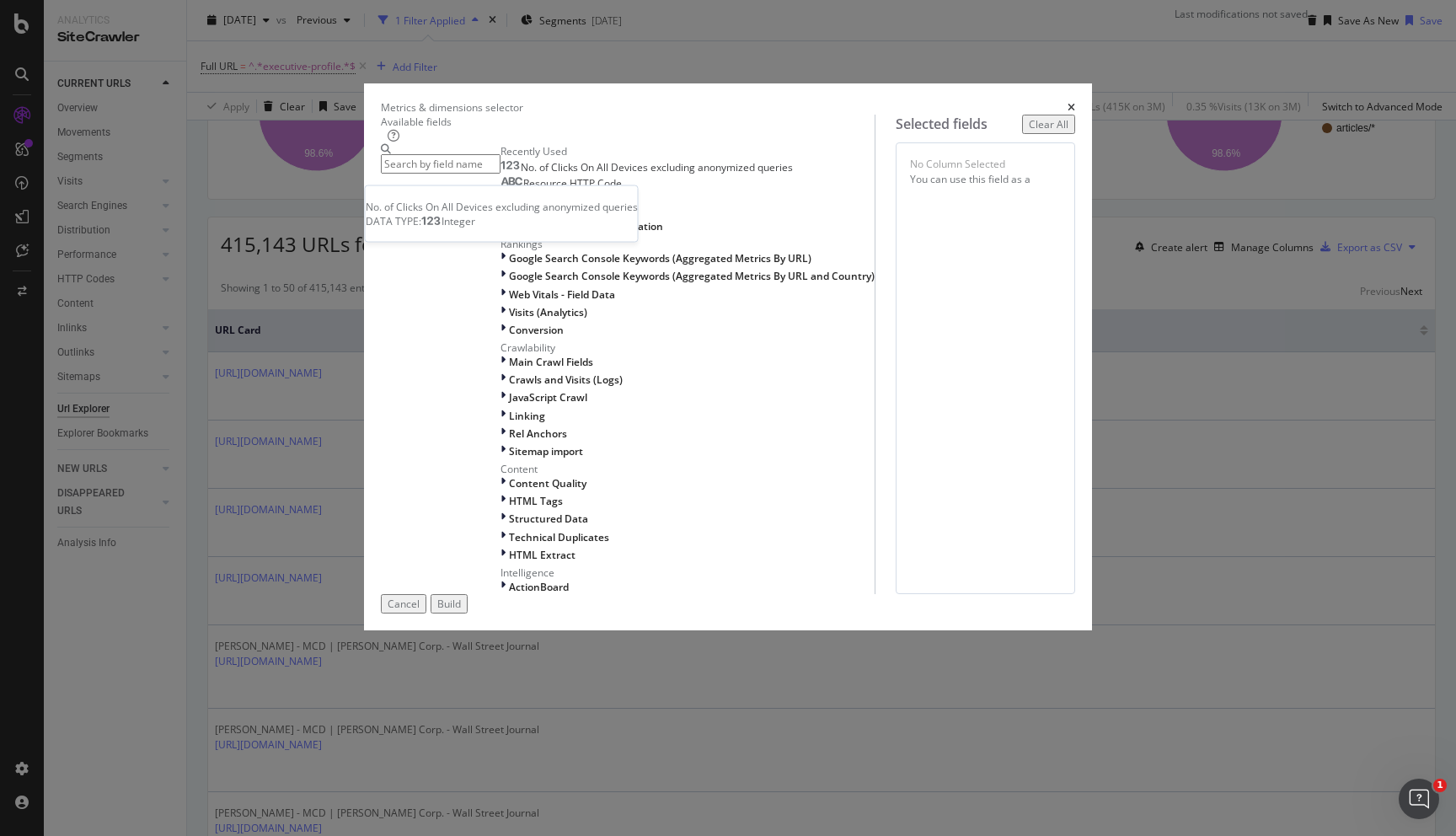
click at [520, 175] on span "No. of Clicks On All Devices excluding anonymized queries" at bounding box center [656, 167] width 273 height 14
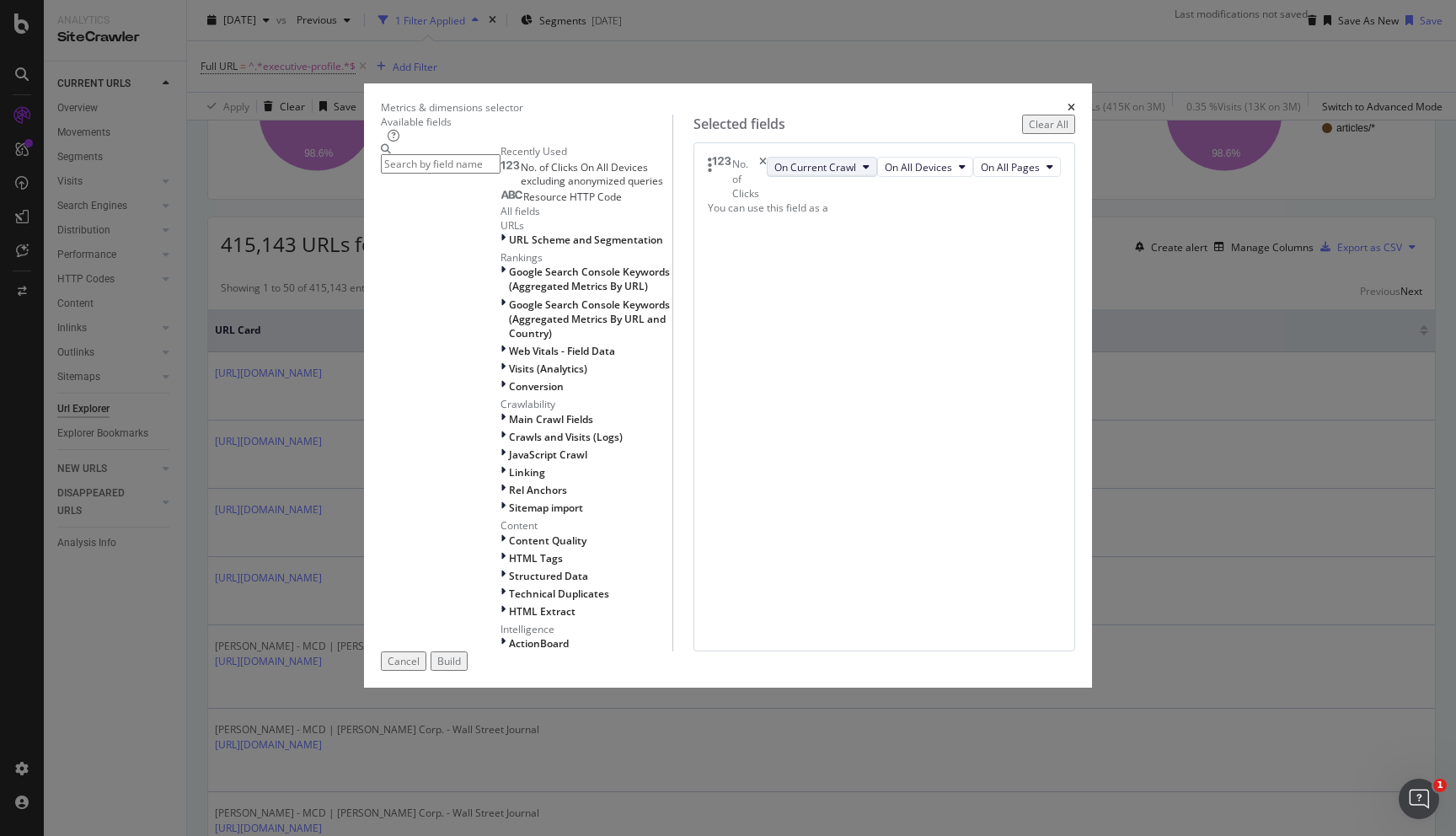
click at [859, 177] on button "On Current Crawl" at bounding box center [822, 166] width 110 height 20
click at [955, 215] on div "No. of Clicks On Current Crawl On All Devices On All Pages You can use this fie…" at bounding box center [884, 185] width 353 height 58
click at [938, 175] on span "On All Devices" at bounding box center [917, 167] width 67 height 14
click at [461, 668] on div "Build" at bounding box center [448, 660] width 24 height 14
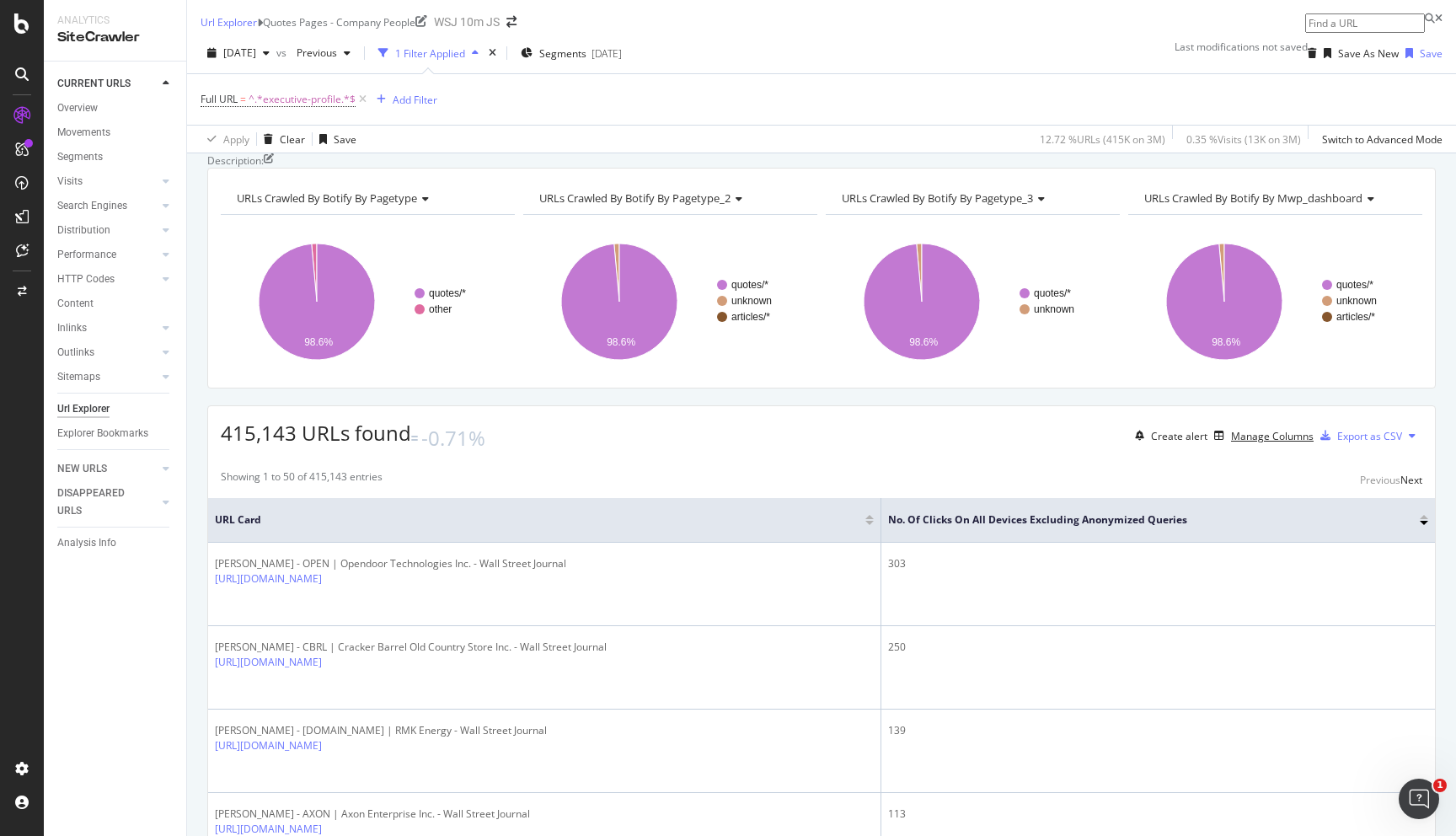
scroll to position [5, 0]
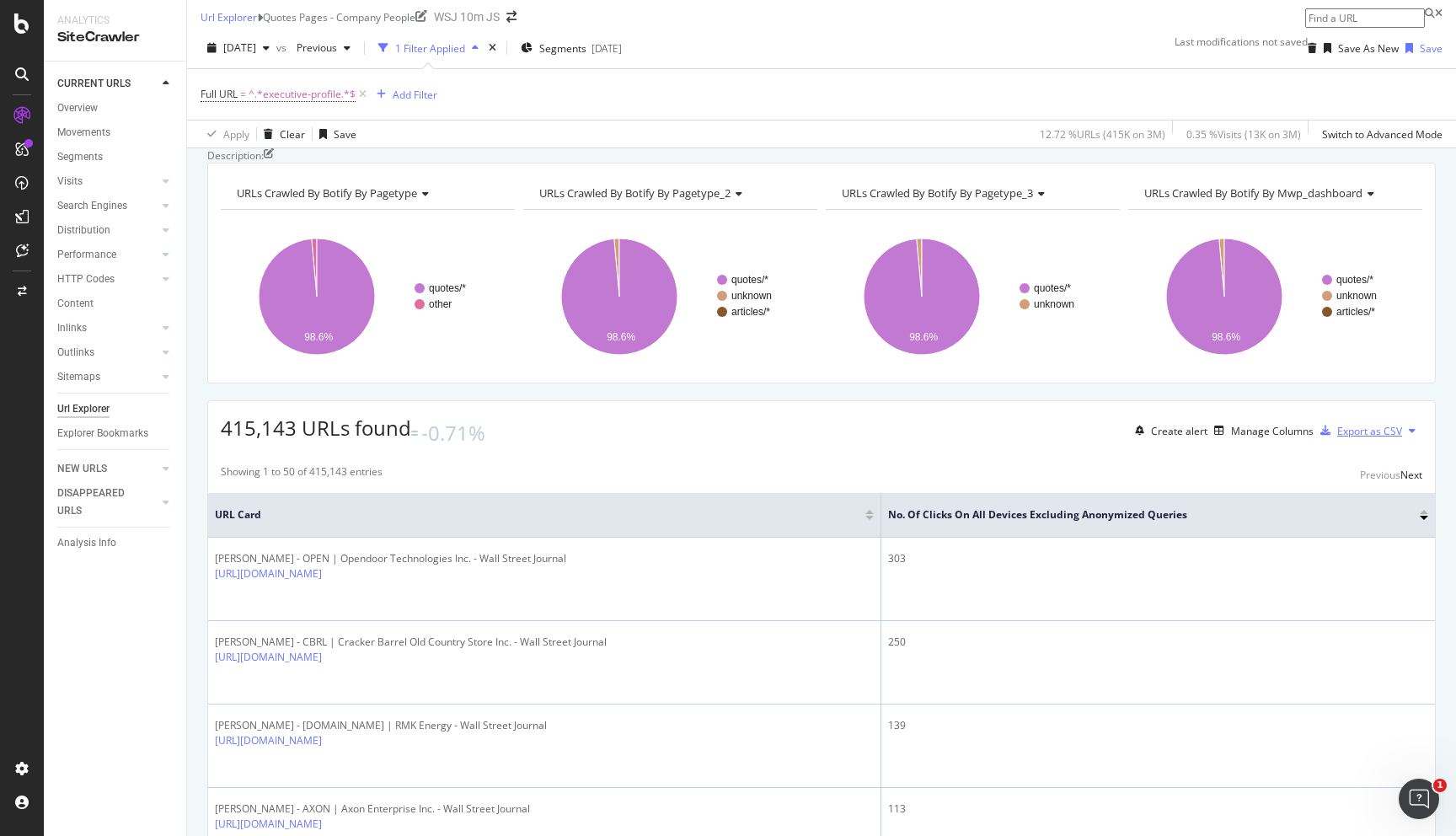
click at [1328, 436] on icon "button" at bounding box center [1325, 430] width 10 height 10
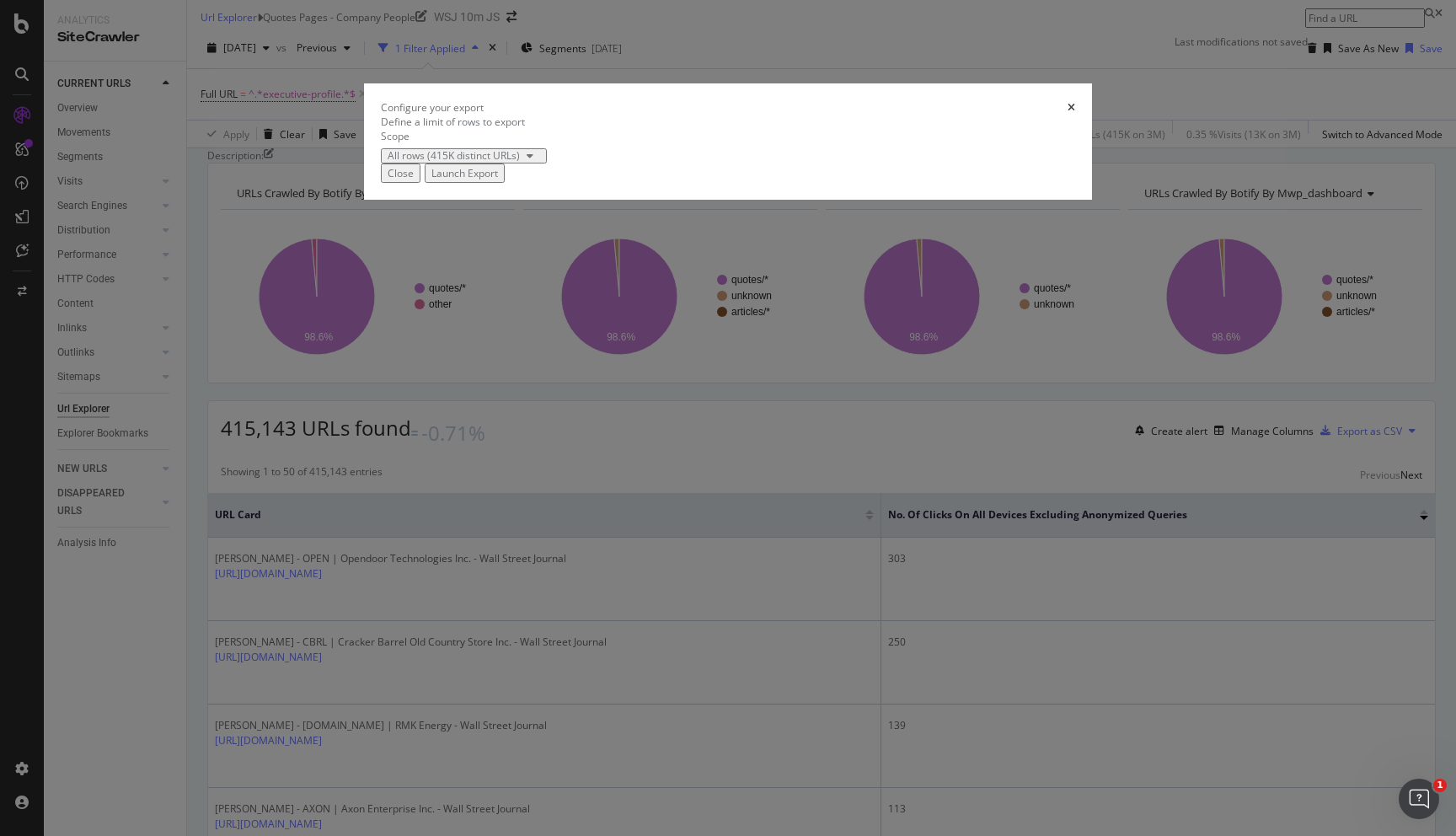
click at [498, 180] on div "Launch Export" at bounding box center [464, 173] width 66 height 14
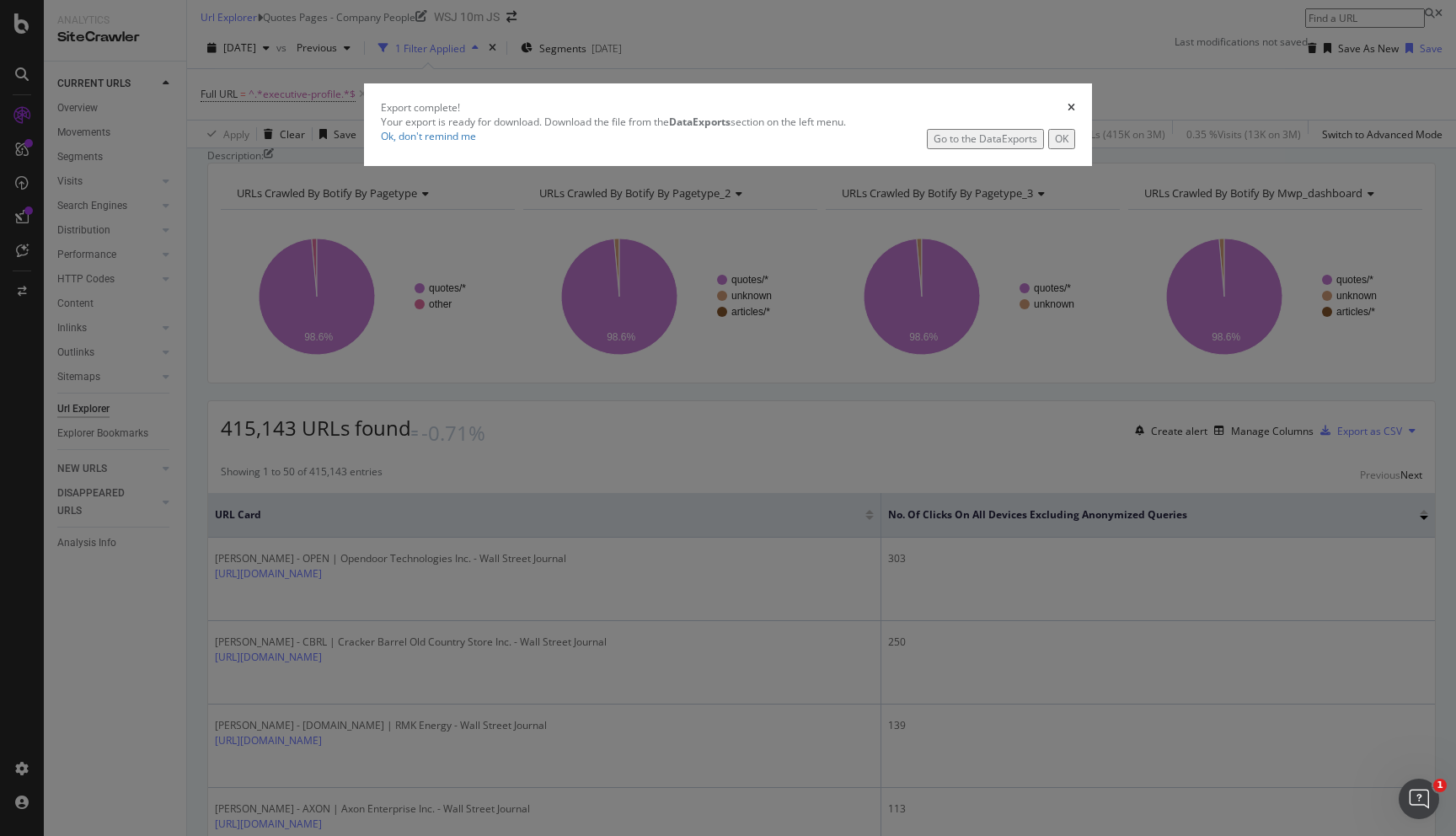
click at [934, 145] on div "Go to the DataExports" at bounding box center [985, 138] width 104 height 14
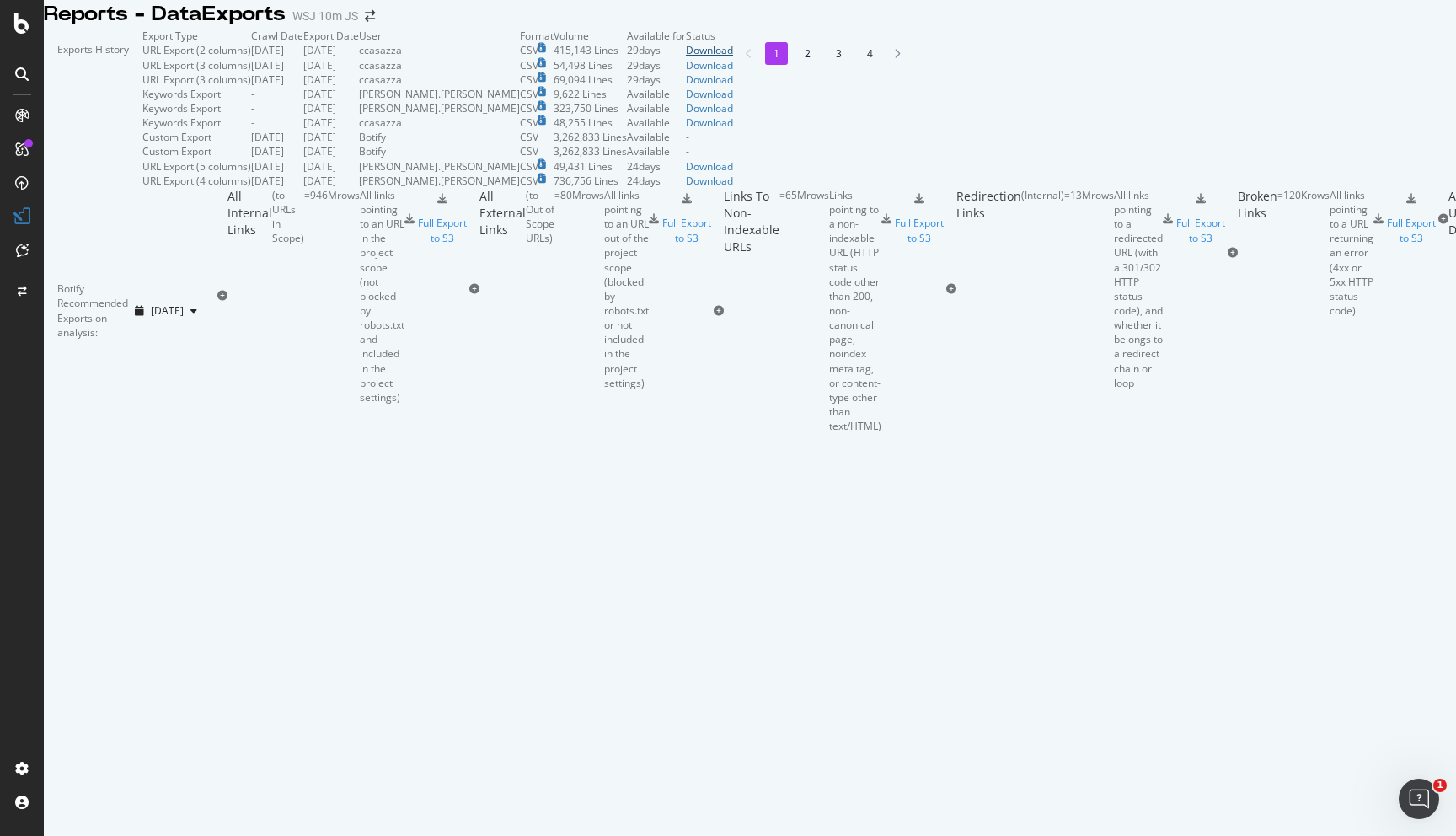
click at [733, 57] on div "Download" at bounding box center [709, 49] width 47 height 14
